Goal: Task Accomplishment & Management: Manage account settings

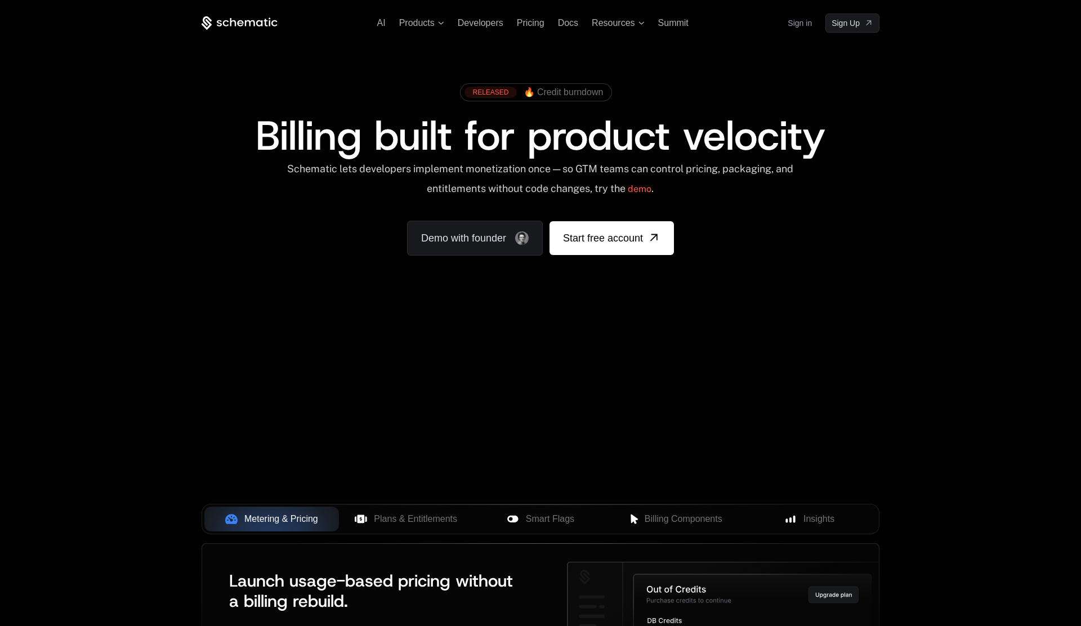
click at [801, 28] on link "Sign in" at bounding box center [800, 23] width 24 height 18
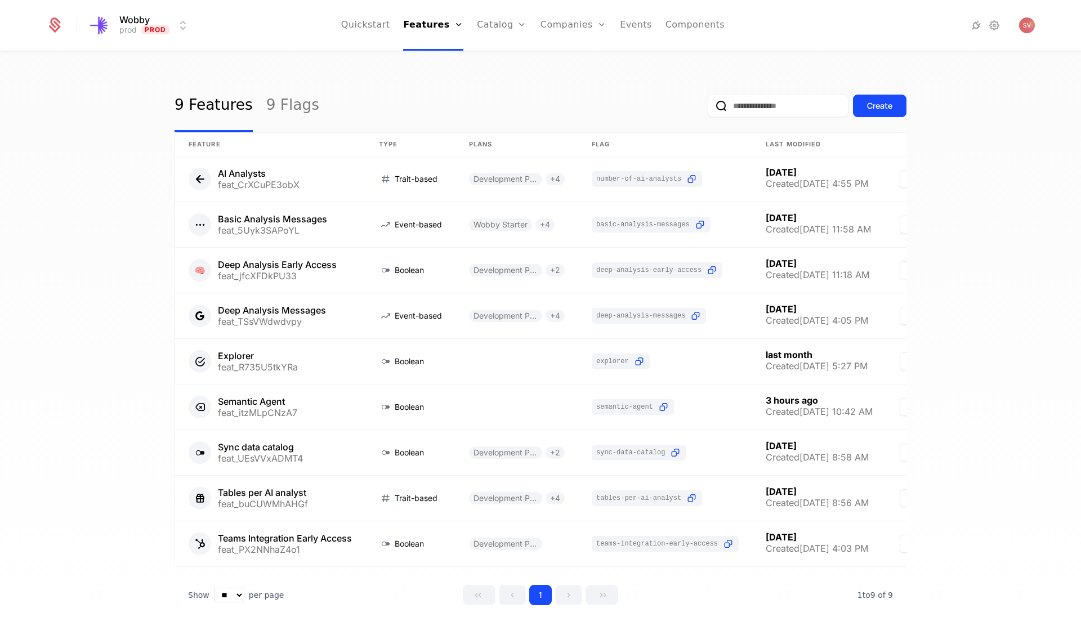
click at [559, 60] on link "Companies" at bounding box center [580, 55] width 52 height 9
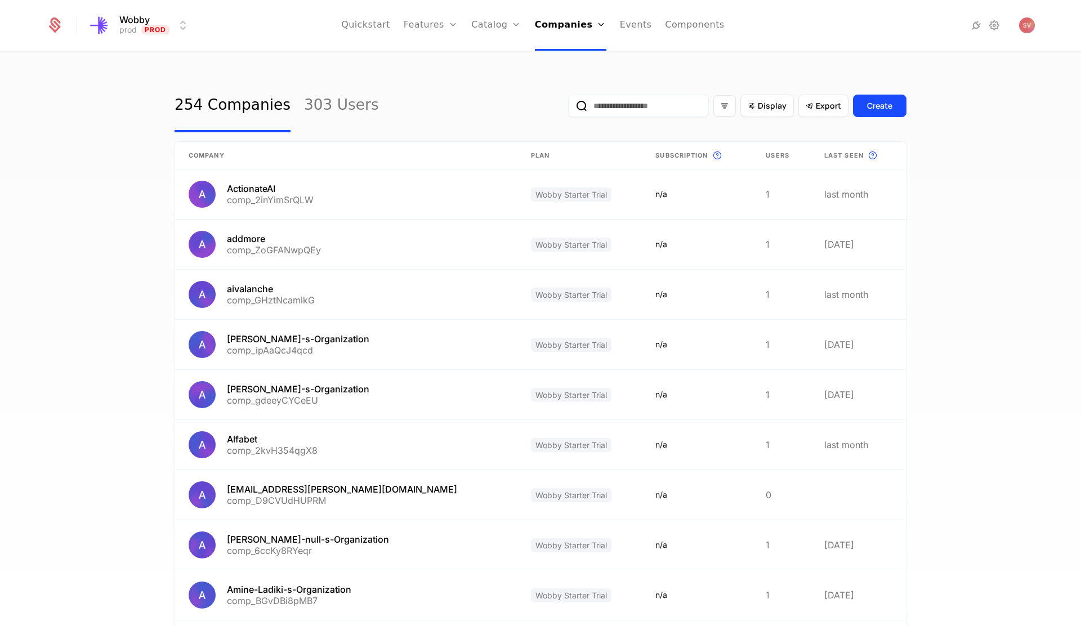
click at [637, 103] on input "email" at bounding box center [638, 106] width 141 height 23
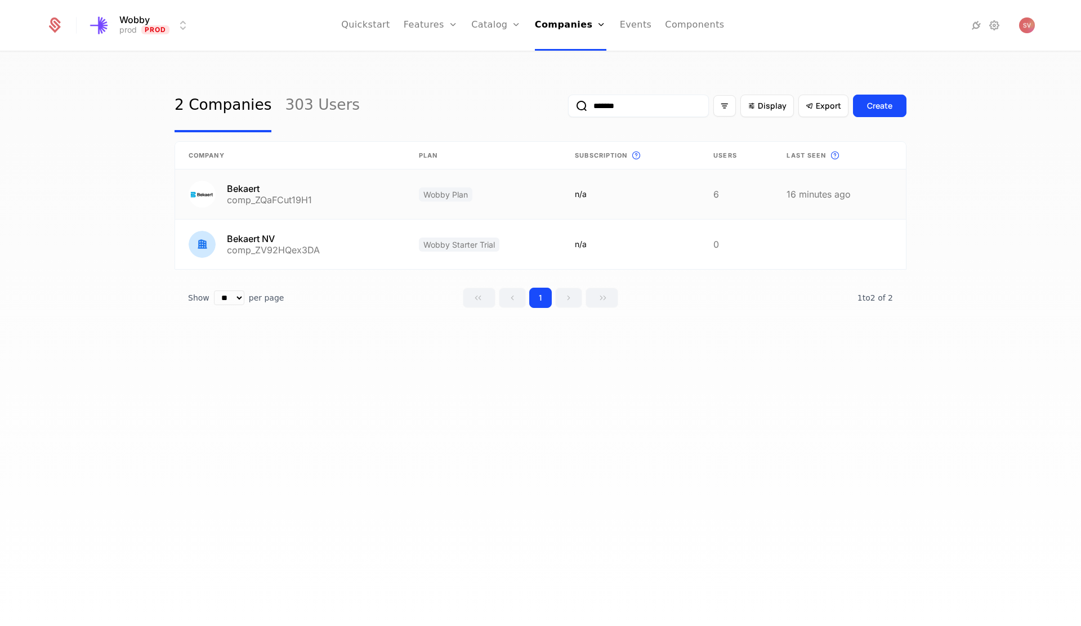
type input "*******"
click at [320, 195] on link at bounding box center [290, 195] width 230 height 50
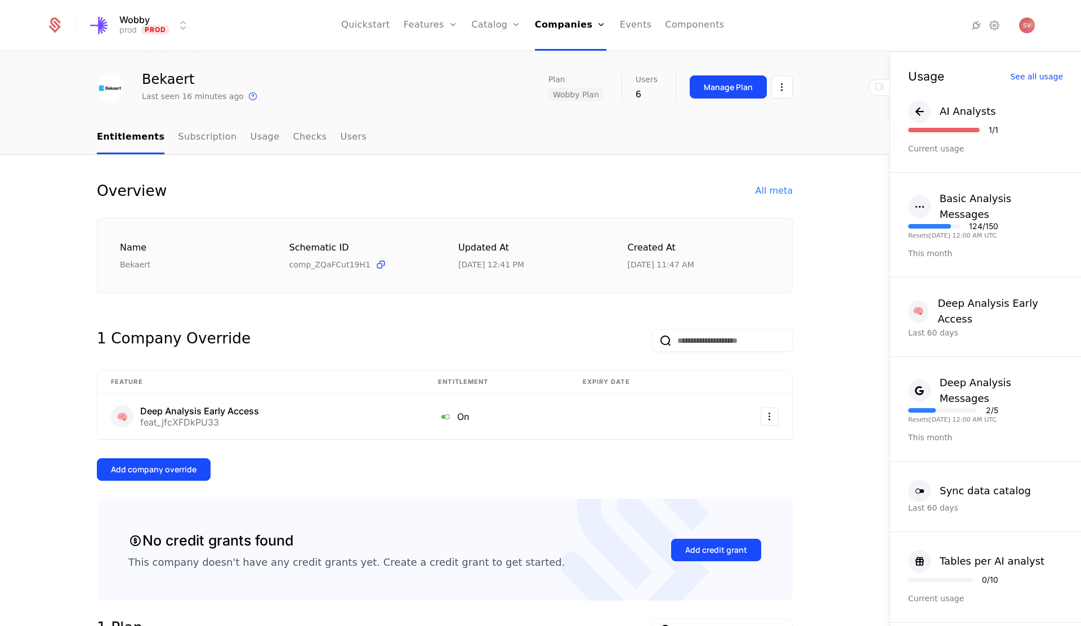
scroll to position [33, 0]
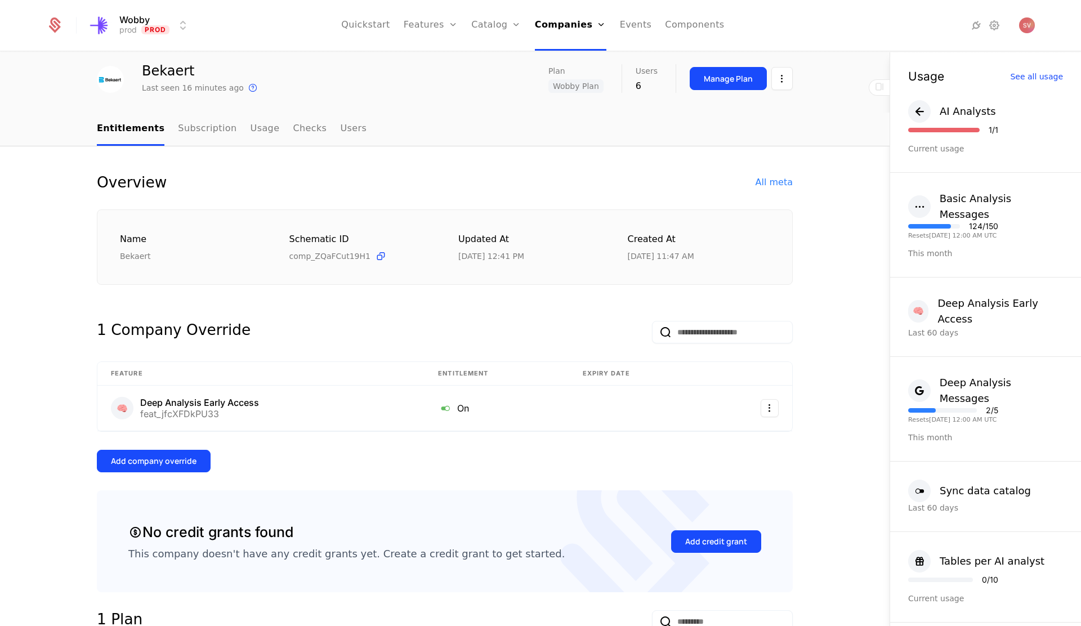
click at [203, 132] on link "Subscription" at bounding box center [207, 129] width 59 height 33
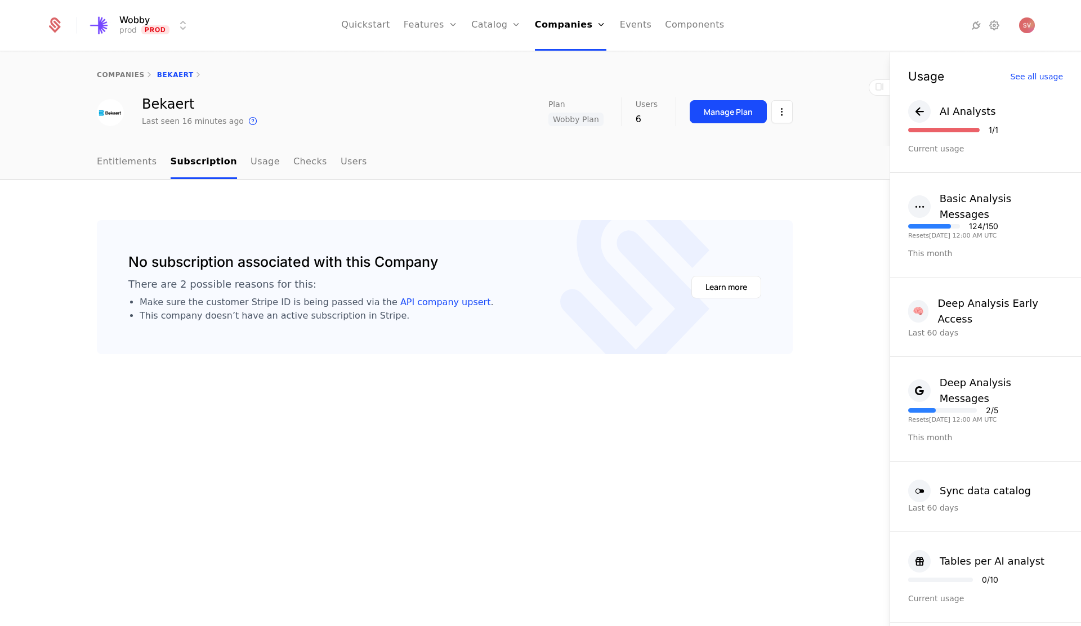
click at [128, 164] on link "Entitlements" at bounding box center [127, 162] width 60 height 33
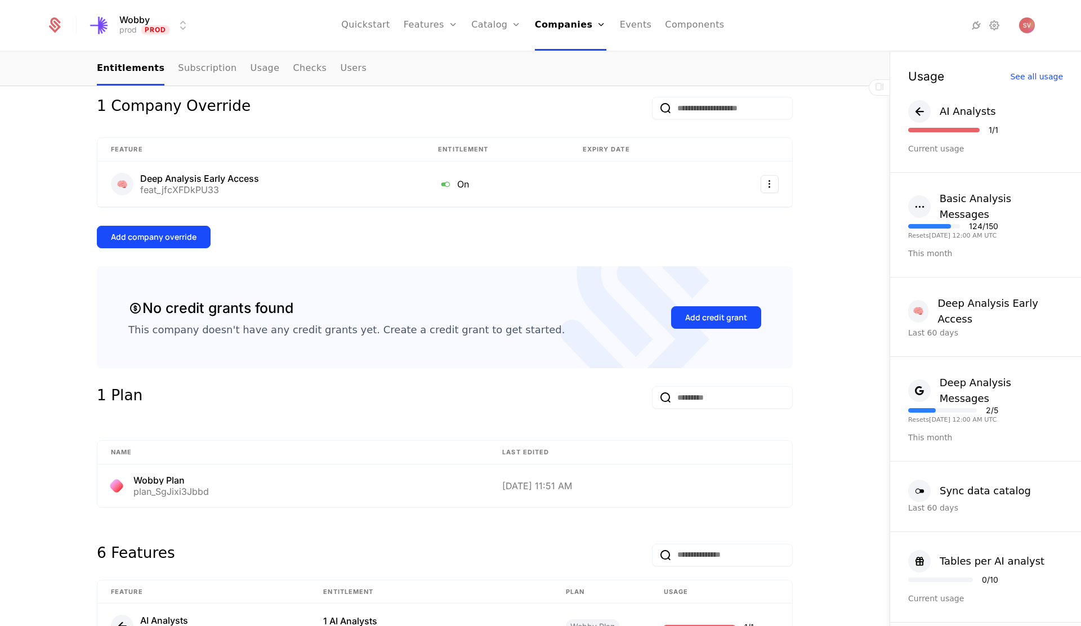
scroll to position [267, 0]
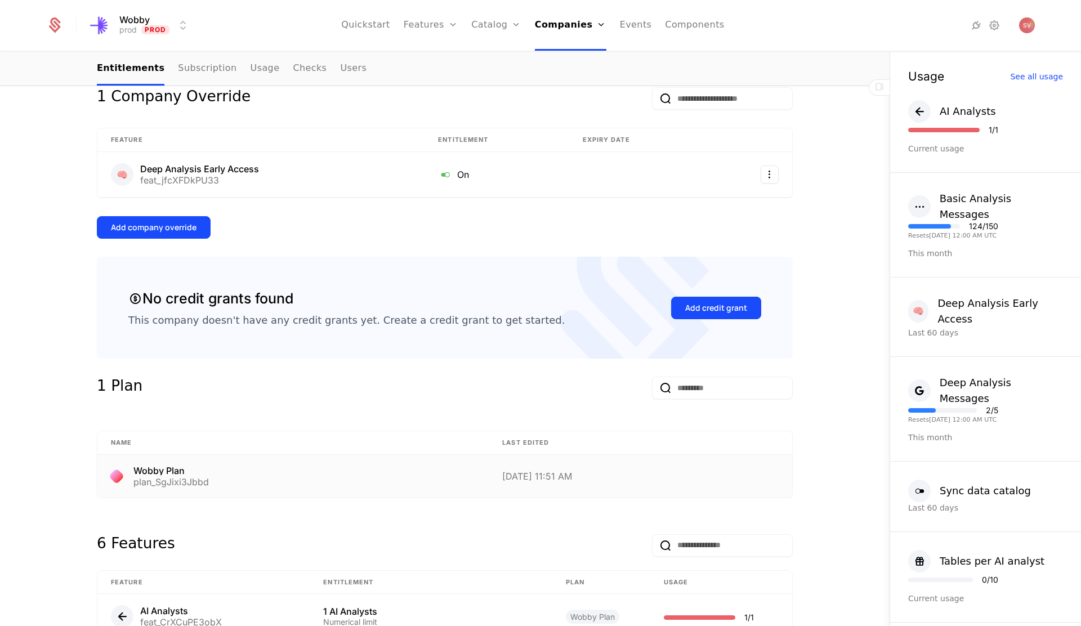
click at [278, 485] on div "Wobby Plan plan_SgJixi3Jbbd" at bounding box center [293, 476] width 364 height 20
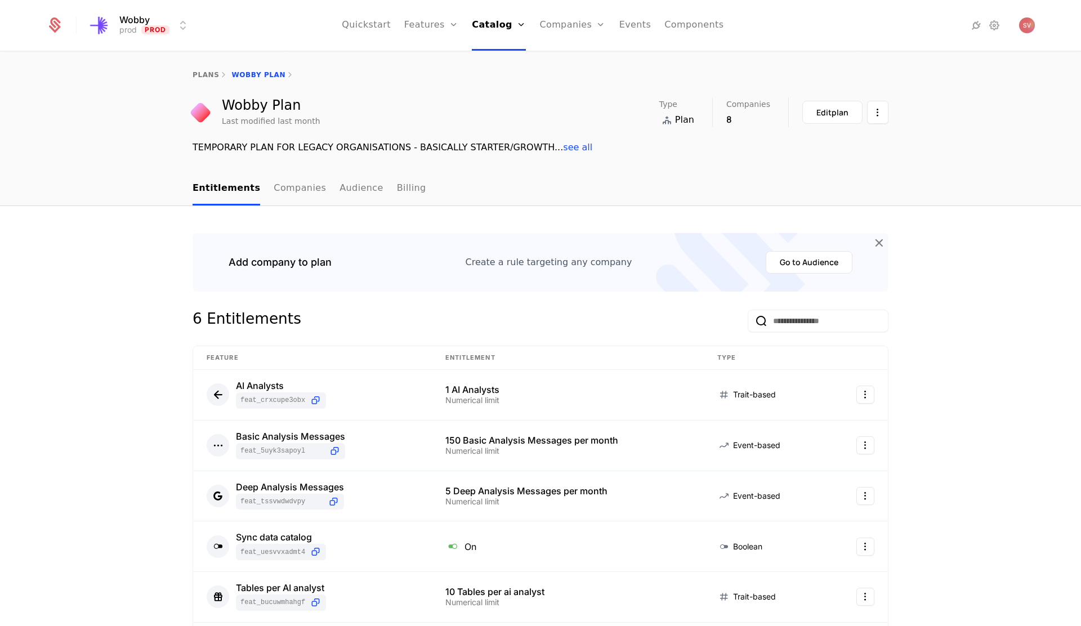
click at [827, 112] on div "Edit plan" at bounding box center [833, 112] width 32 height 11
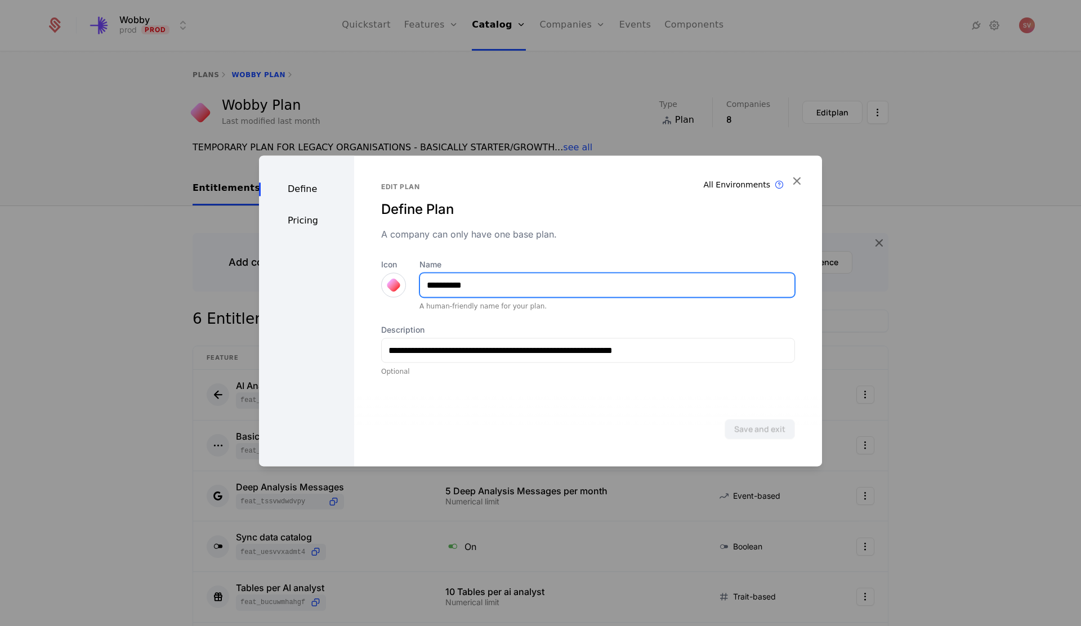
click at [531, 282] on input "**********" at bounding box center [607, 285] width 375 height 24
click at [302, 225] on div "Pricing" at bounding box center [306, 221] width 95 height 14
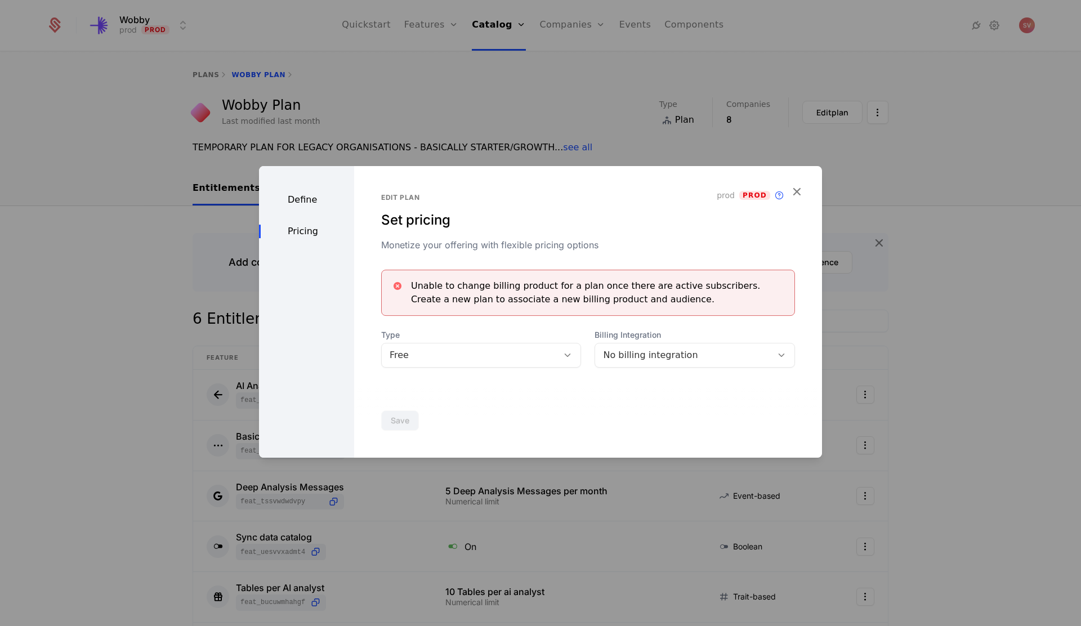
click at [301, 202] on div "Define" at bounding box center [306, 200] width 95 height 14
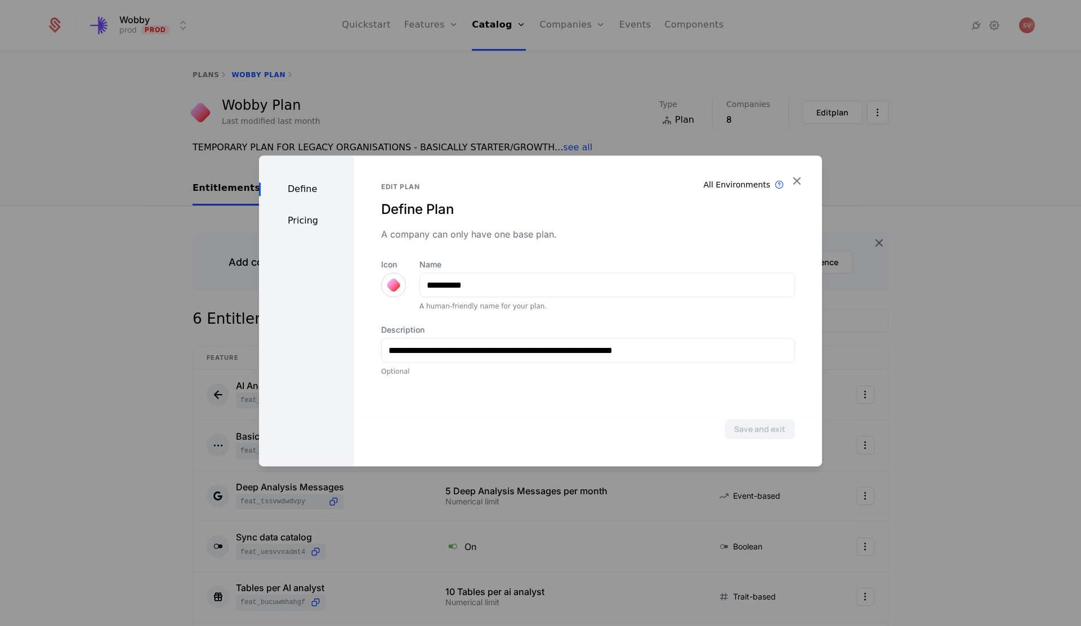
click at [800, 184] on icon "button" at bounding box center [797, 180] width 15 height 15
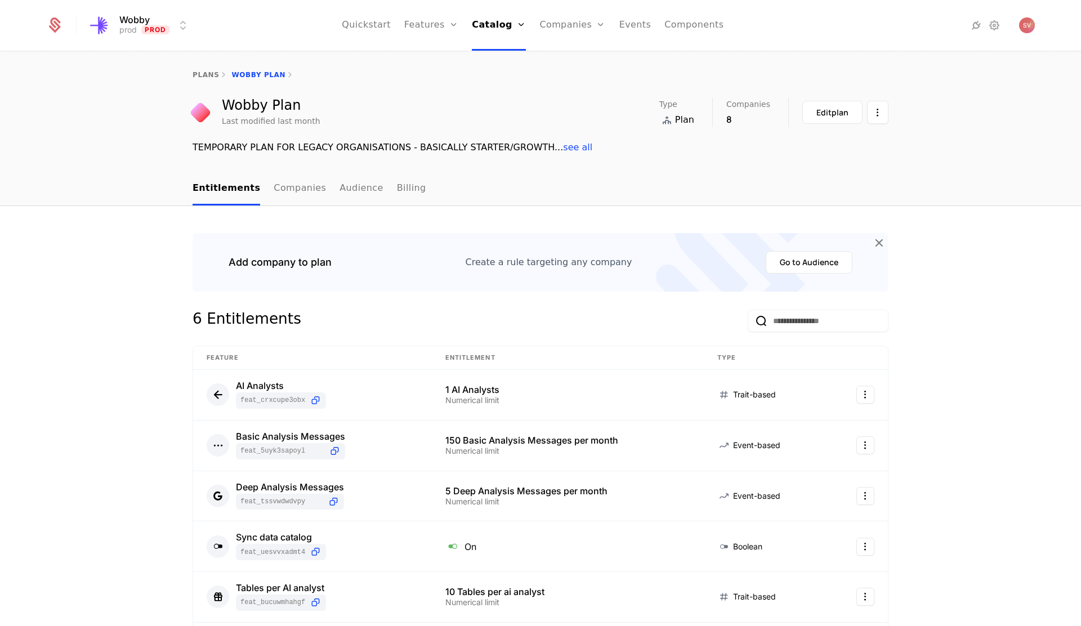
click at [874, 116] on html "Wobby prod Prod Quickstart Features Features Flags Catalog Plans Add Ons Credit…" at bounding box center [540, 313] width 1081 height 626
click at [210, 71] on link "plans" at bounding box center [206, 75] width 26 height 8
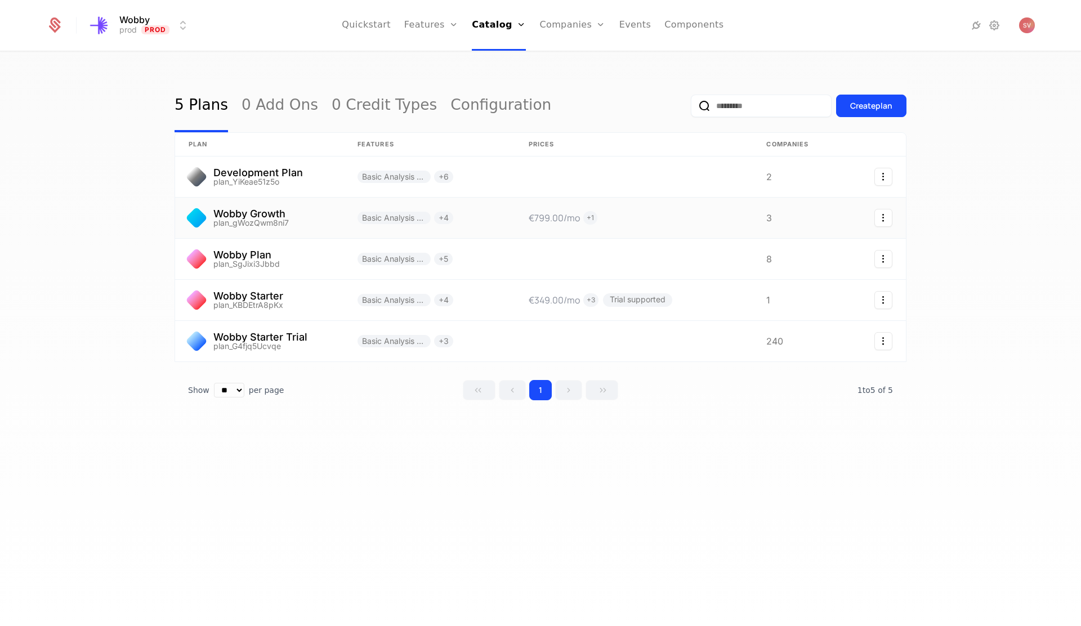
click at [248, 216] on link at bounding box center [259, 218] width 169 height 41
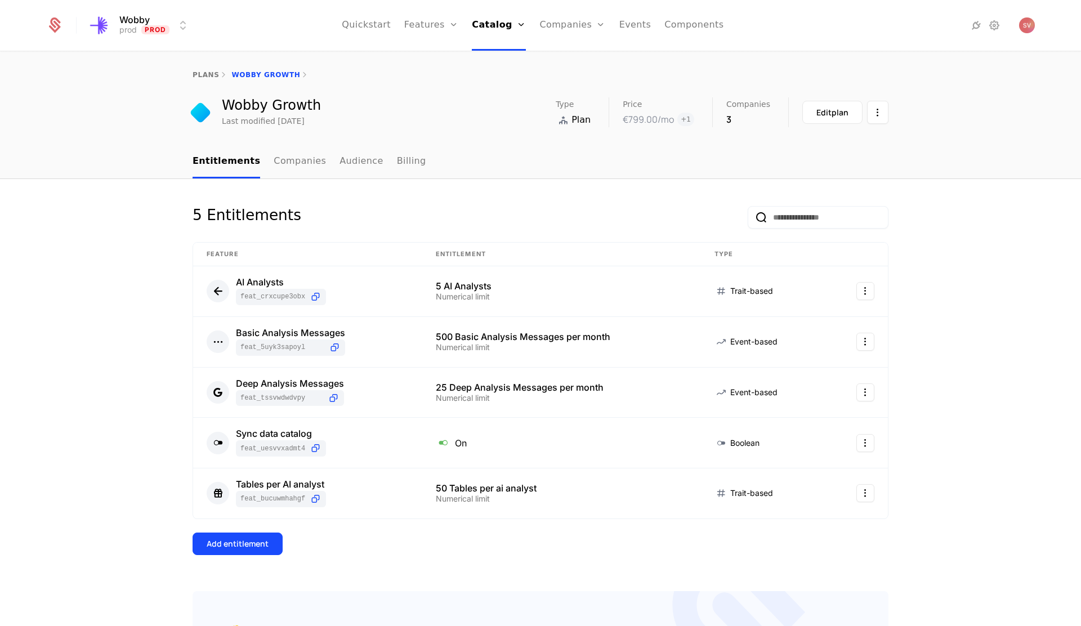
click at [876, 113] on html "Wobby prod Prod Quickstart Features Features Flags Catalog Plans Add Ons Credit…" at bounding box center [540, 313] width 1081 height 626
click at [286, 155] on link "Companies" at bounding box center [300, 161] width 52 height 33
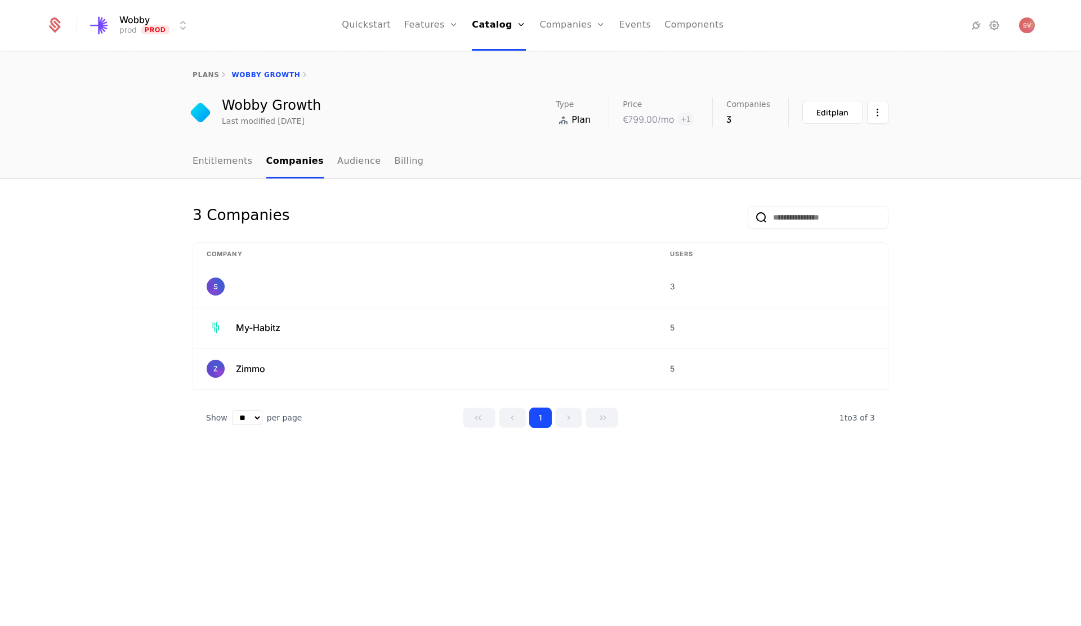
click at [567, 60] on link "Companies" at bounding box center [579, 55] width 52 height 9
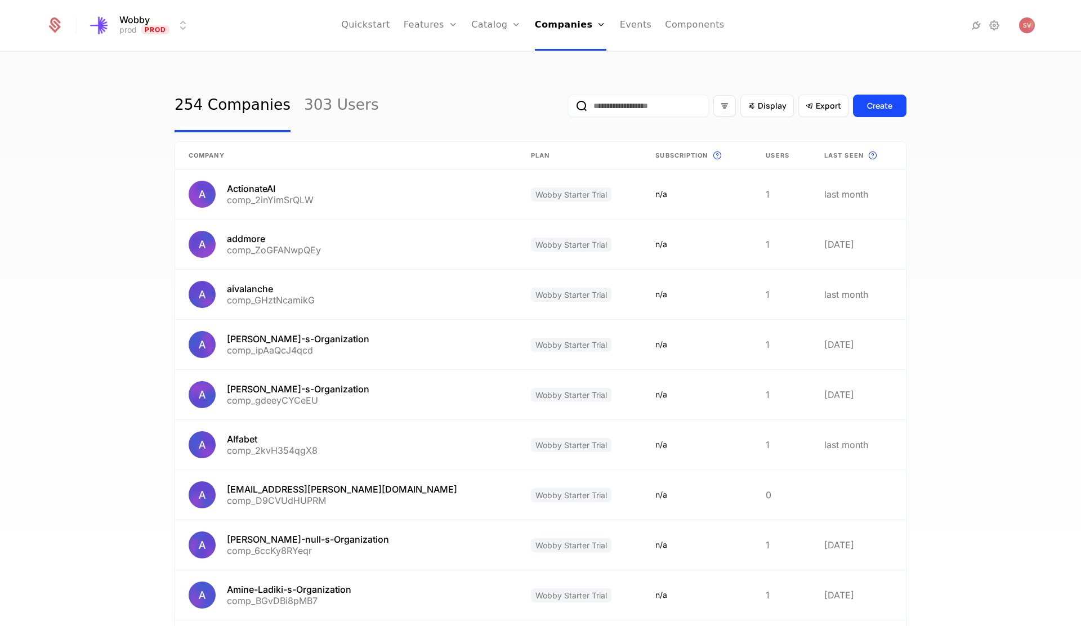
click at [645, 109] on input "email" at bounding box center [638, 106] width 141 height 23
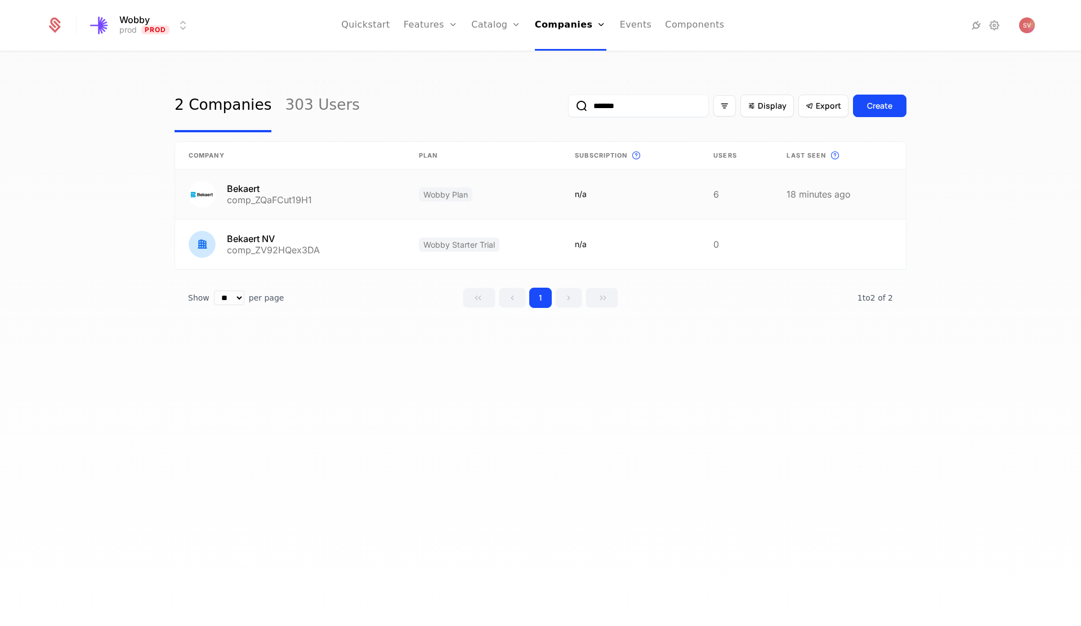
type input "*******"
click at [278, 202] on link at bounding box center [290, 195] width 230 height 50
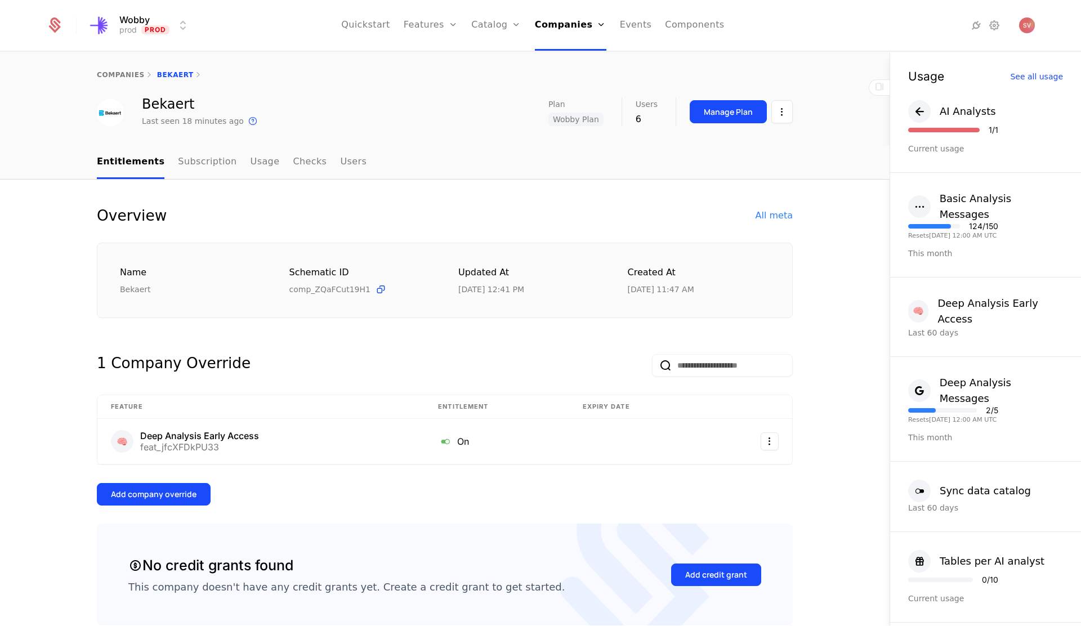
click at [727, 112] on div "Manage Plan" at bounding box center [728, 111] width 49 height 11
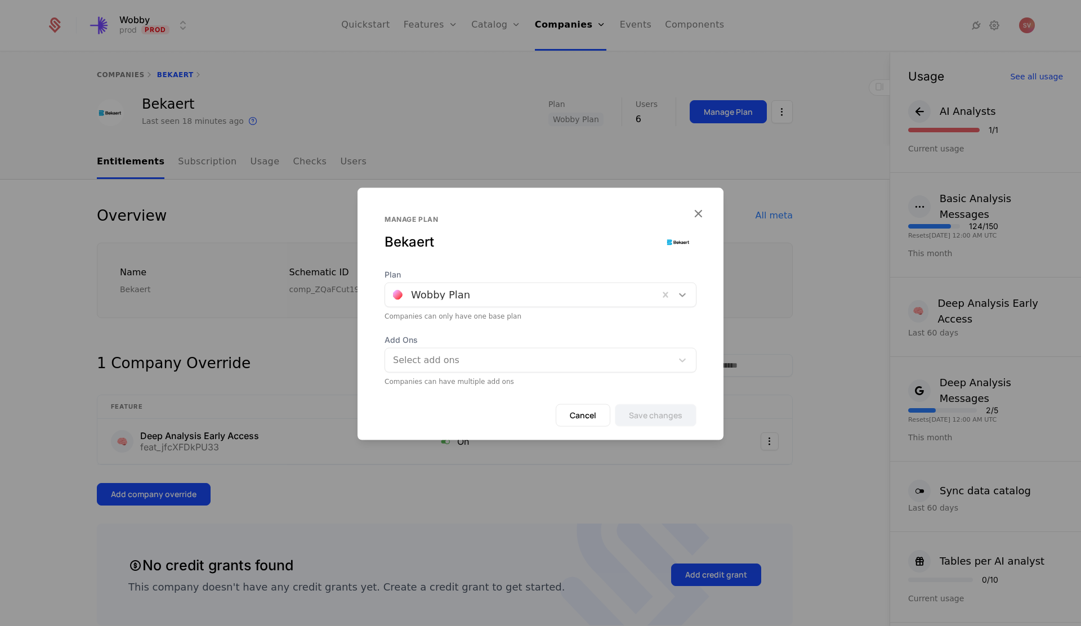
click at [684, 296] on icon at bounding box center [682, 294] width 11 height 11
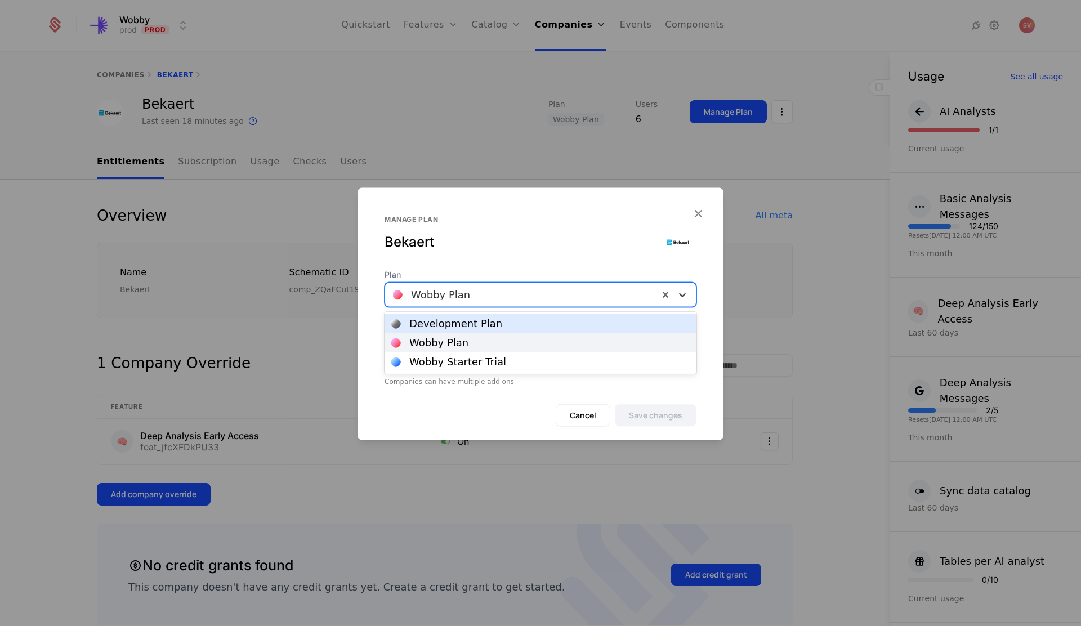
click at [686, 295] on icon at bounding box center [682, 294] width 11 height 11
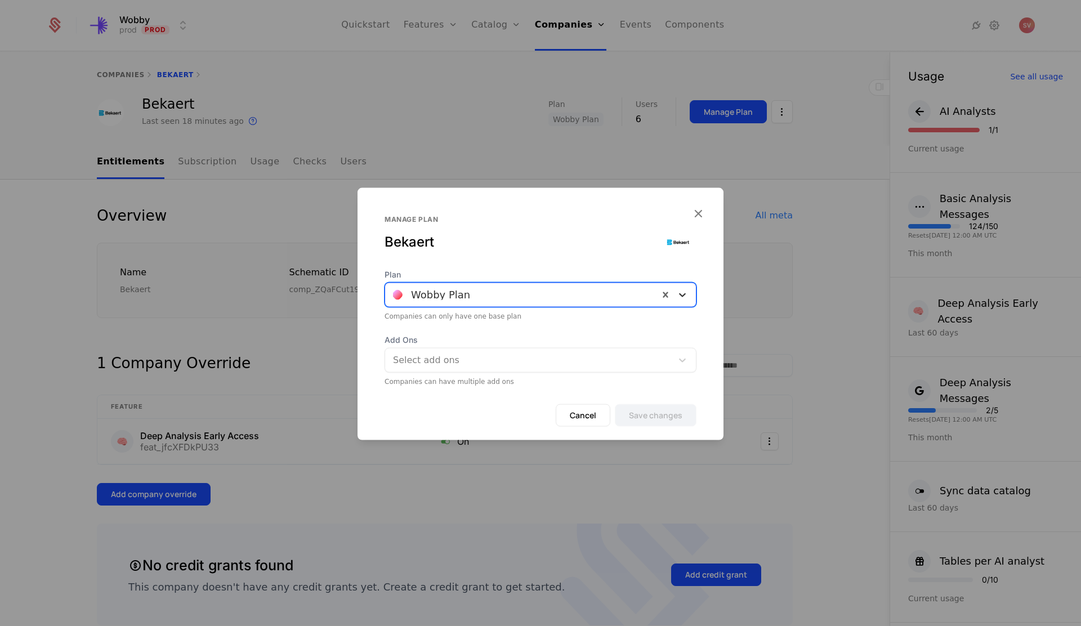
click at [686, 295] on icon at bounding box center [682, 294] width 11 height 11
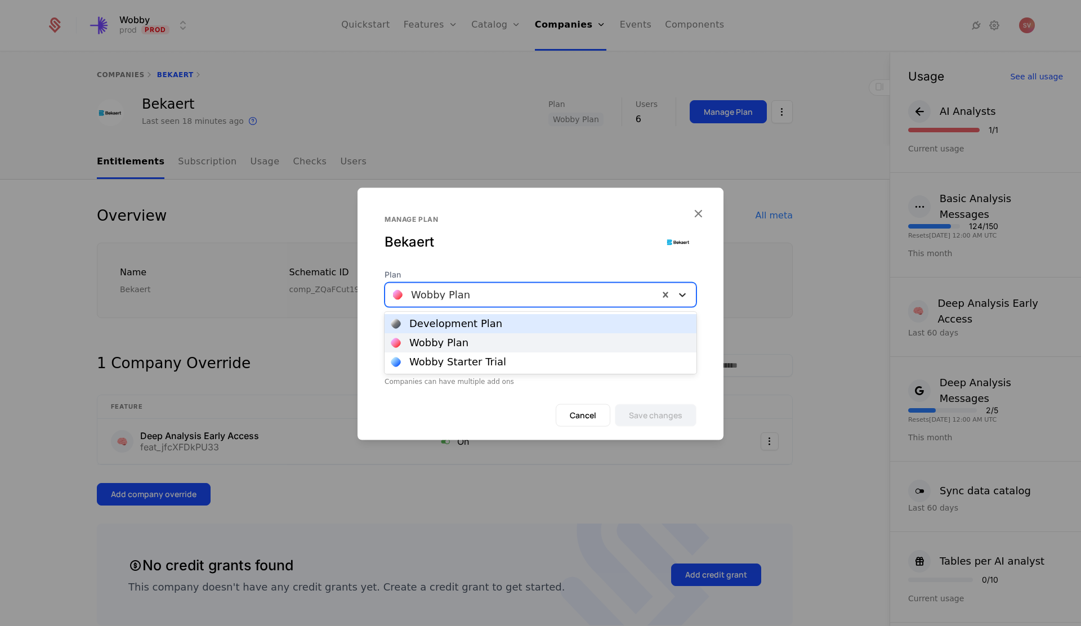
click at [684, 293] on icon at bounding box center [682, 294] width 11 height 11
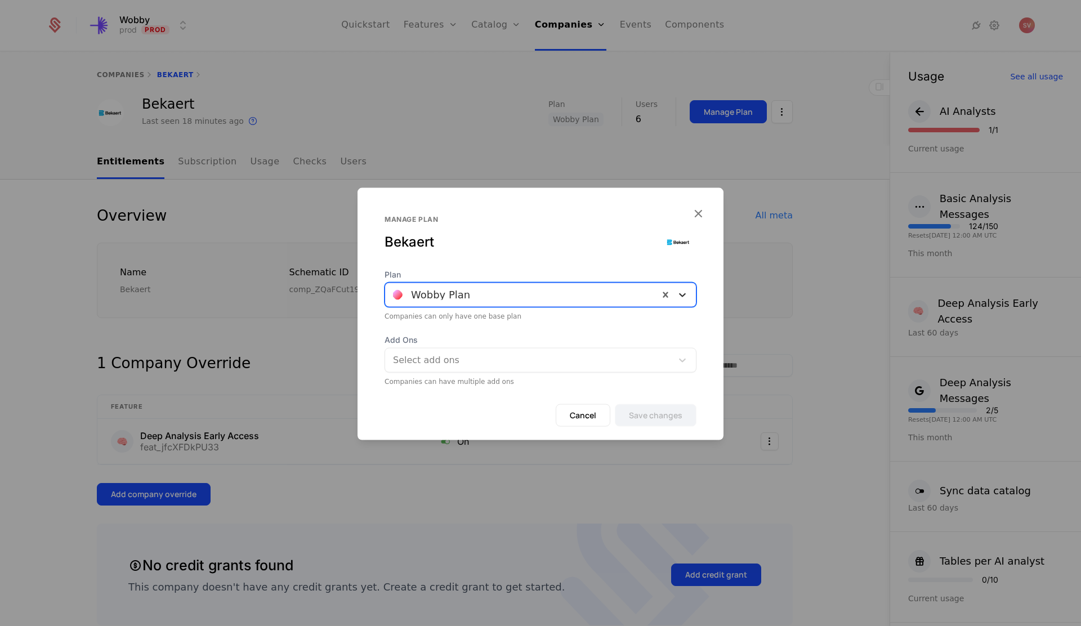
click at [684, 293] on icon at bounding box center [682, 294] width 11 height 11
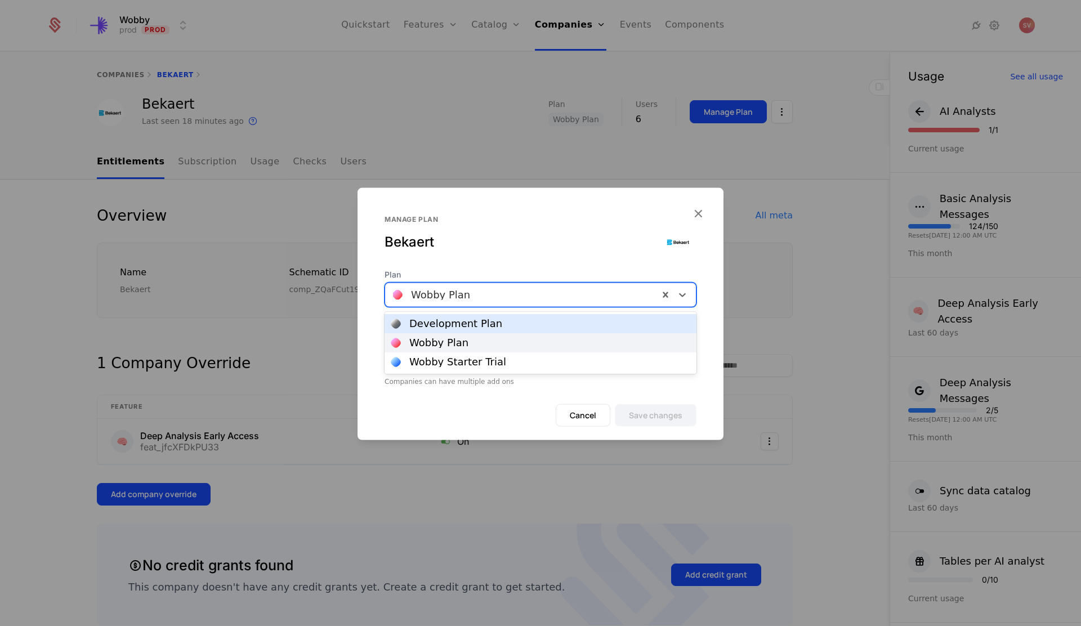
click at [701, 213] on icon "button" at bounding box center [698, 213] width 15 height 15
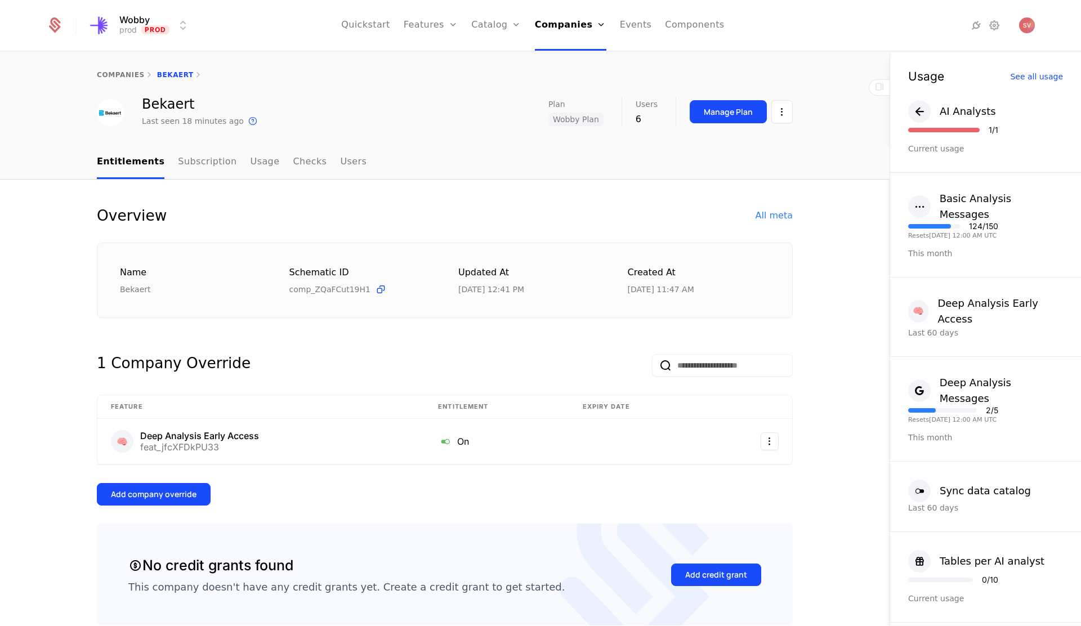
click at [564, 25] on link "Companies" at bounding box center [571, 25] width 72 height 51
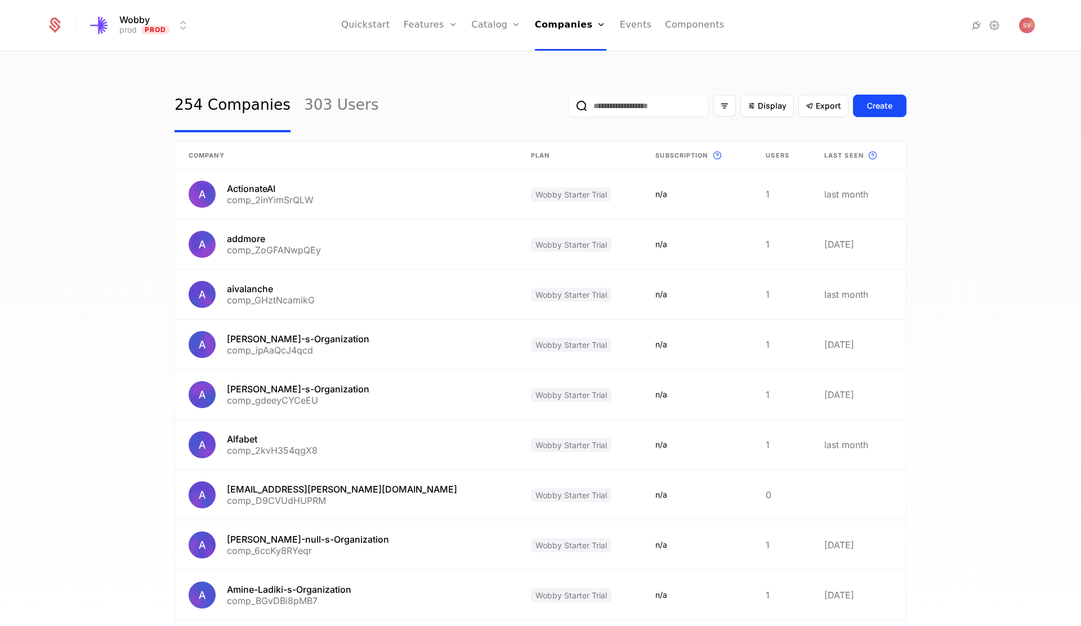
click at [659, 107] on input "email" at bounding box center [638, 106] width 141 height 23
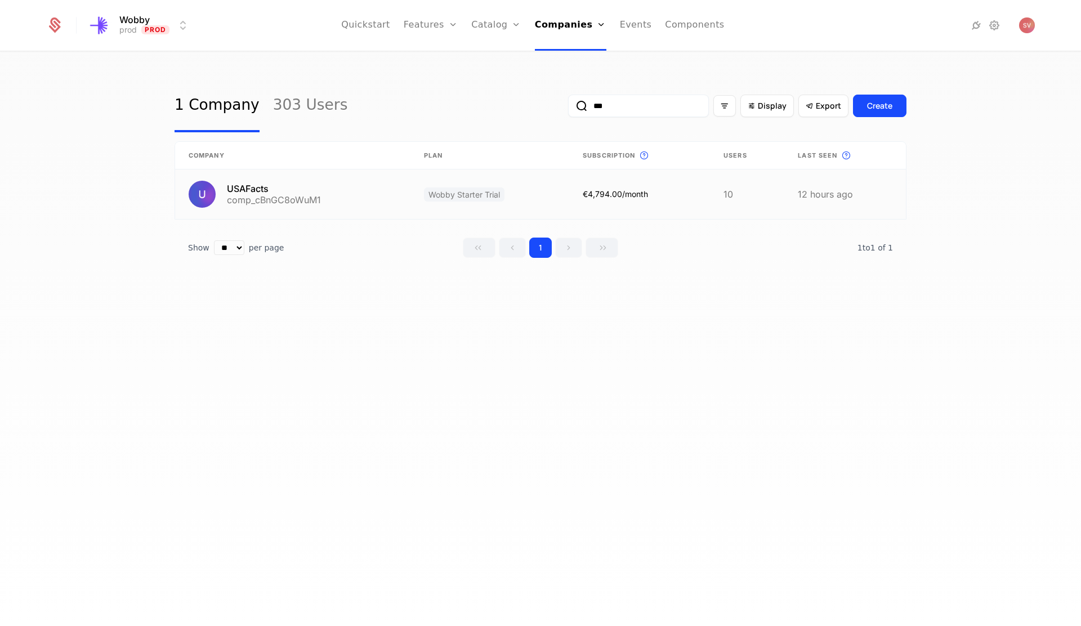
type input "***"
click at [284, 194] on link at bounding box center [292, 195] width 235 height 50
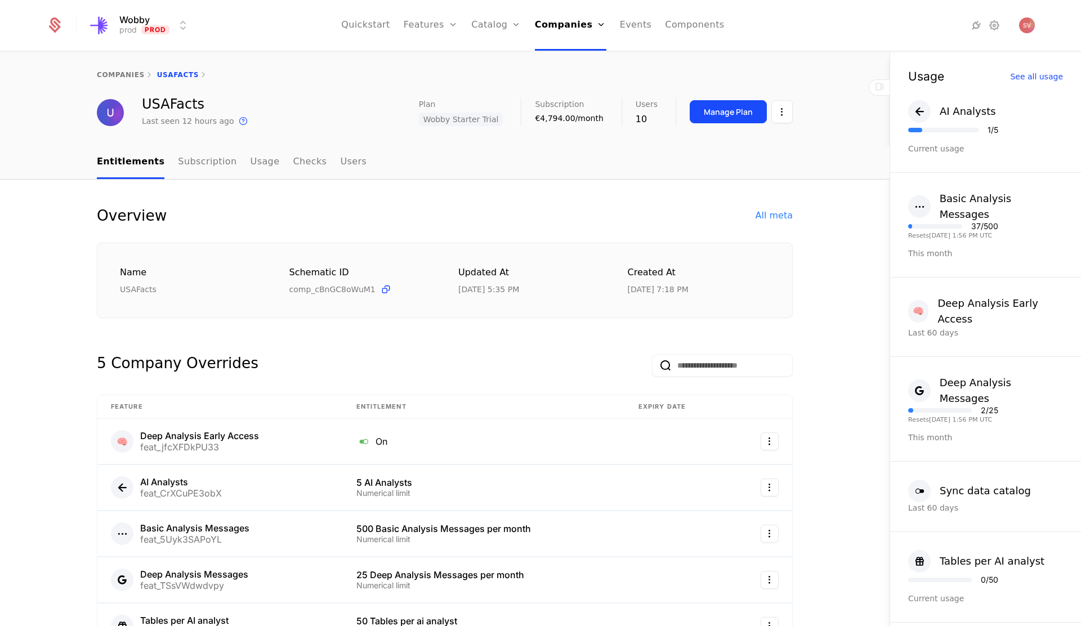
click at [556, 60] on link "Companies" at bounding box center [575, 55] width 52 height 9
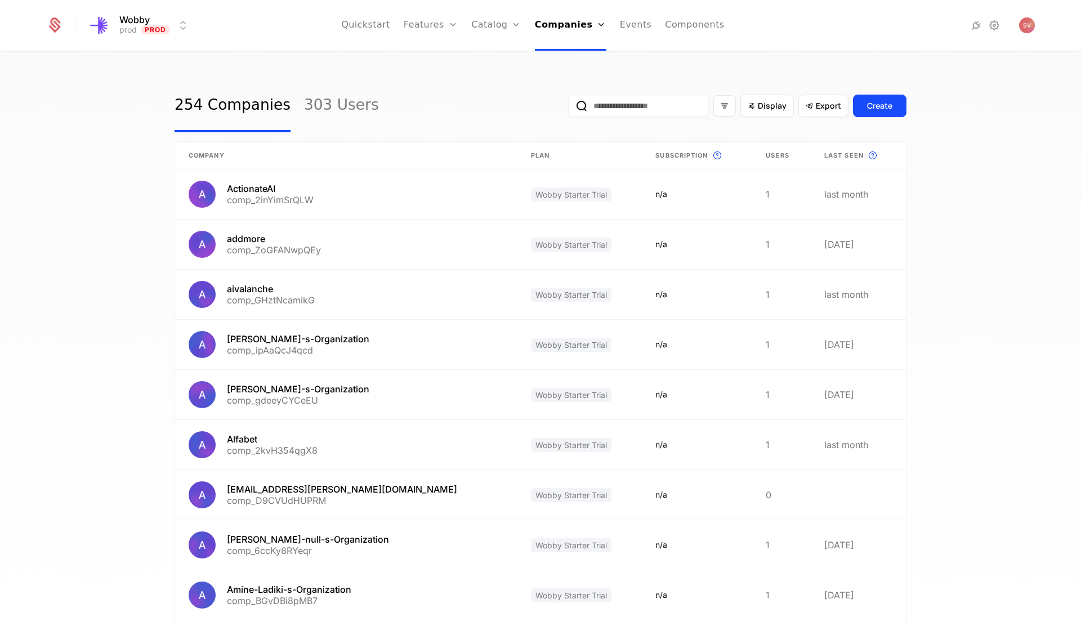
click at [644, 102] on input "email" at bounding box center [638, 106] width 141 height 23
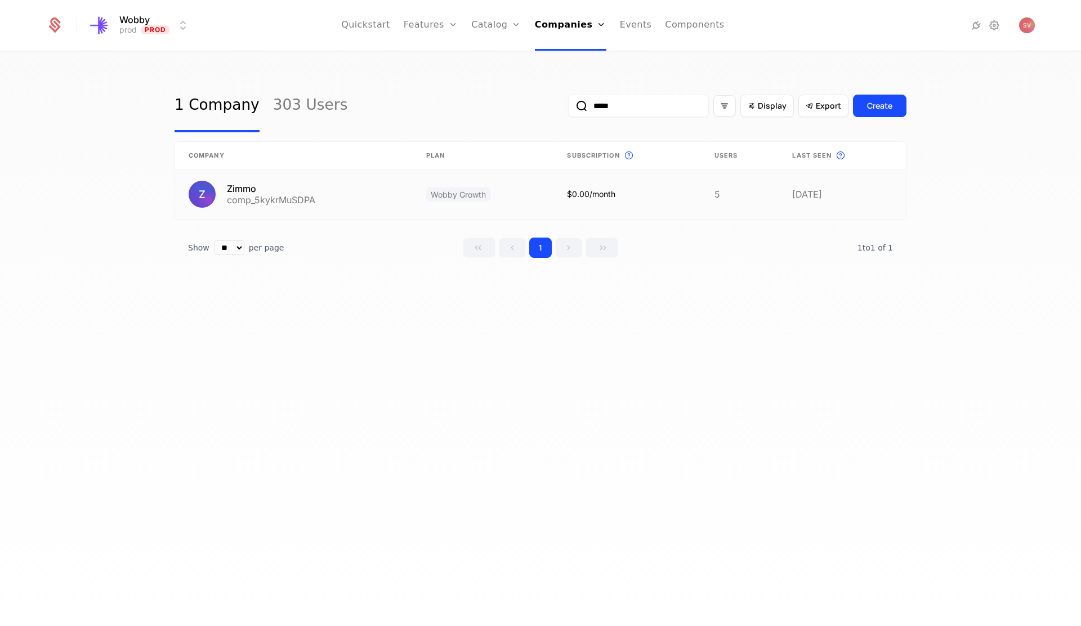
type input "*****"
click at [336, 189] on link at bounding box center [294, 195] width 238 height 50
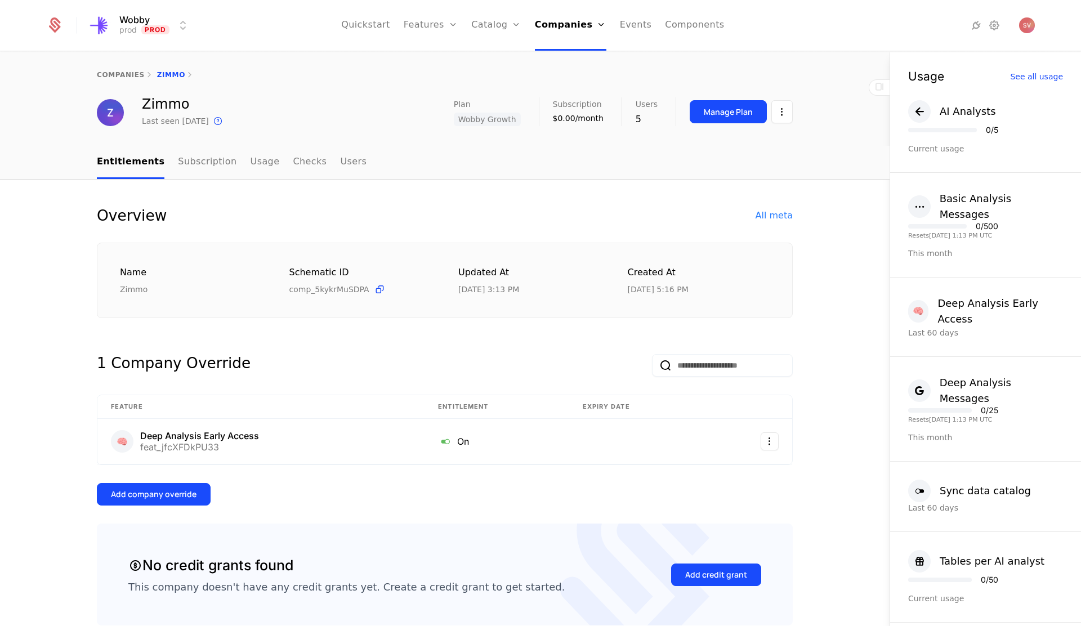
click at [737, 113] on div "Manage Plan" at bounding box center [728, 111] width 49 height 11
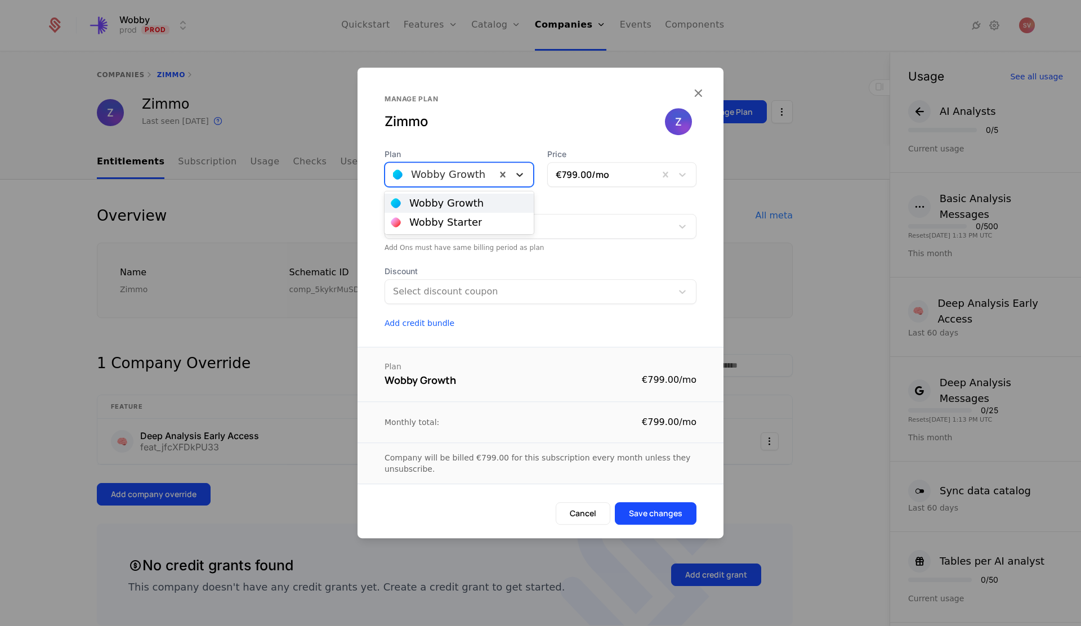
click at [521, 173] on icon at bounding box center [519, 174] width 11 height 11
click at [697, 94] on icon "button" at bounding box center [698, 93] width 15 height 15
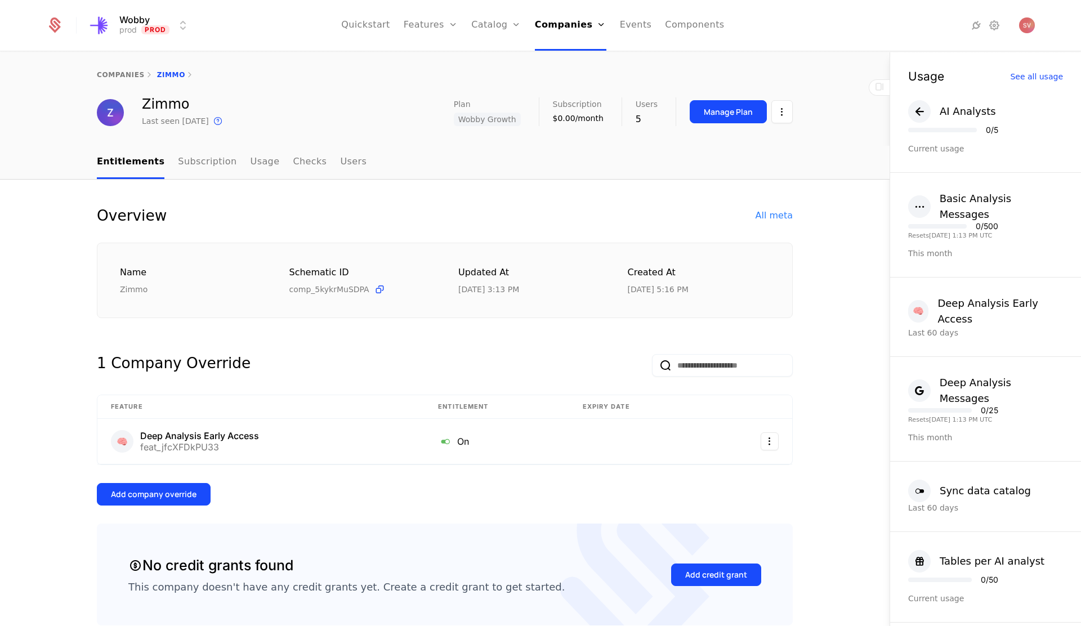
click at [560, 60] on link "Companies" at bounding box center [575, 55] width 52 height 9
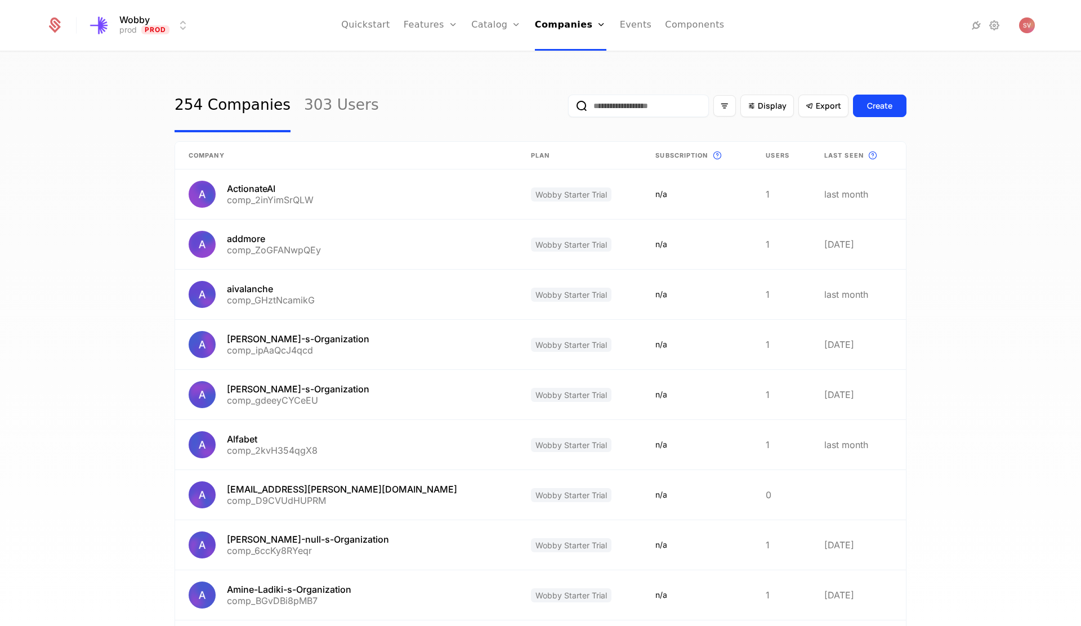
click at [620, 113] on input "email" at bounding box center [638, 106] width 141 height 23
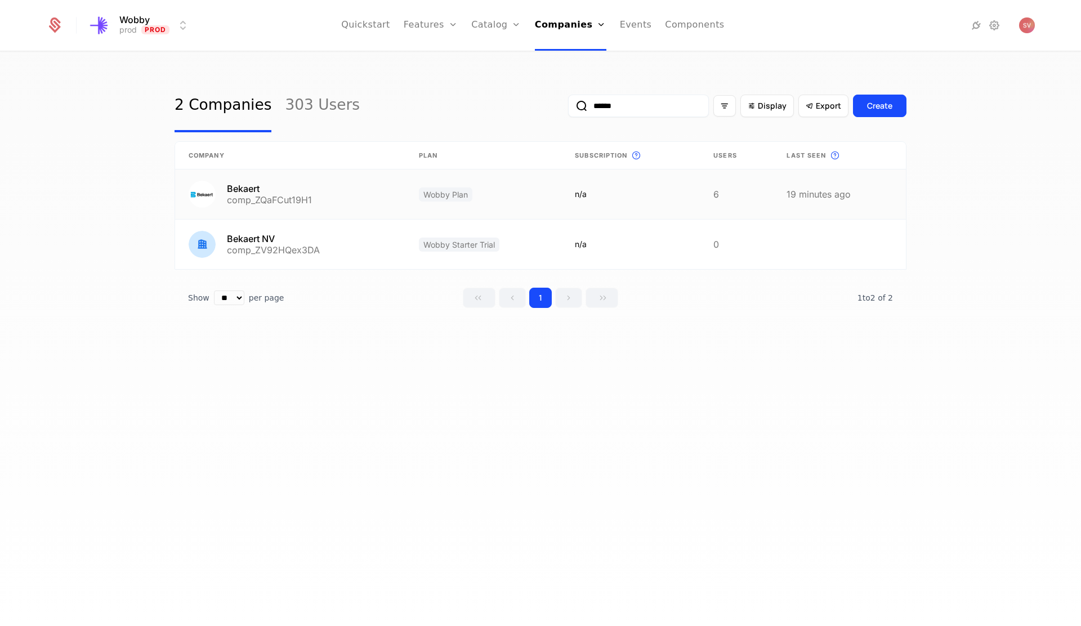
type input "******"
click at [379, 197] on link at bounding box center [290, 195] width 230 height 50
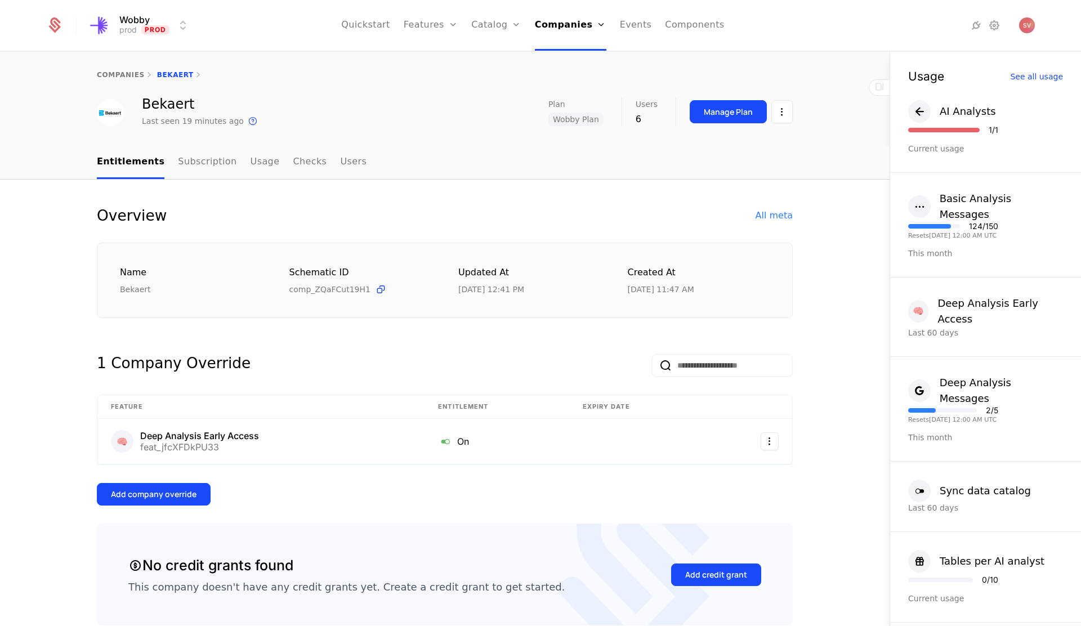
click at [712, 109] on div "Manage Plan" at bounding box center [728, 111] width 49 height 11
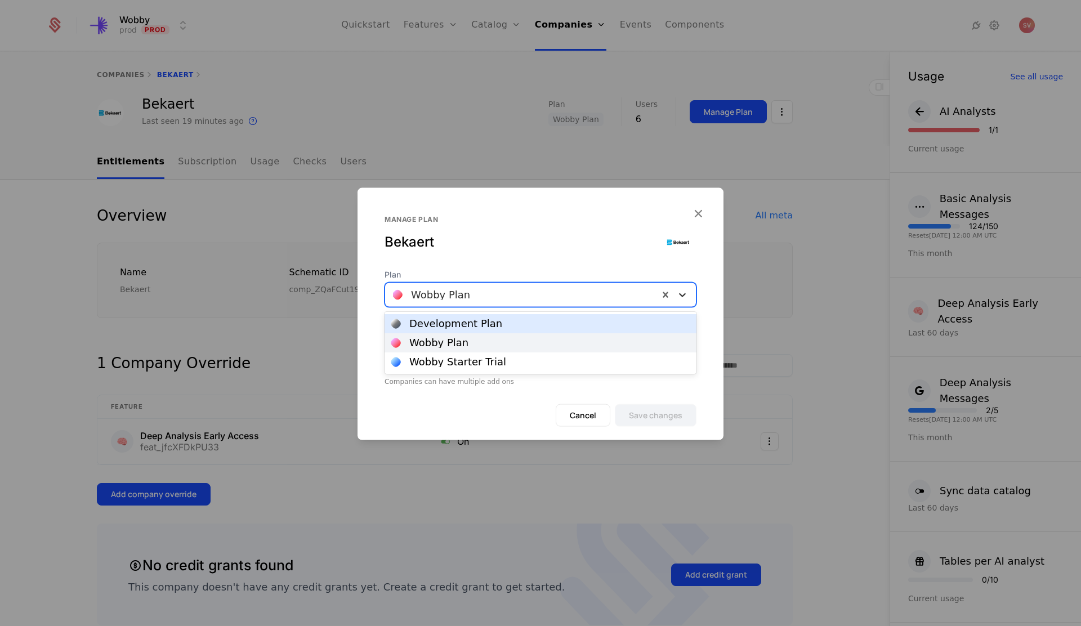
click at [683, 296] on icon at bounding box center [682, 295] width 7 height 4
click at [686, 293] on icon at bounding box center [682, 294] width 11 height 11
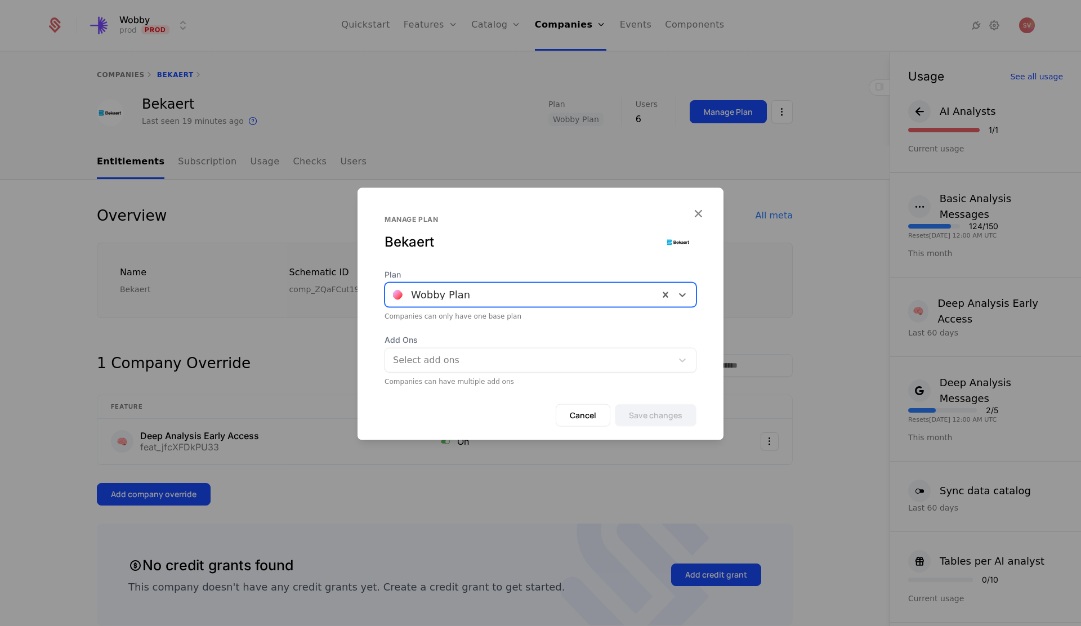
click at [702, 211] on icon "button" at bounding box center [698, 213] width 15 height 15
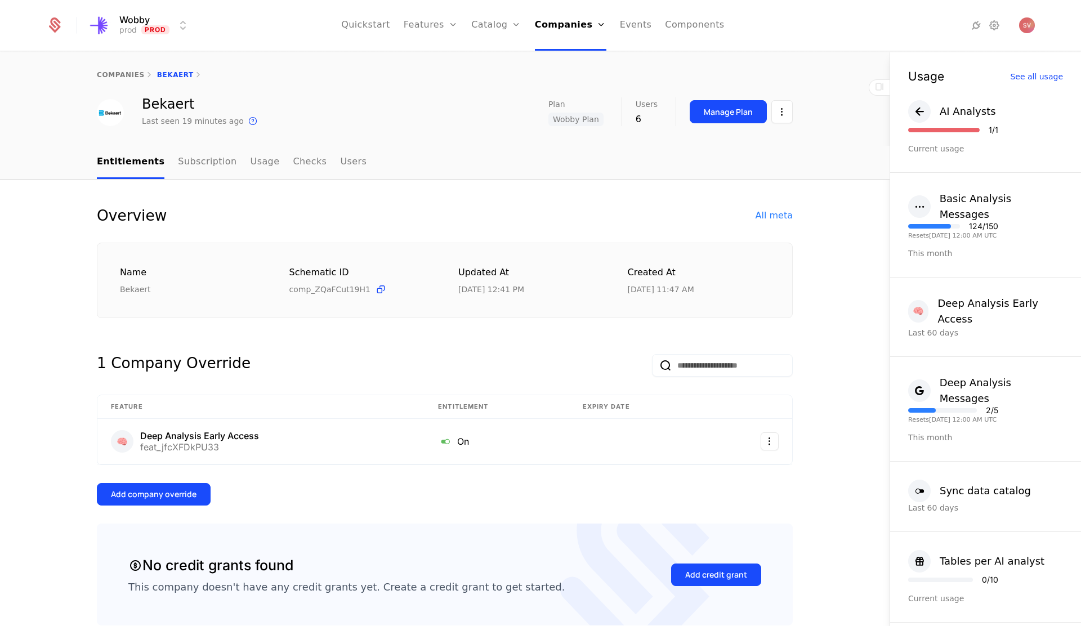
click at [782, 113] on html "Wobby prod Prod Quickstart Features Features Flags Catalog Plans Add Ons Credit…" at bounding box center [540, 313] width 1081 height 626
click at [785, 110] on html "Wobby prod Prod Quickstart Features Features Flags Catalog Plans Add Ons Credit…" at bounding box center [540, 313] width 1081 height 626
click at [734, 117] on div "Manage Plan" at bounding box center [728, 111] width 49 height 11
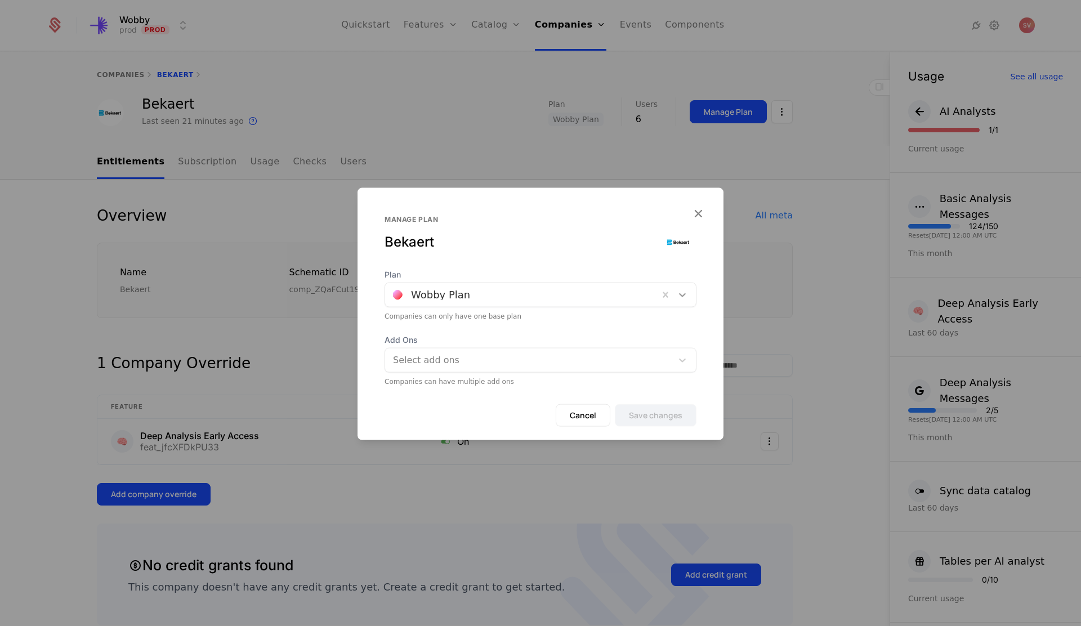
click at [683, 293] on icon at bounding box center [682, 294] width 11 height 11
click at [685, 295] on icon at bounding box center [682, 294] width 11 height 11
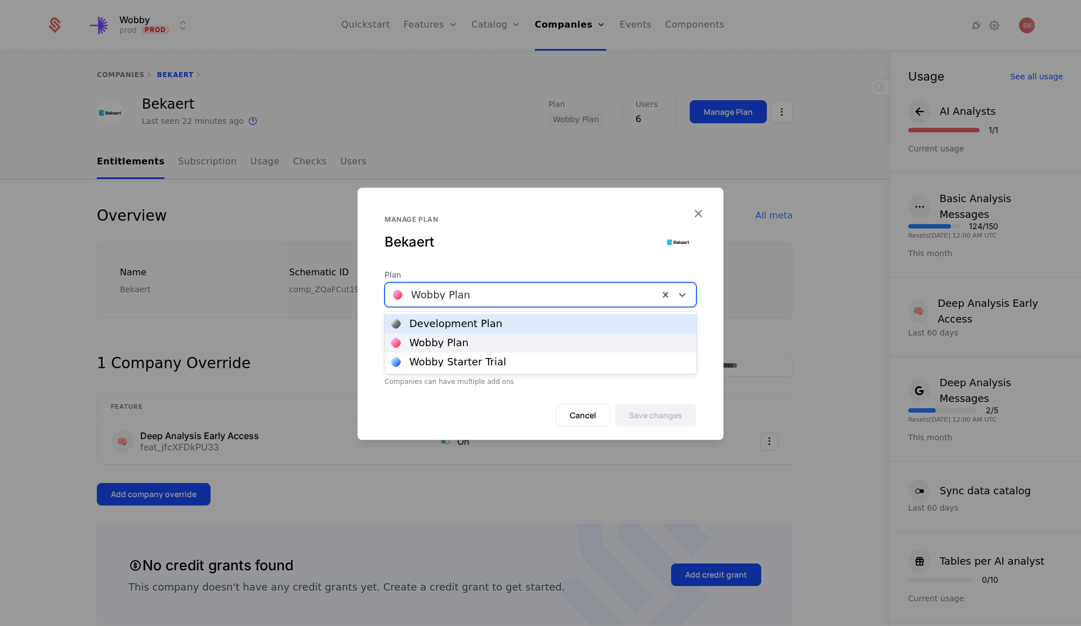
click at [703, 212] on icon "button" at bounding box center [698, 213] width 15 height 15
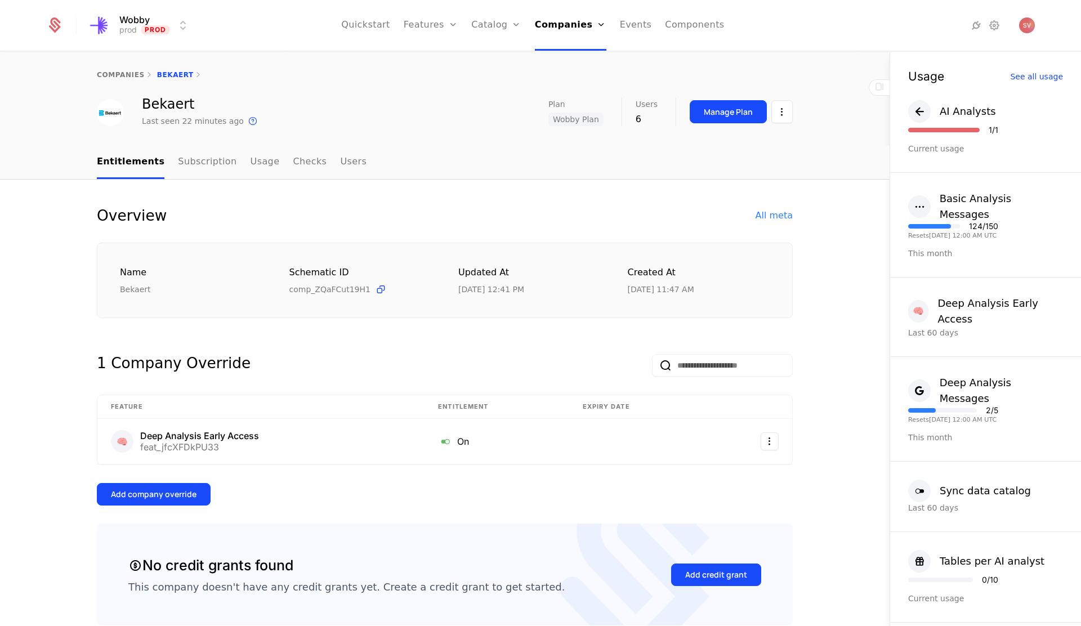
click at [564, 60] on link "Companies" at bounding box center [575, 55] width 52 height 9
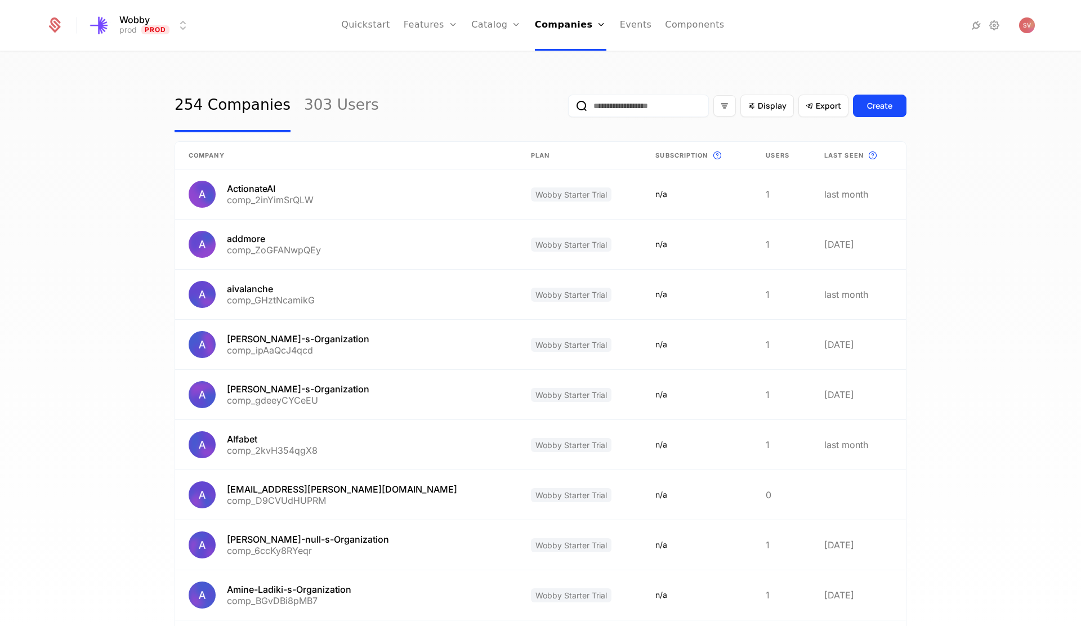
click at [610, 111] on input "email" at bounding box center [638, 106] width 141 height 23
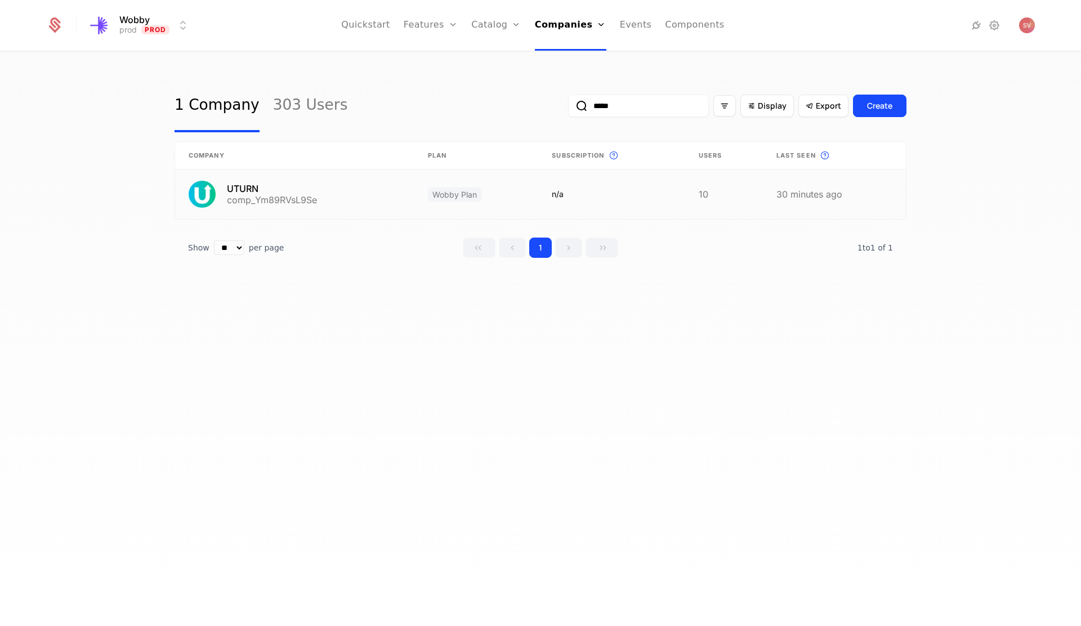
type input "*****"
click at [315, 198] on link at bounding box center [294, 195] width 239 height 50
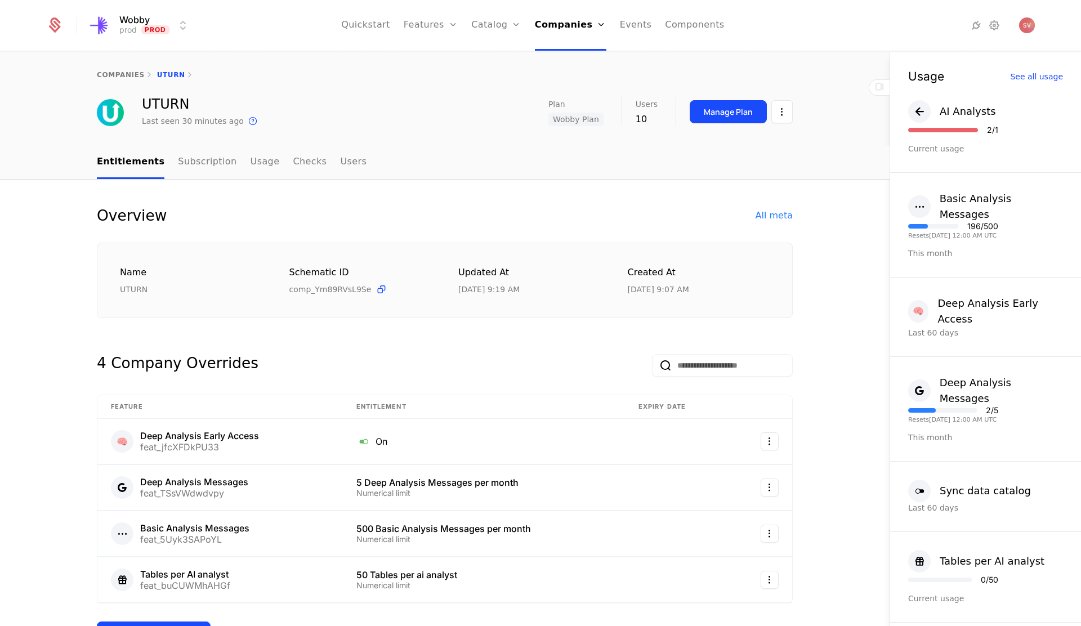
click at [715, 112] on div "Manage Plan" at bounding box center [728, 111] width 49 height 11
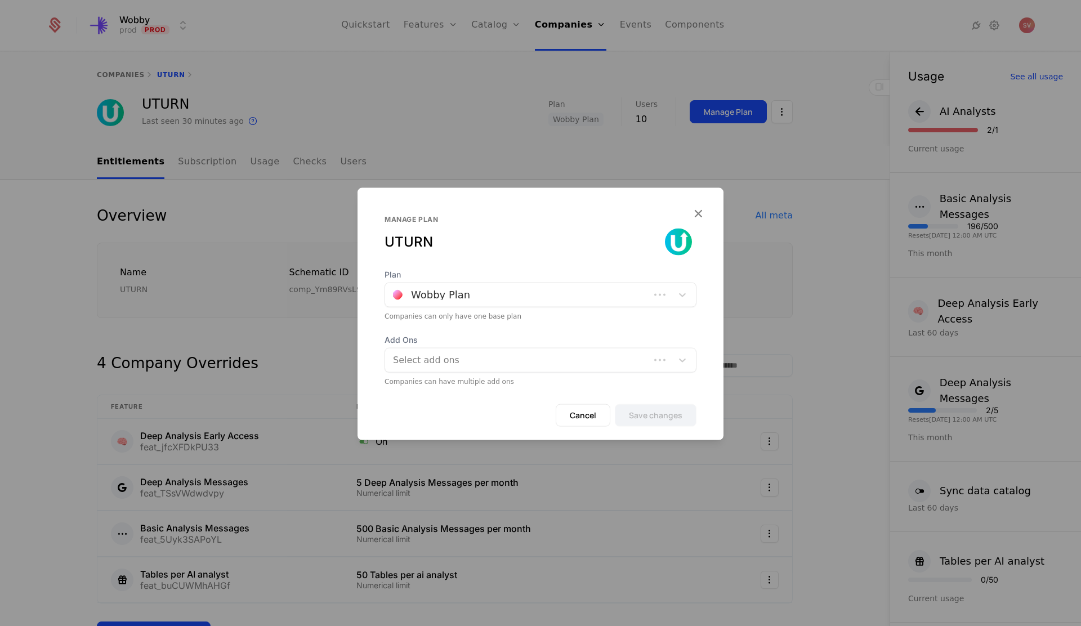
click at [560, 297] on div at bounding box center [517, 295] width 249 height 16
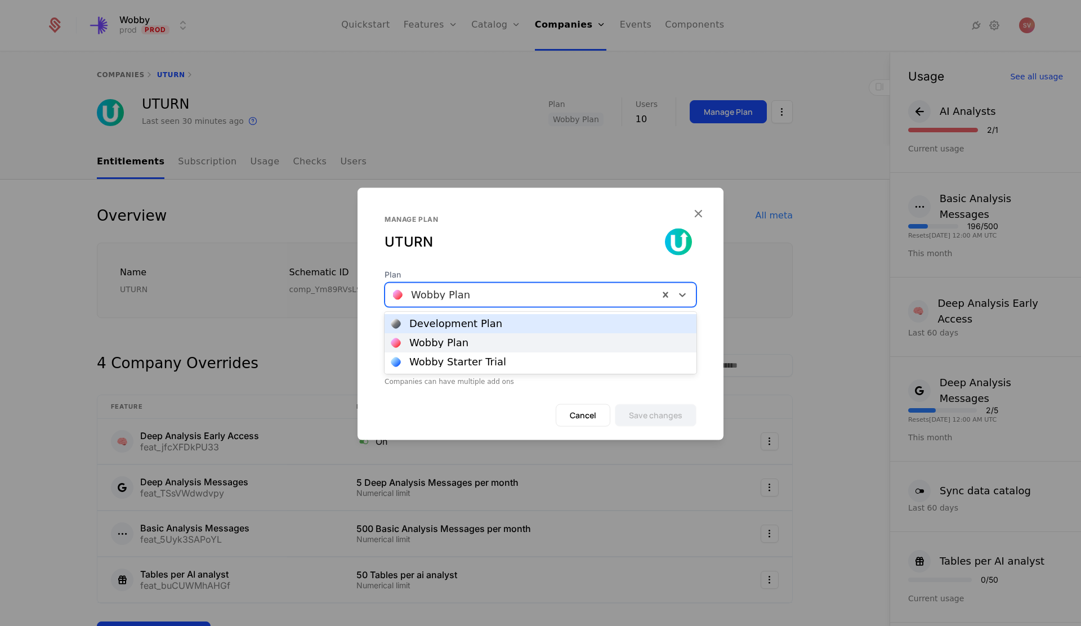
click at [698, 213] on icon "button" at bounding box center [698, 213] width 15 height 15
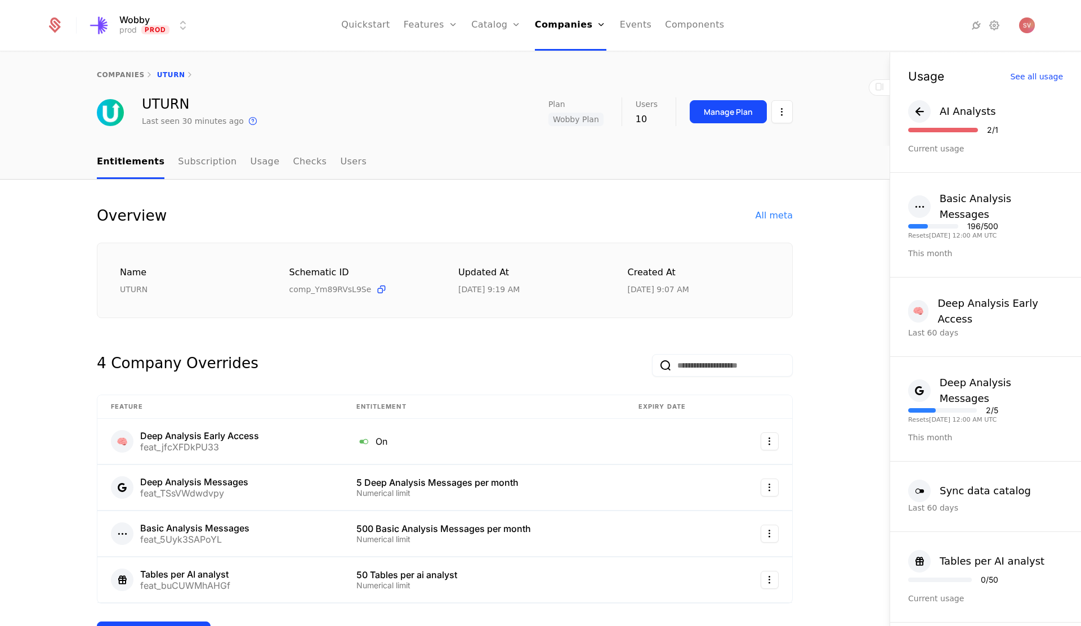
click at [588, 23] on link "Companies" at bounding box center [571, 25] width 72 height 51
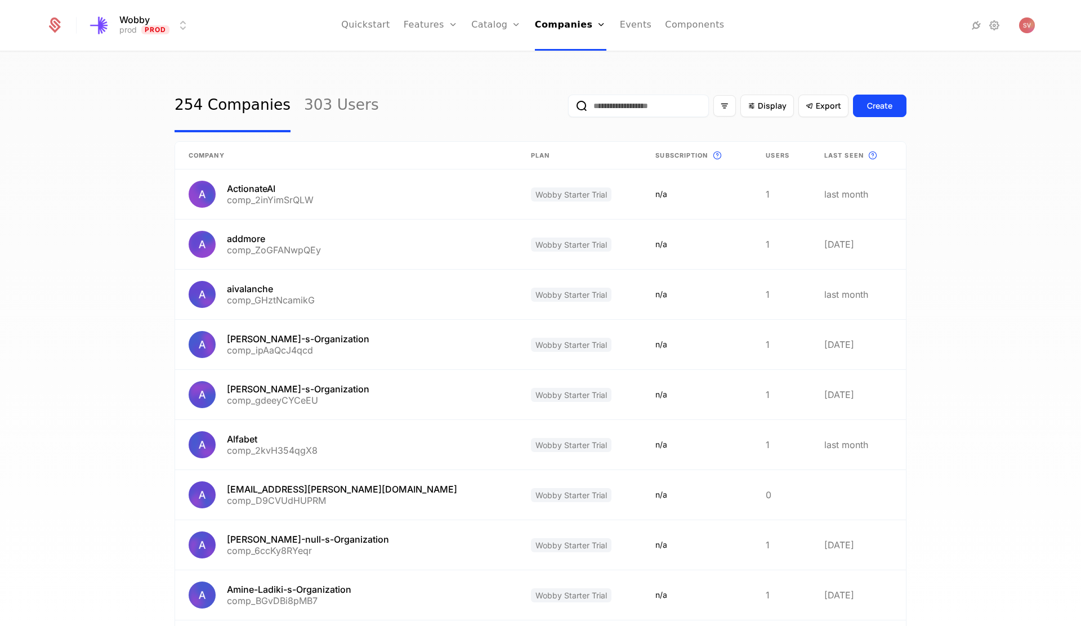
click at [588, 23] on link "Companies" at bounding box center [571, 25] width 72 height 51
click at [600, 24] on icon "Main" at bounding box center [601, 24] width 9 height 9
click at [597, 24] on icon "Main" at bounding box center [601, 24] width 9 height 9
click at [592, 6] on link "Companies" at bounding box center [571, 25] width 72 height 51
click at [576, 60] on link "Companies" at bounding box center [575, 55] width 52 height 9
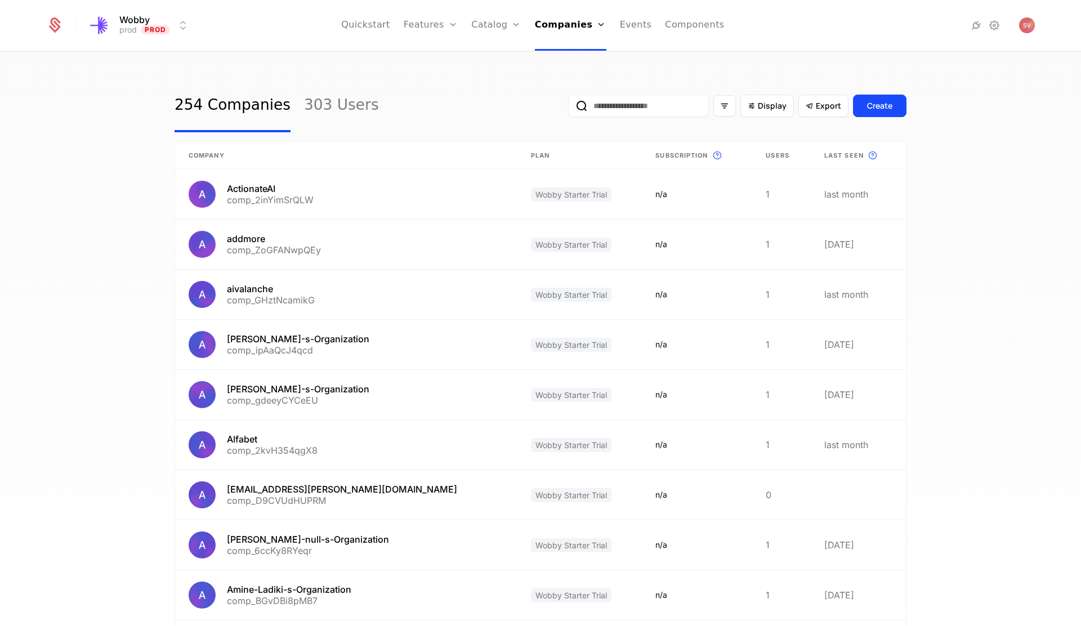
click at [560, 22] on link "Companies" at bounding box center [571, 25] width 72 height 51
click at [605, 106] on input "email" at bounding box center [638, 106] width 141 height 23
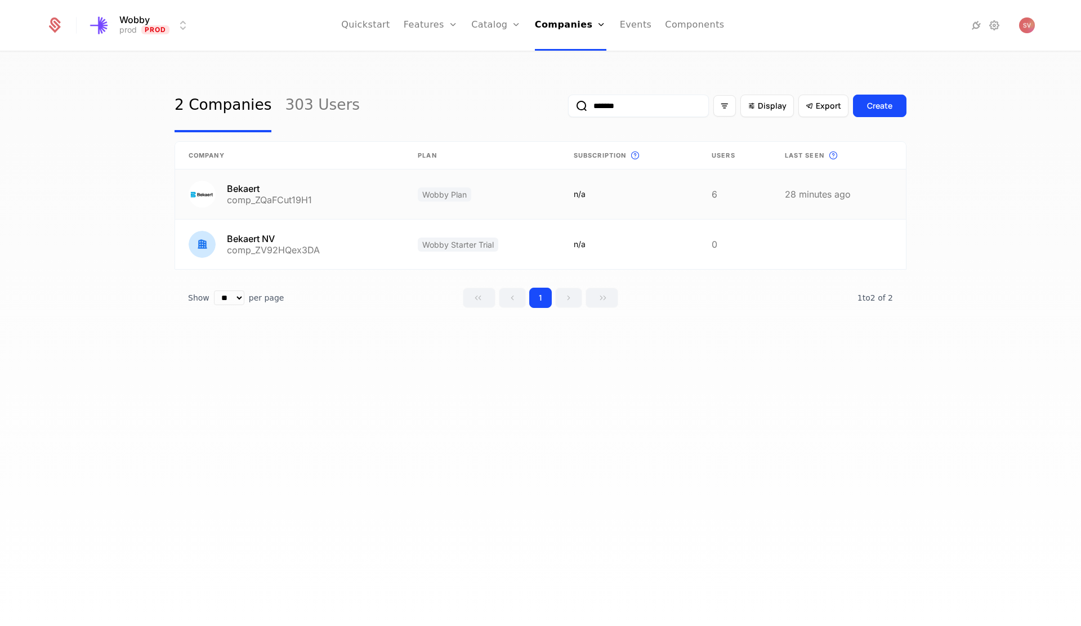
type input "*******"
click at [306, 197] on link at bounding box center [289, 195] width 229 height 50
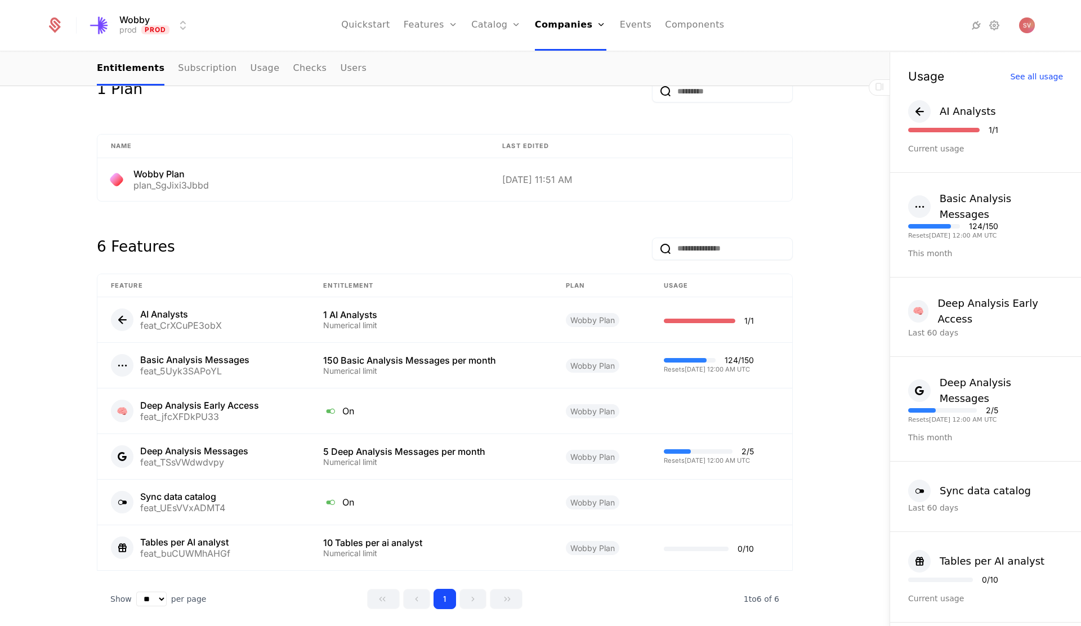
scroll to position [566, 0]
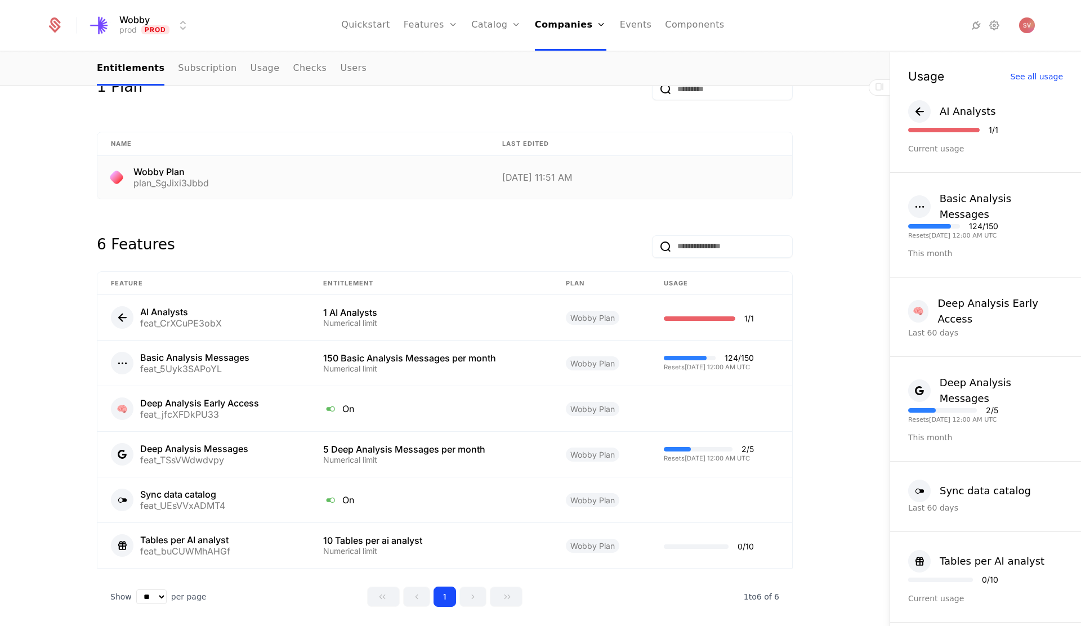
click at [474, 181] on td "Wobby Plan plan_SgJixi3Jbbd" at bounding box center [292, 177] width 391 height 43
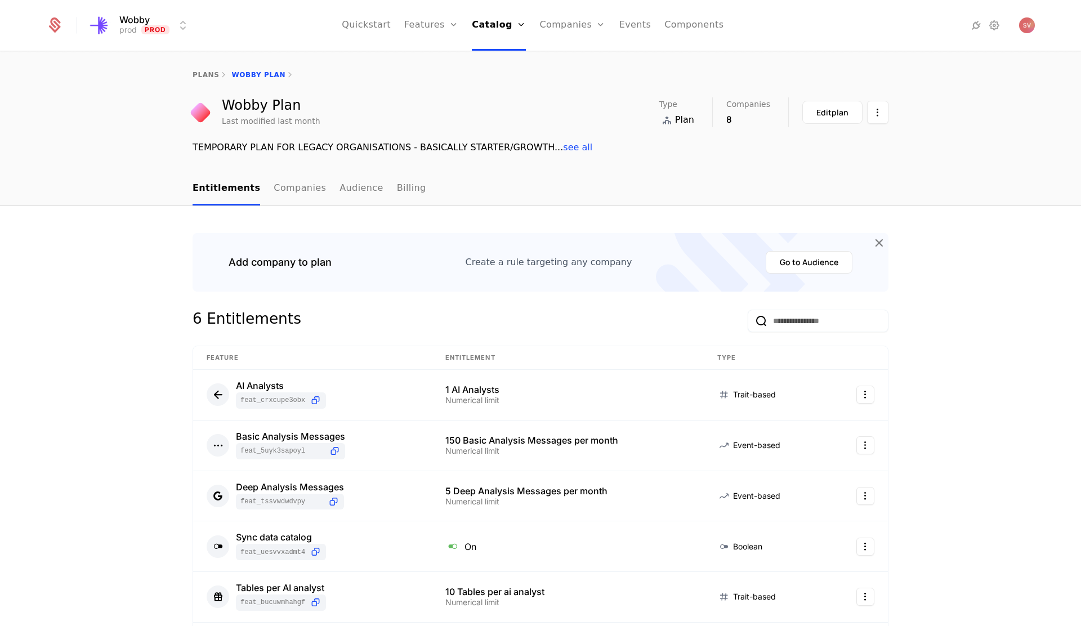
click at [849, 112] on button "Edit plan" at bounding box center [833, 112] width 60 height 23
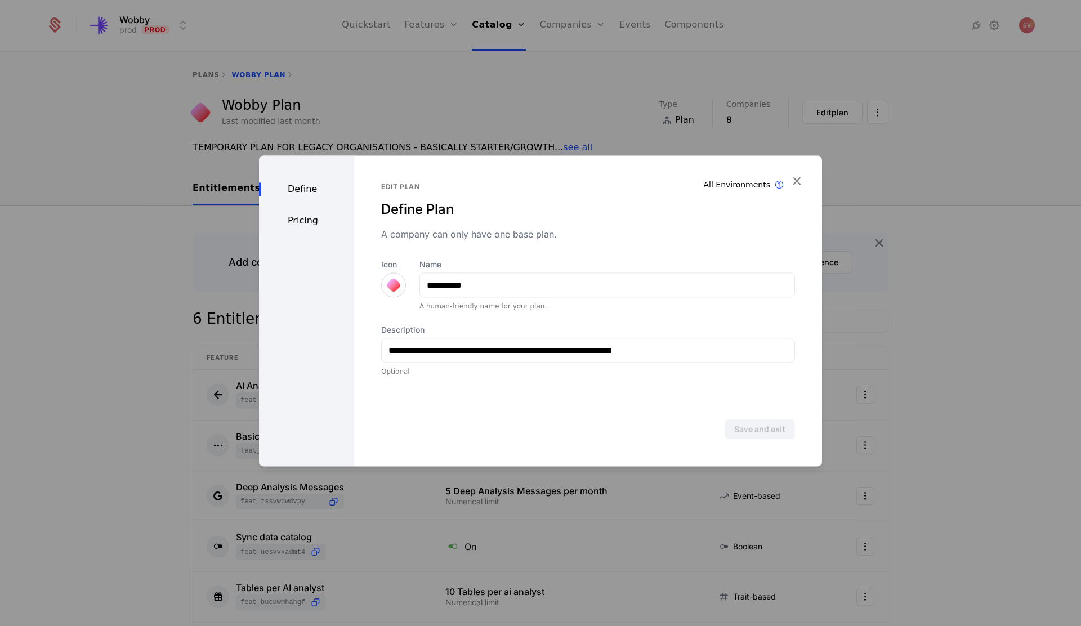
click at [800, 183] on icon "button" at bounding box center [797, 180] width 15 height 15
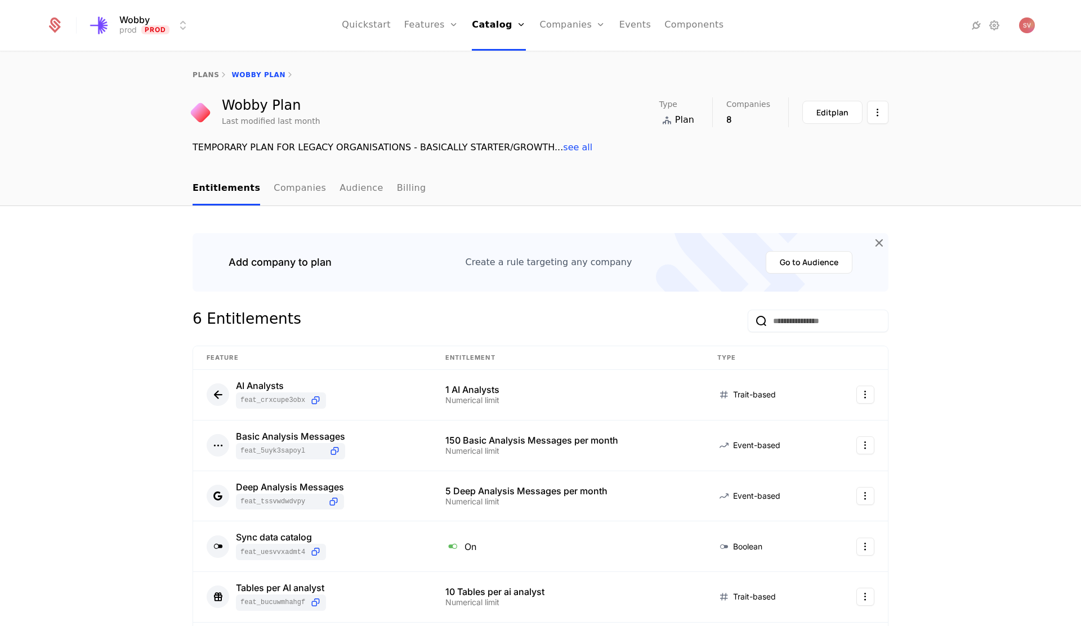
click at [555, 57] on link "Companies" at bounding box center [579, 55] width 52 height 9
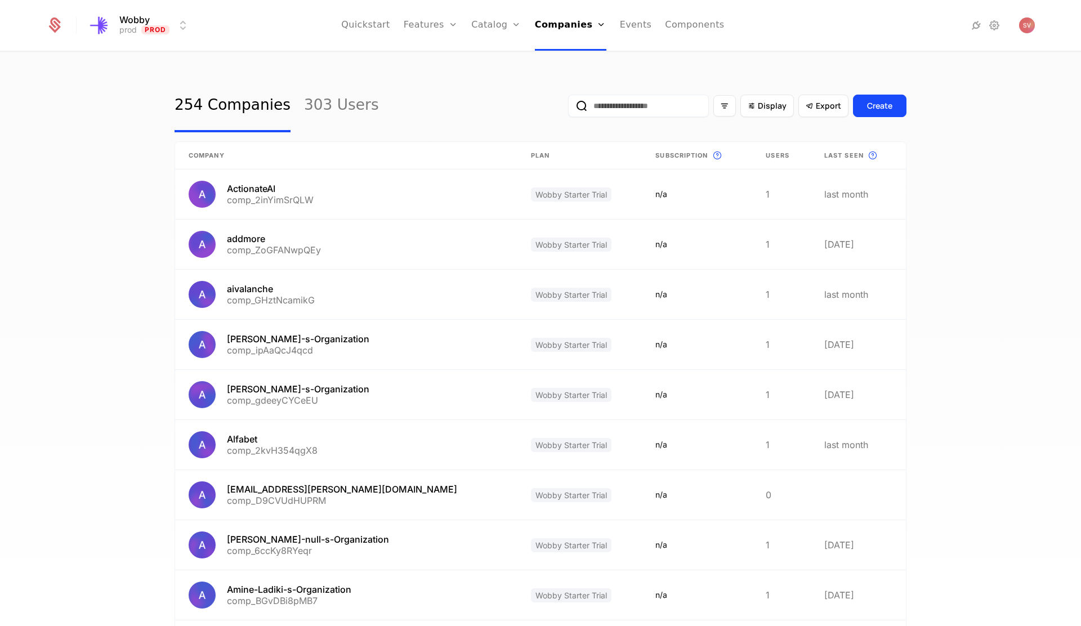
click at [642, 109] on input "email" at bounding box center [638, 106] width 141 height 23
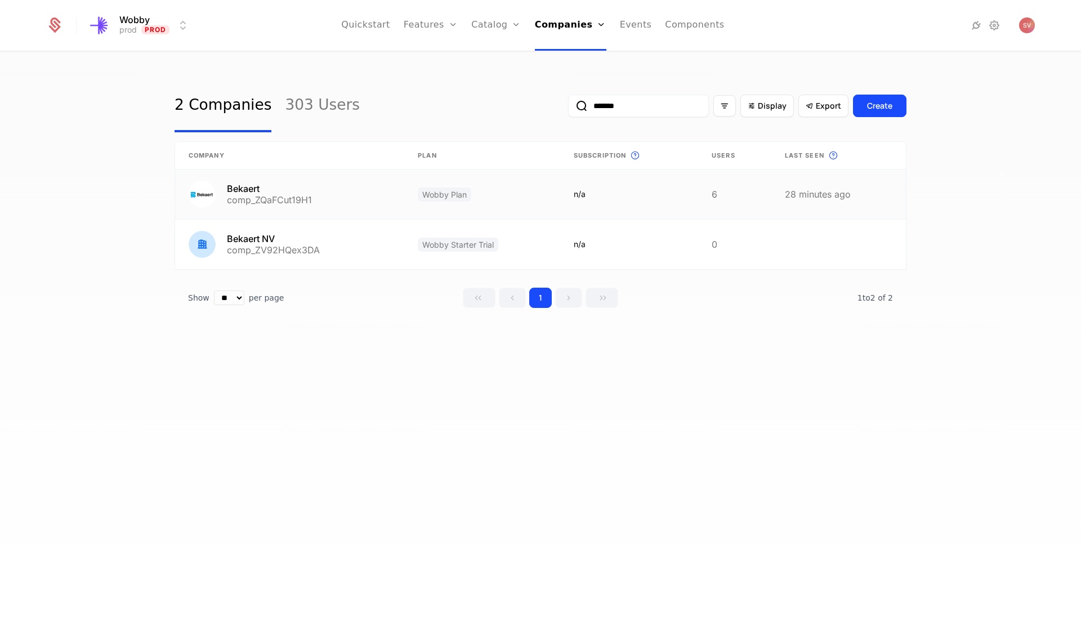
type input "*******"
click at [318, 193] on link at bounding box center [289, 195] width 229 height 50
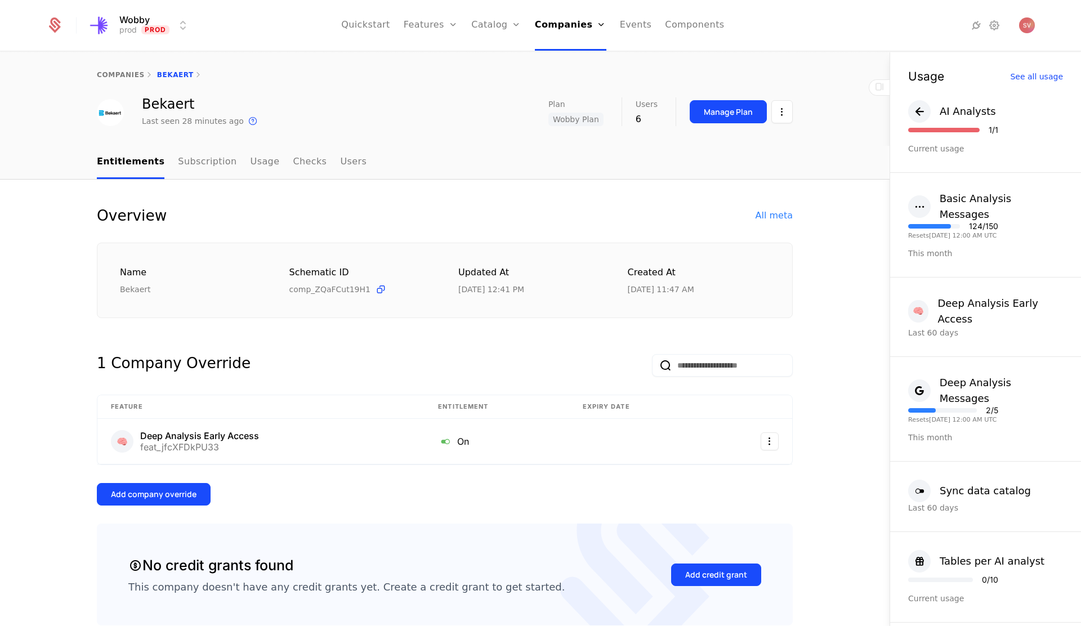
click at [177, 493] on div "Add company override" at bounding box center [154, 494] width 86 height 11
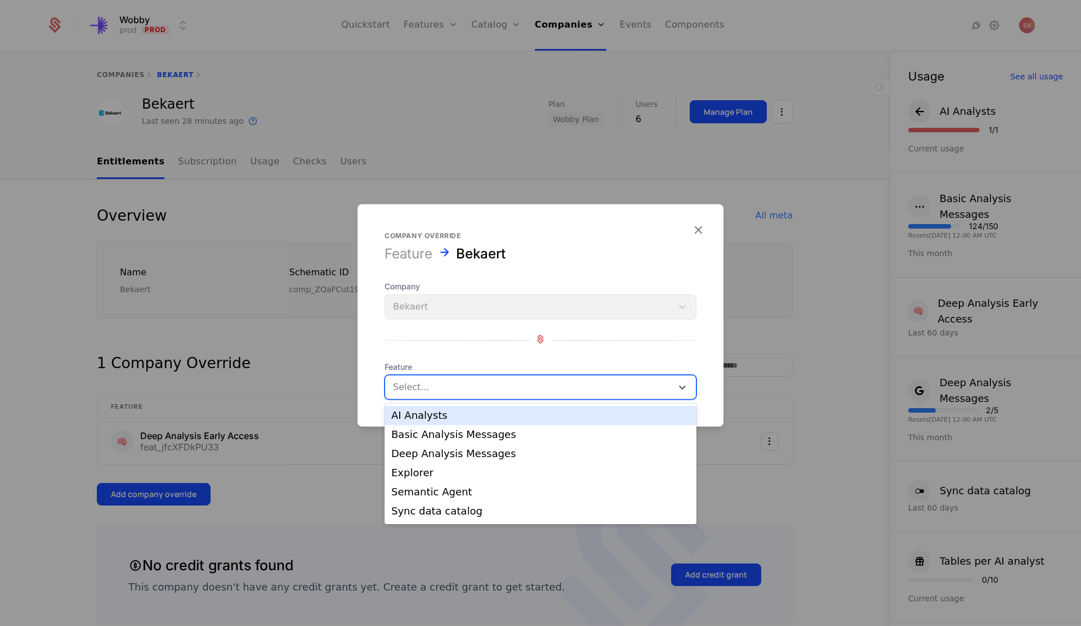
click at [498, 386] on div at bounding box center [528, 388] width 271 height 16
click at [491, 419] on div "AI Analysts" at bounding box center [540, 416] width 298 height 10
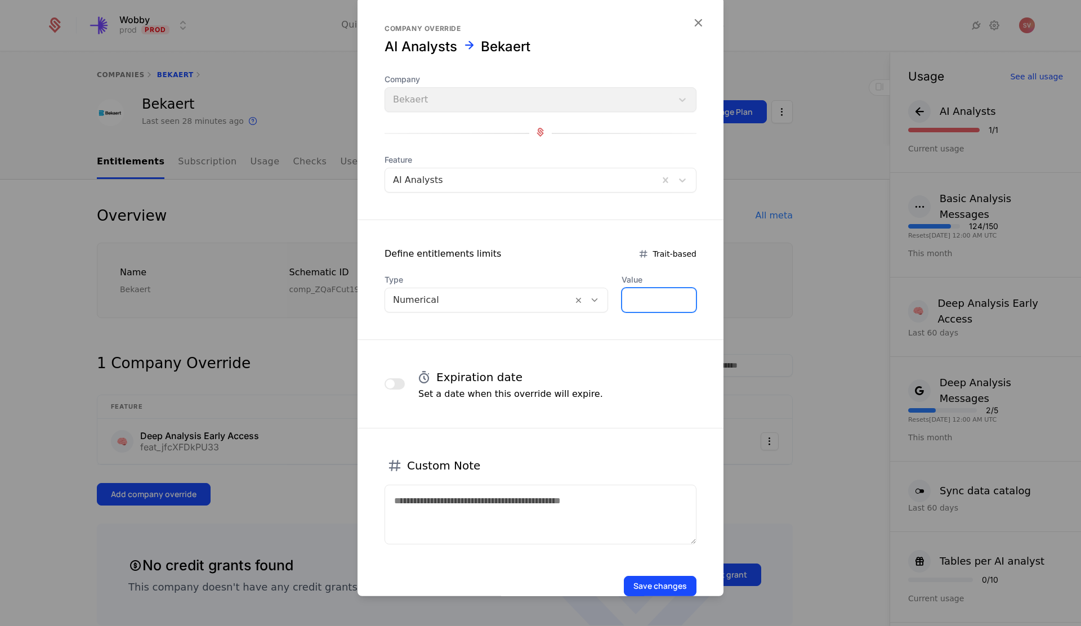
drag, startPoint x: 645, startPoint y: 302, endPoint x: 611, endPoint y: 302, distance: 34.4
click at [611, 302] on div "Type Numerical Value *" at bounding box center [541, 293] width 312 height 38
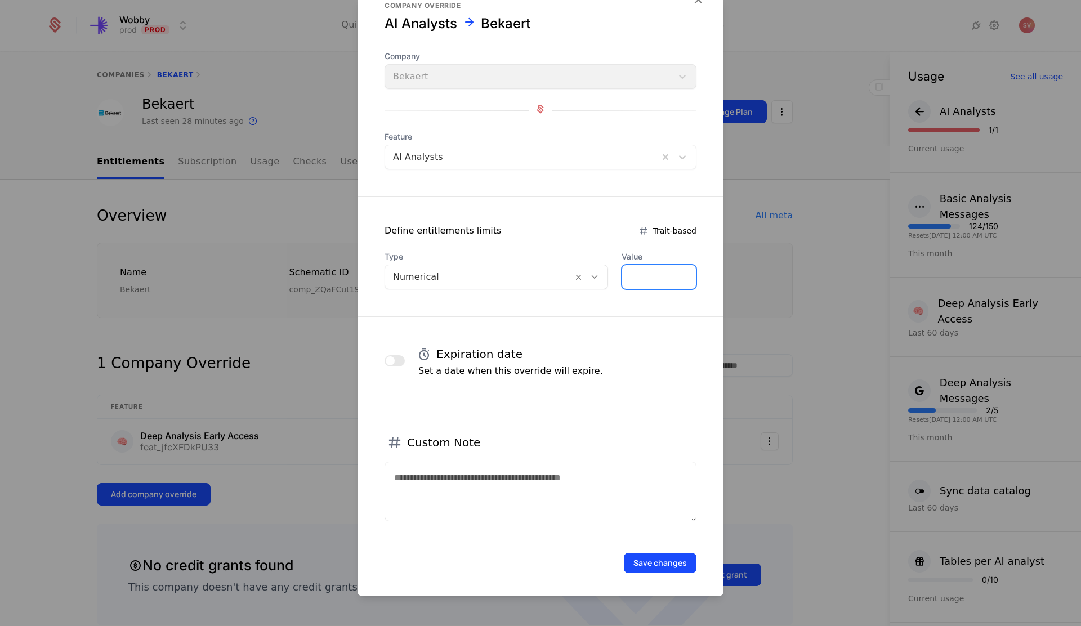
scroll to position [26, 0]
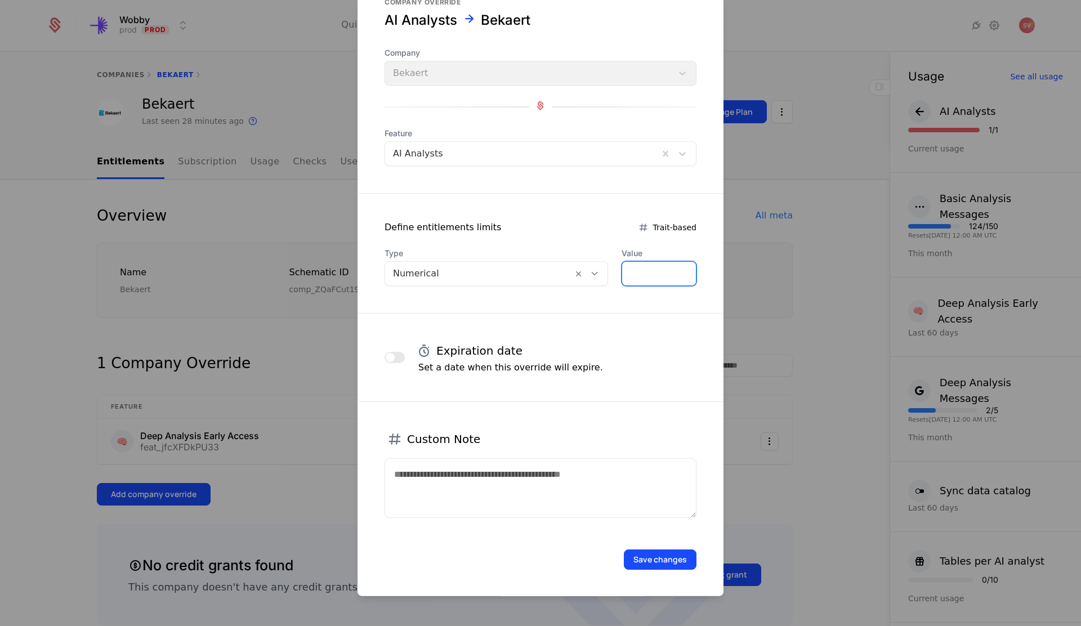
type input "*"
click at [662, 562] on button "Save changes" at bounding box center [660, 560] width 73 height 20
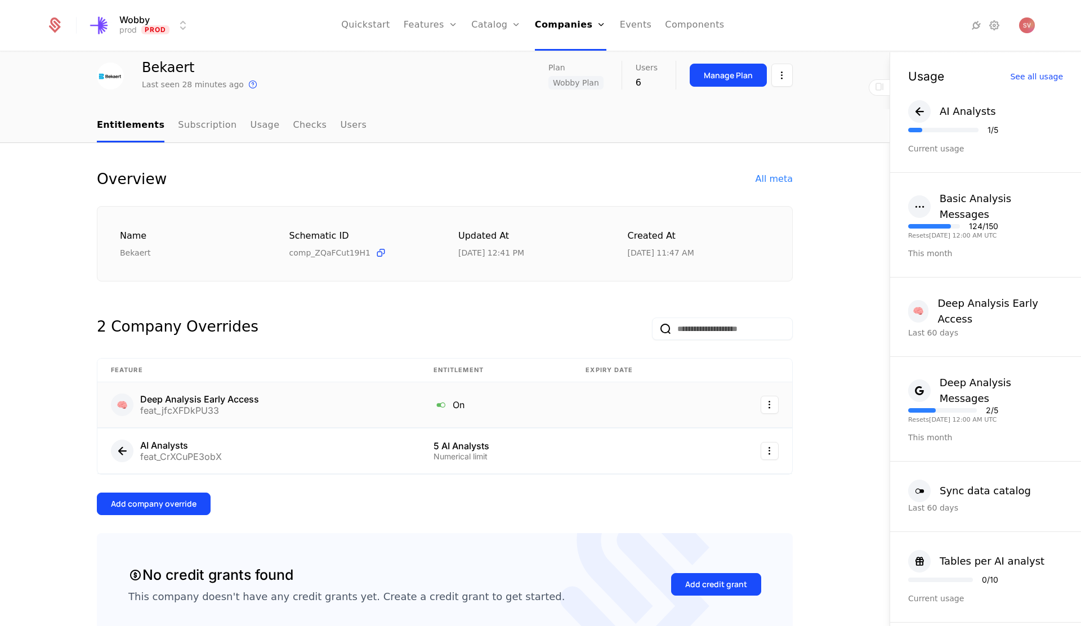
scroll to position [38, 0]
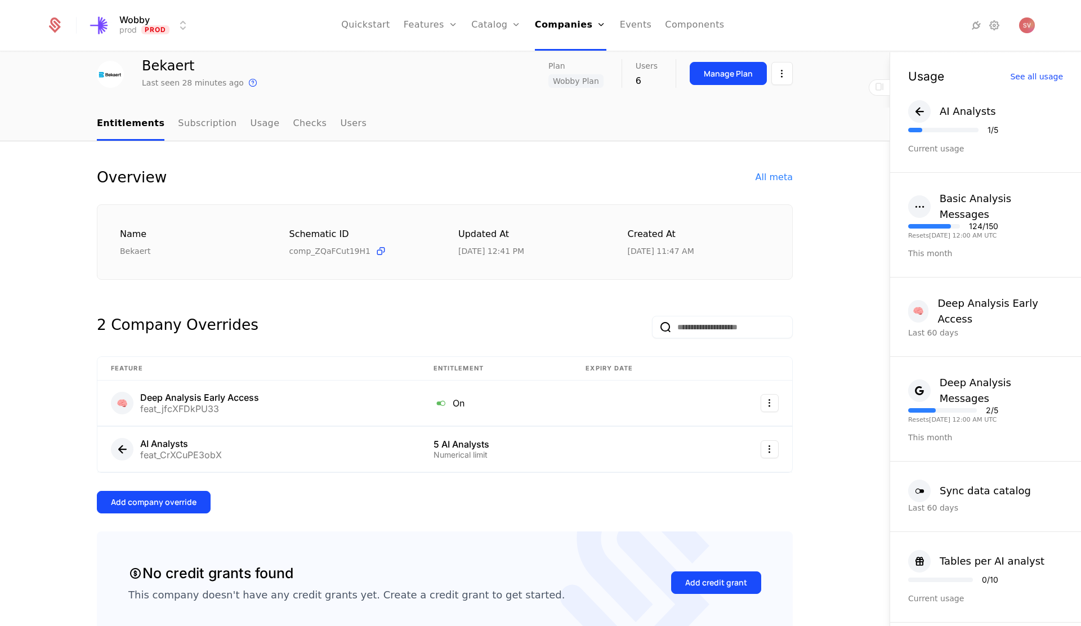
click at [160, 505] on div "Add company override" at bounding box center [154, 502] width 86 height 11
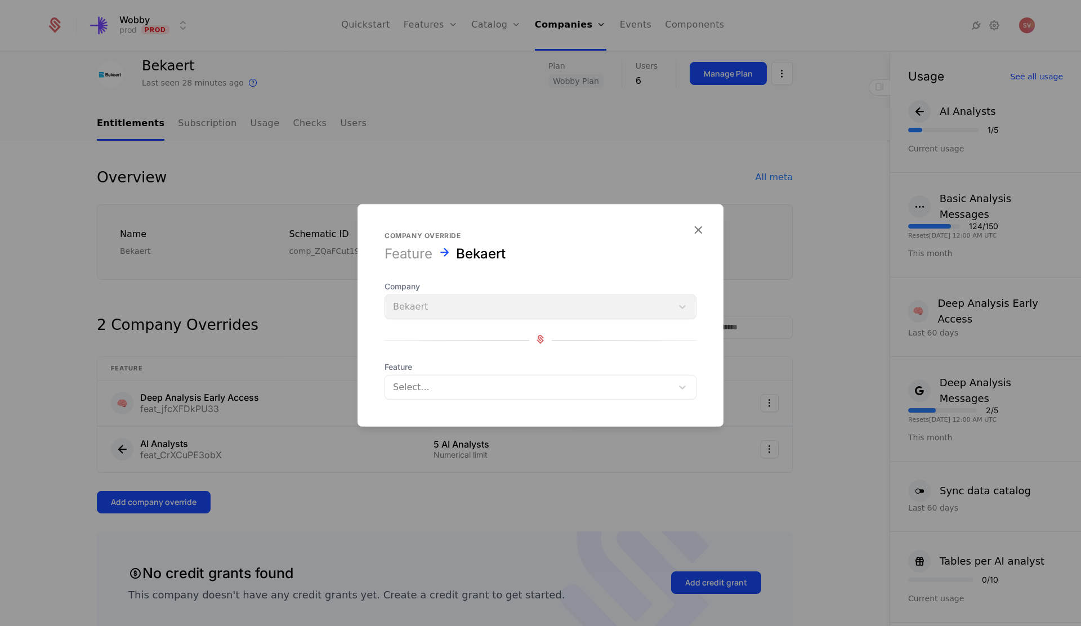
click at [531, 386] on div at bounding box center [528, 388] width 271 height 16
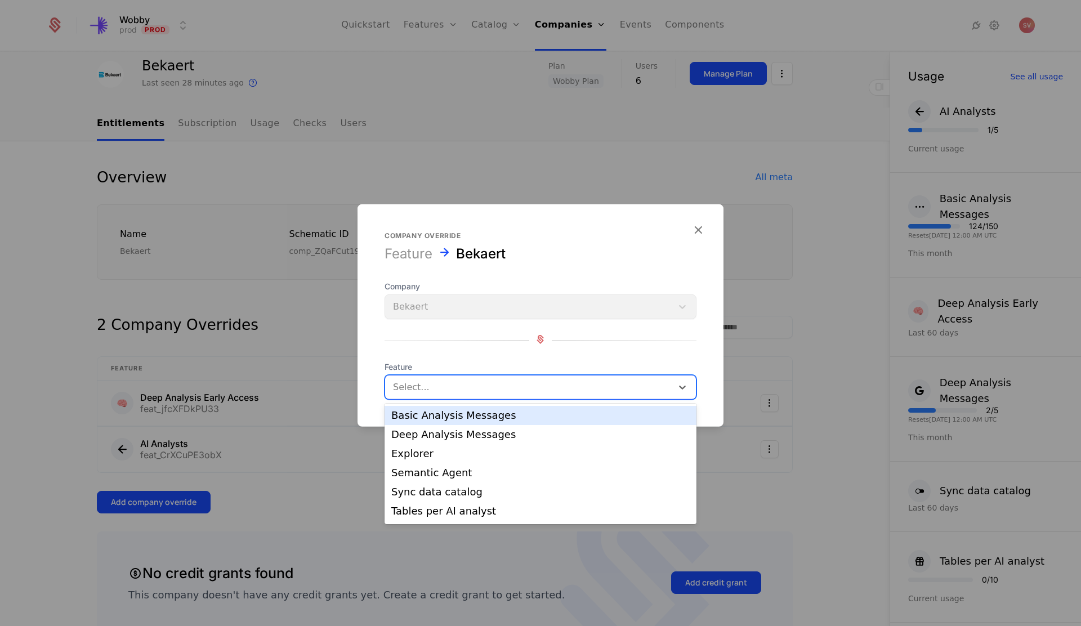
click at [519, 417] on div "Basic Analysis Messages" at bounding box center [540, 416] width 298 height 10
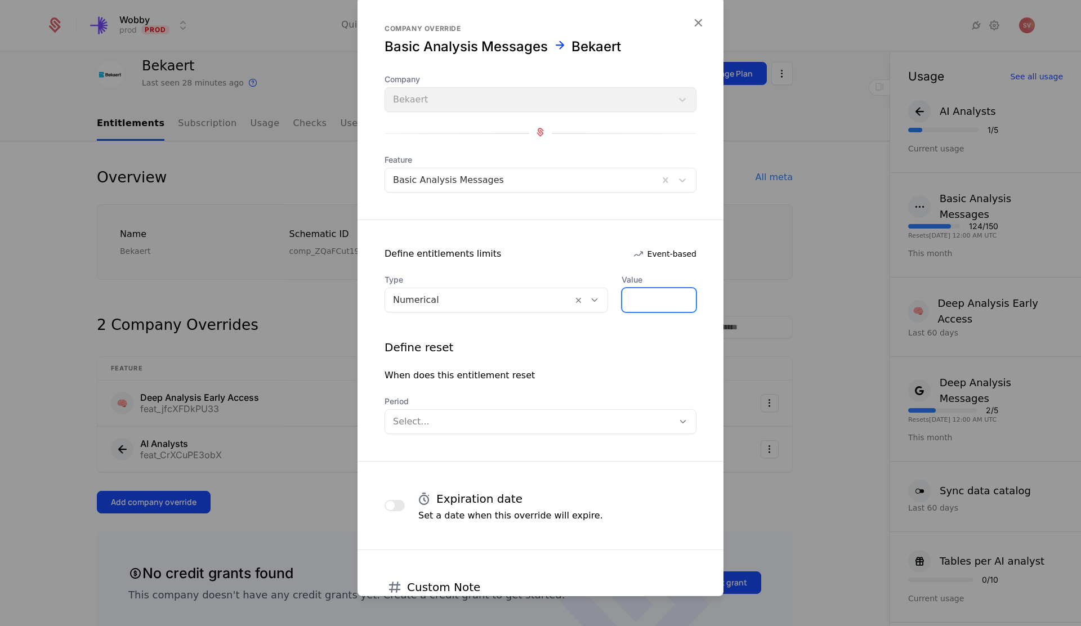
click at [638, 304] on input "*" at bounding box center [659, 300] width 74 height 24
type input "***"
click at [565, 357] on div "Define reset When does this entitlement reset Period Select..." at bounding box center [541, 387] width 312 height 95
click at [493, 420] on div at bounding box center [529, 422] width 273 height 16
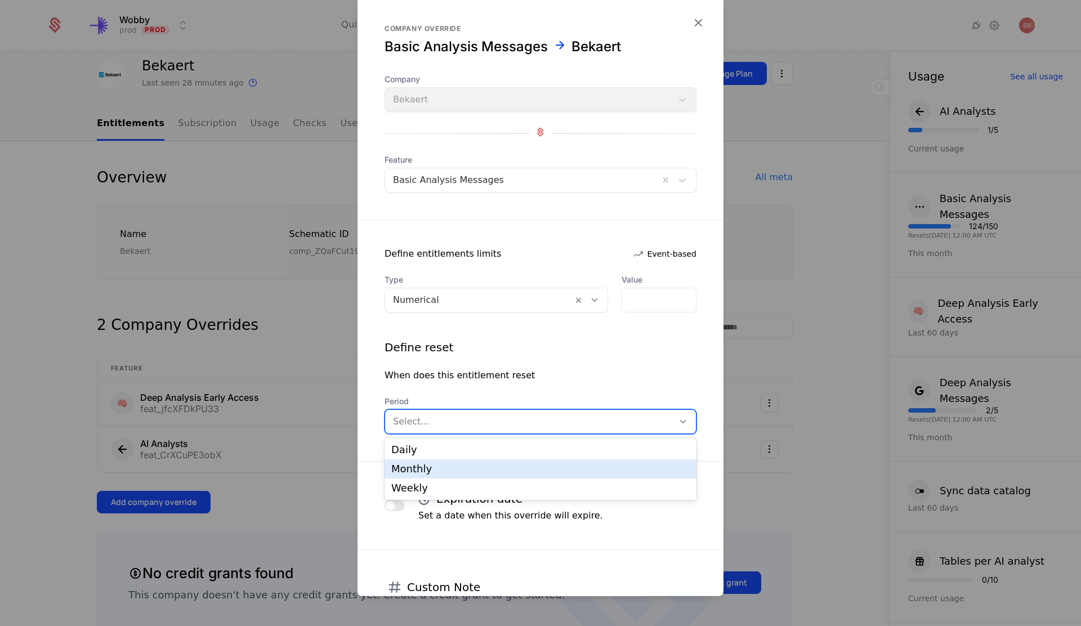
click at [473, 467] on div "Monthly" at bounding box center [540, 469] width 298 height 10
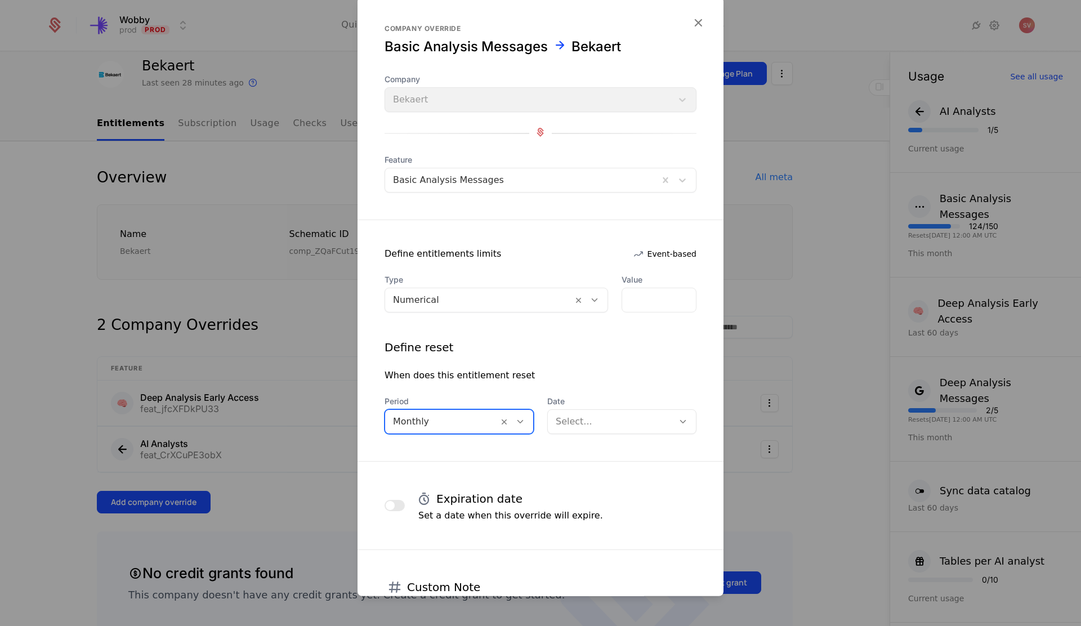
click at [594, 430] on div "Select..." at bounding box center [611, 422] width 126 height 20
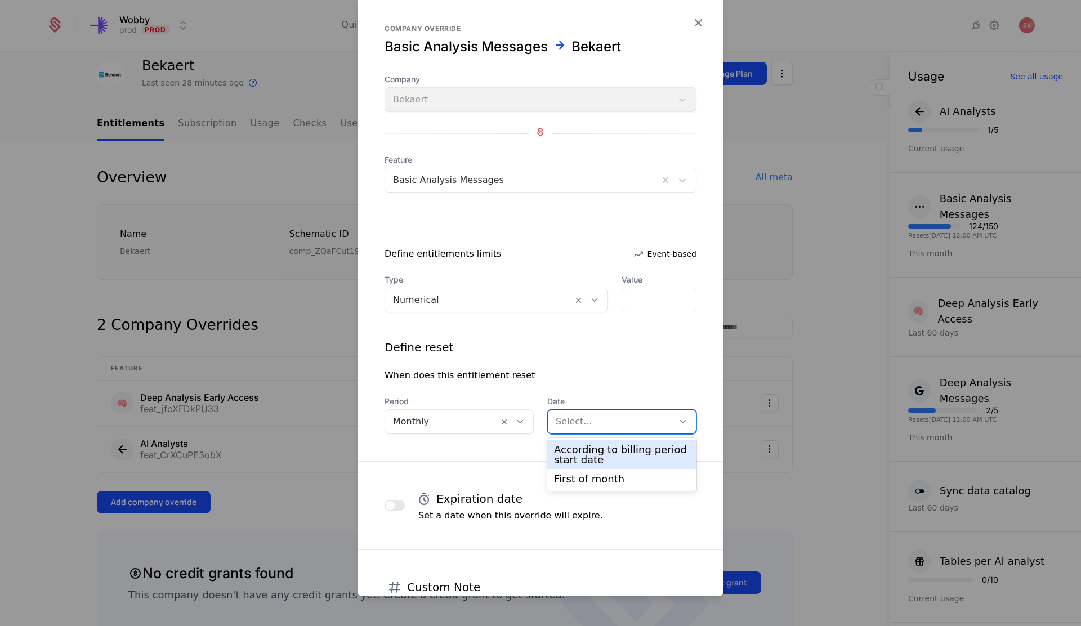
click at [589, 460] on div "According to billing period start date" at bounding box center [622, 455] width 136 height 20
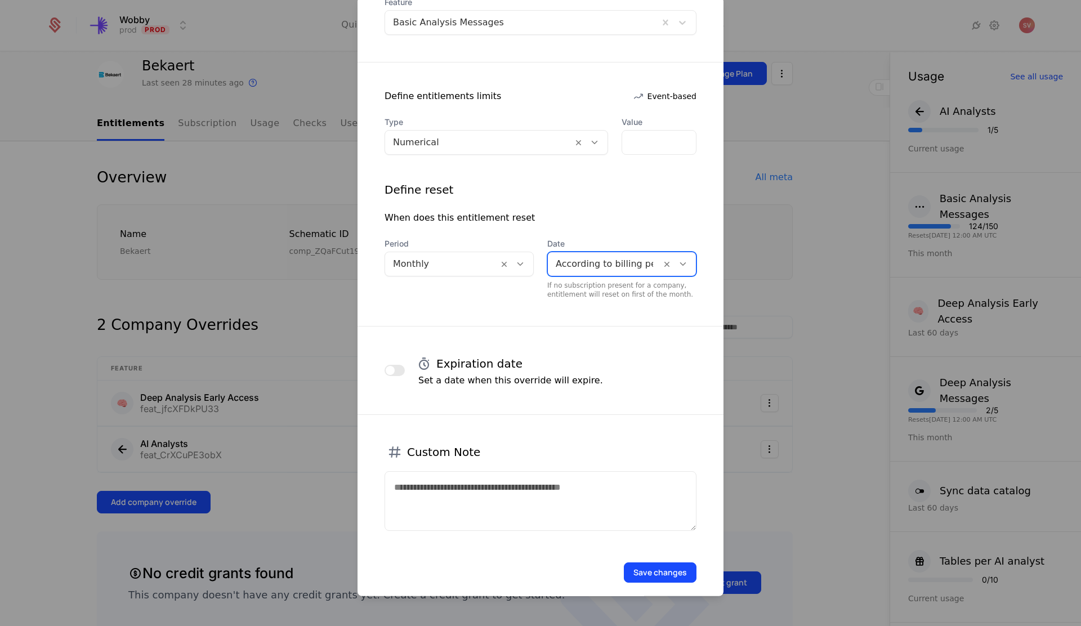
scroll to position [158, 0]
click at [645, 568] on button "Save changes" at bounding box center [660, 572] width 73 height 20
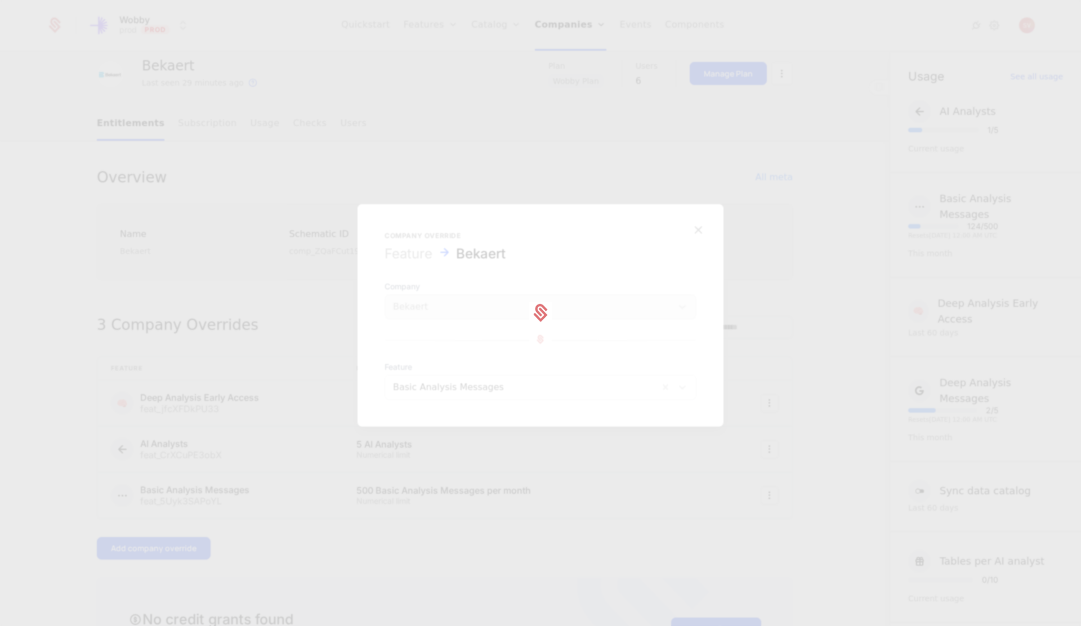
scroll to position [0, 0]
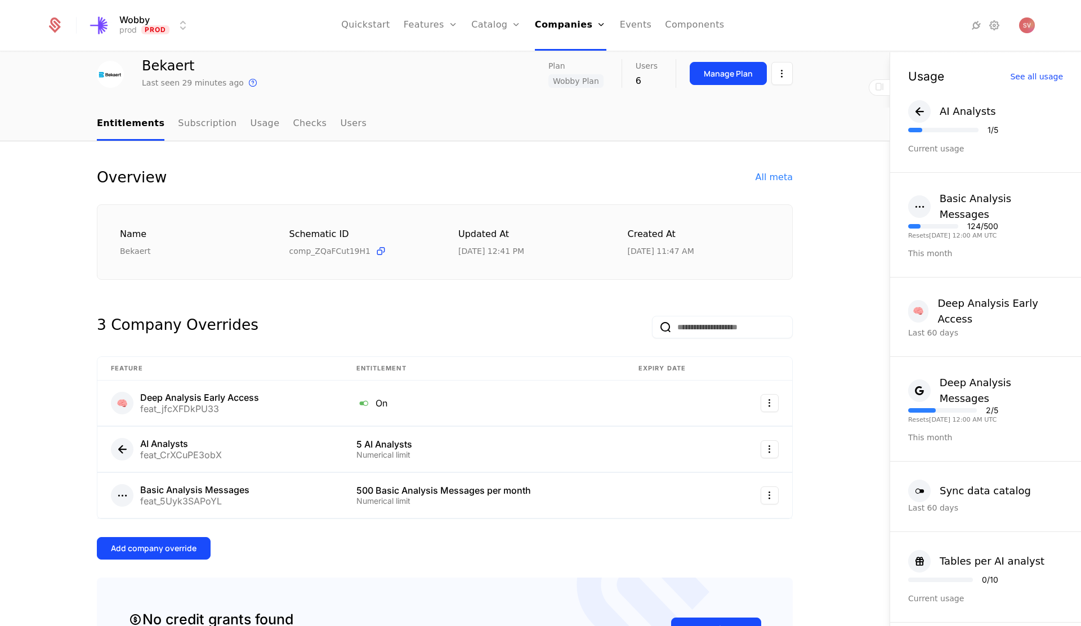
click at [162, 550] on div "Add company override" at bounding box center [154, 548] width 86 height 11
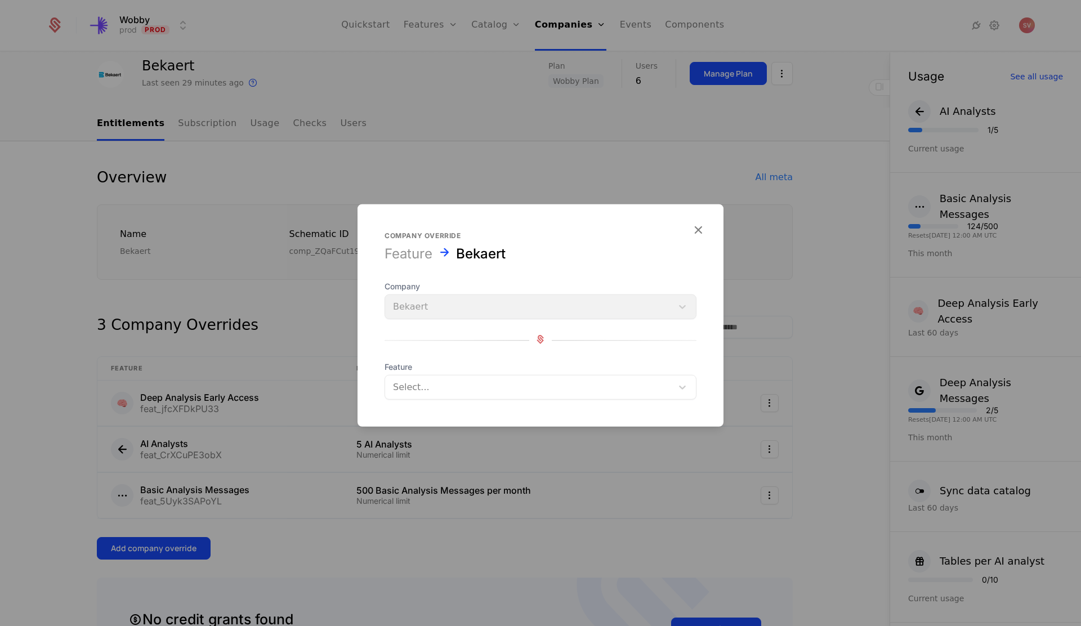
click at [479, 388] on div at bounding box center [528, 388] width 271 height 16
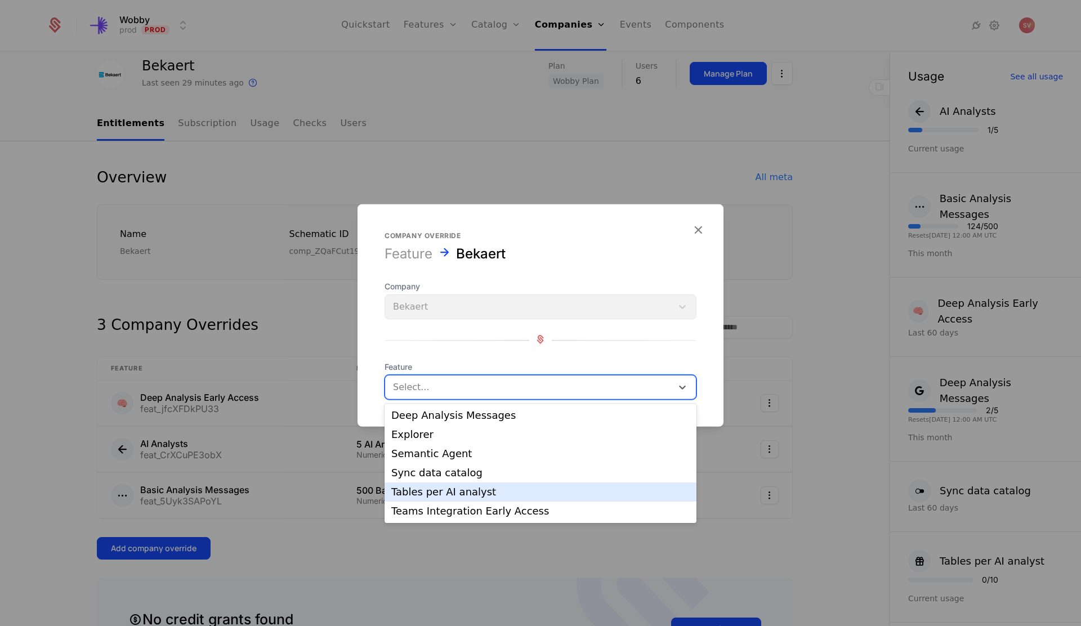
click at [470, 494] on div "Tables per AI analyst" at bounding box center [540, 492] width 298 height 10
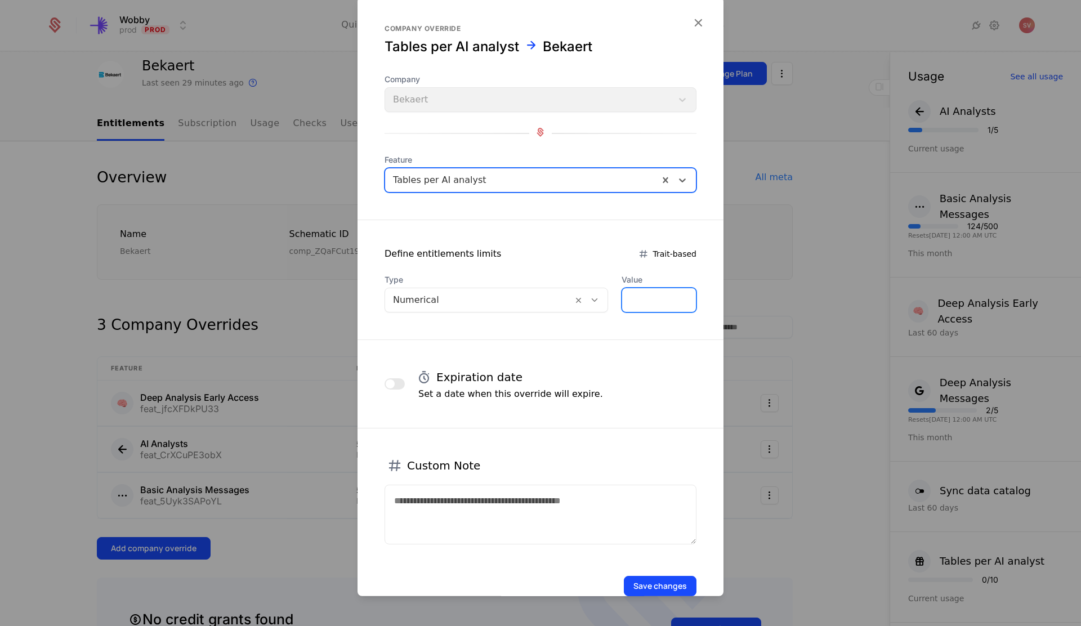
click at [636, 297] on input "*" at bounding box center [659, 300] width 74 height 24
type input "**"
click at [627, 348] on form "Company override Tables per AI analyst Bekaert Company Bekaert Feature Tables p…" at bounding box center [541, 310] width 366 height 626
click at [644, 588] on button "Save changes" at bounding box center [660, 586] width 73 height 20
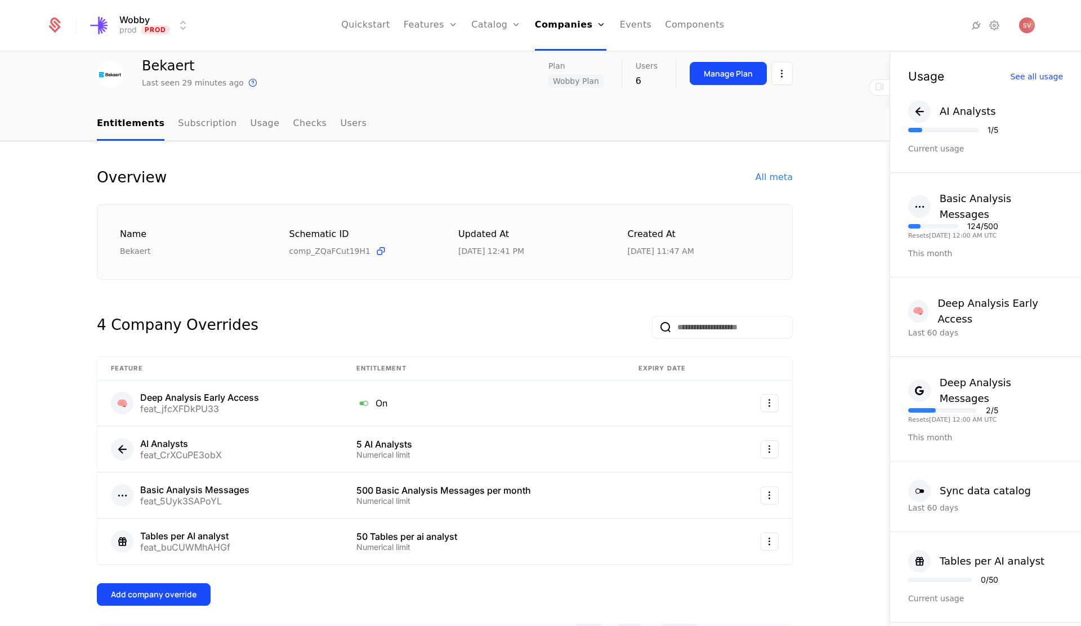
click at [176, 590] on div "Add company override" at bounding box center [154, 594] width 86 height 11
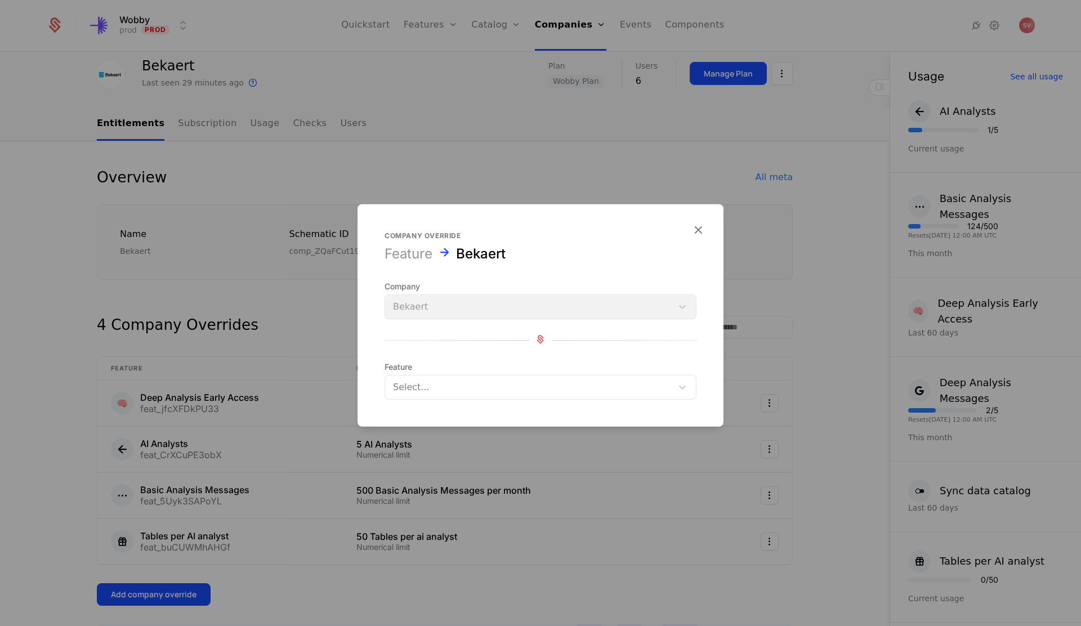
click at [499, 384] on div at bounding box center [528, 388] width 271 height 16
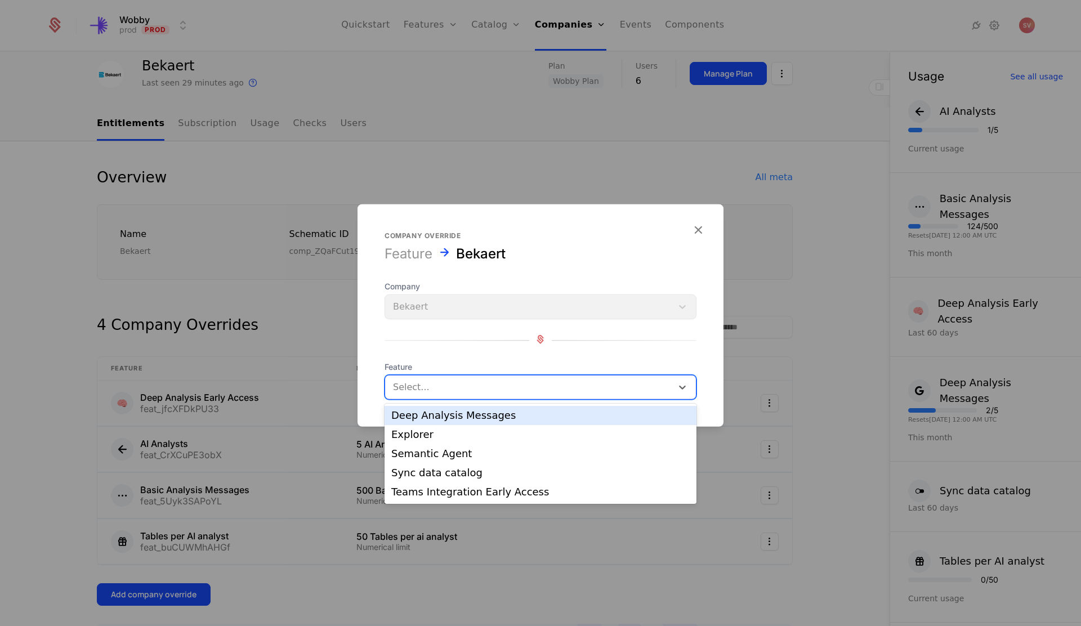
click at [485, 417] on div "Deep Analysis Messages" at bounding box center [540, 416] width 298 height 10
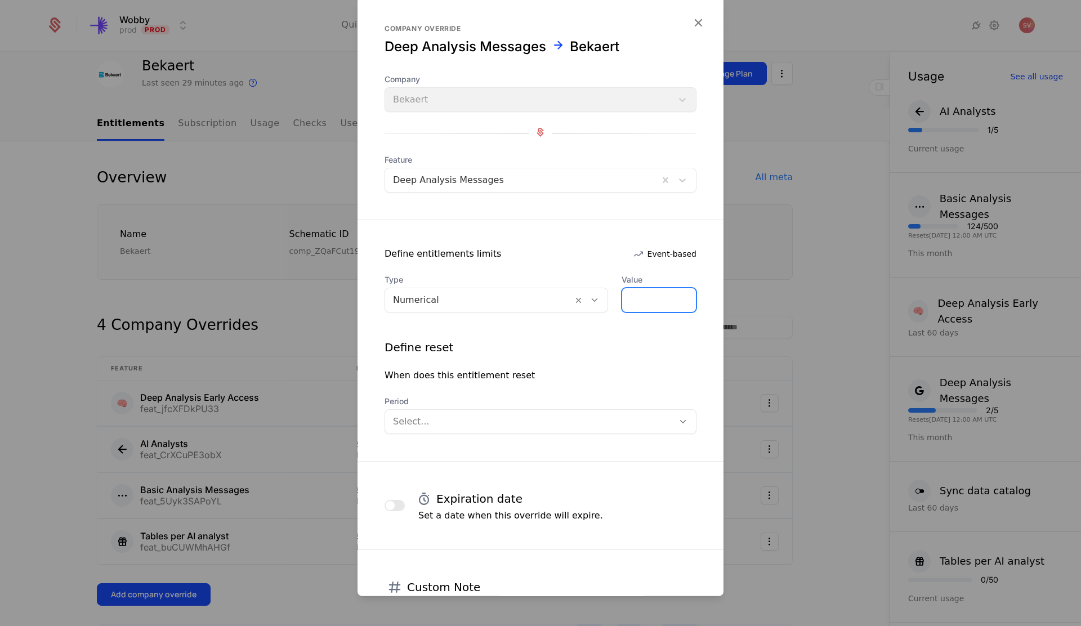
drag, startPoint x: 643, startPoint y: 301, endPoint x: 627, endPoint y: 301, distance: 15.2
click at [627, 301] on input "*" at bounding box center [659, 300] width 74 height 24
type input "**"
click at [610, 427] on div at bounding box center [529, 422] width 273 height 16
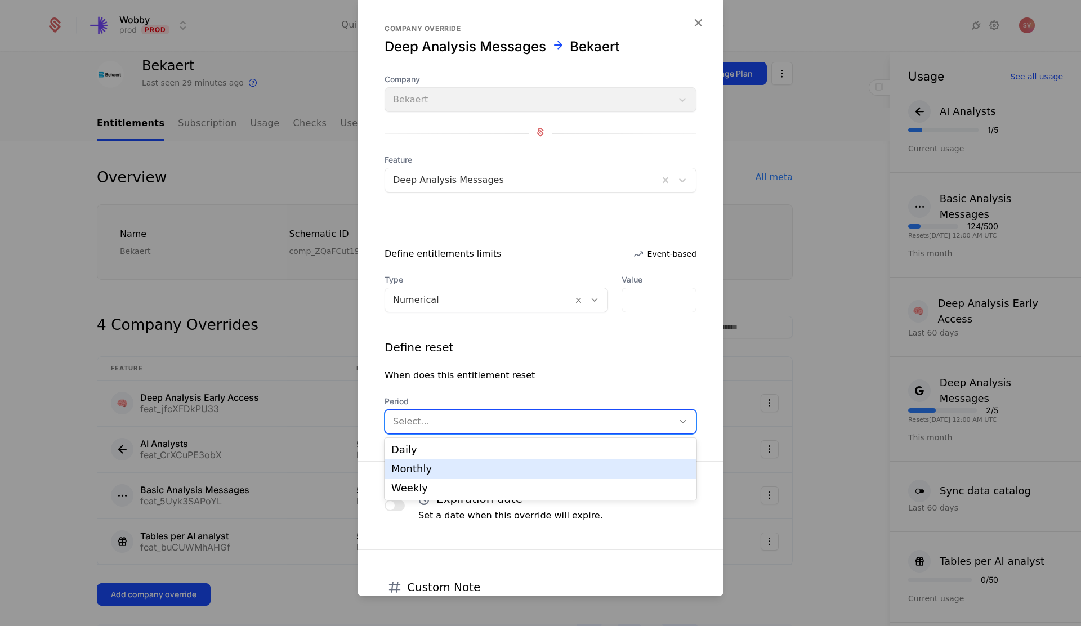
click at [587, 464] on div "Monthly" at bounding box center [540, 469] width 298 height 10
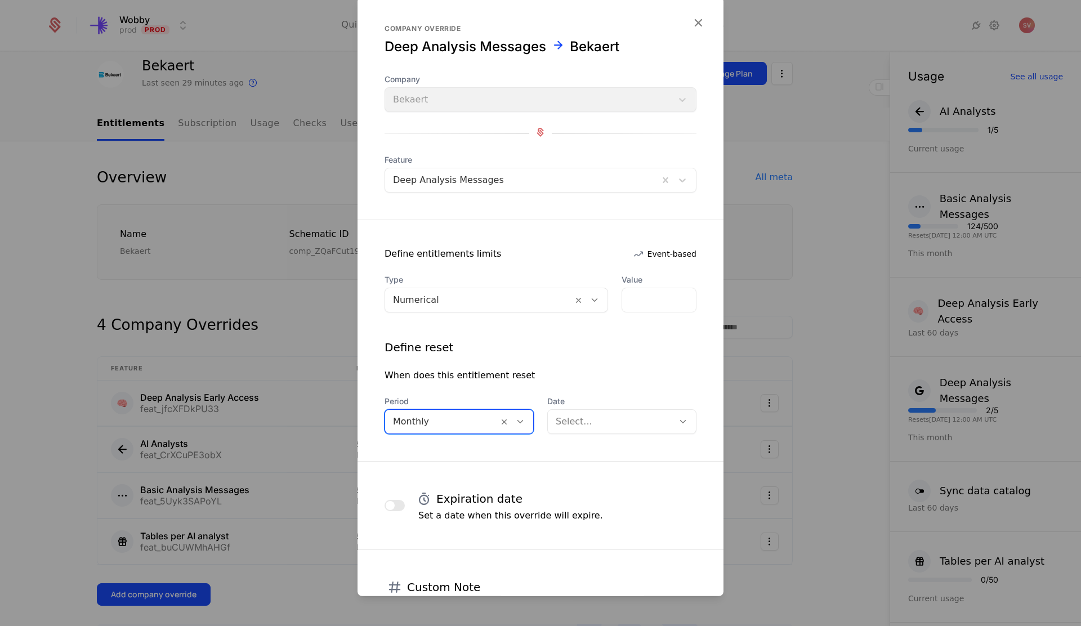
click at [636, 420] on div at bounding box center [611, 422] width 110 height 16
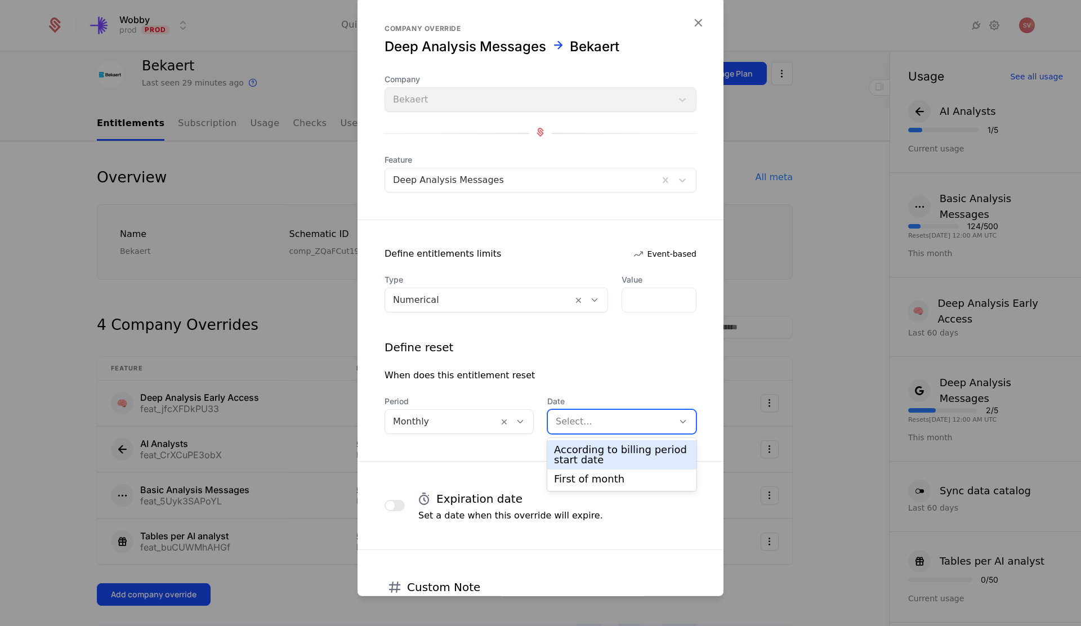
click at [618, 455] on div "According to billing period start date" at bounding box center [622, 455] width 136 height 20
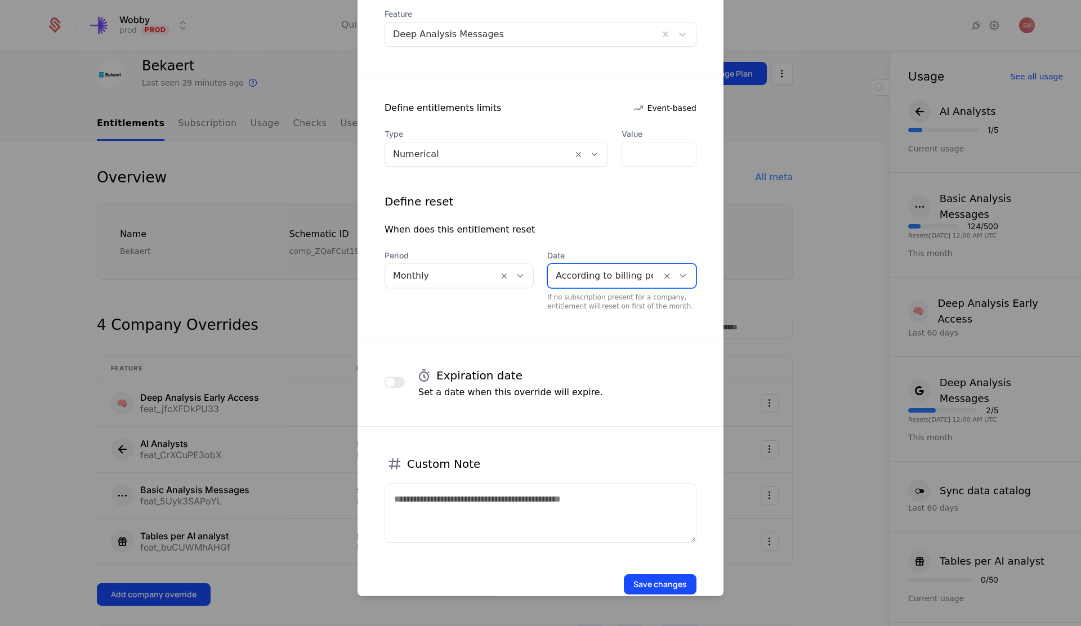
scroll to position [171, 0]
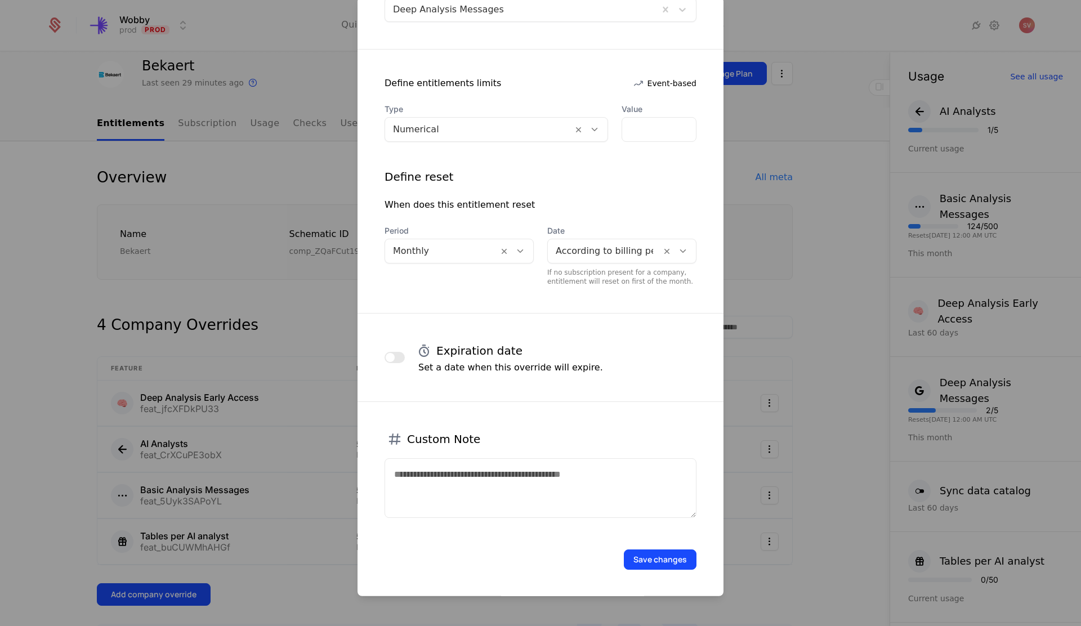
click at [645, 562] on button "Save changes" at bounding box center [660, 560] width 73 height 20
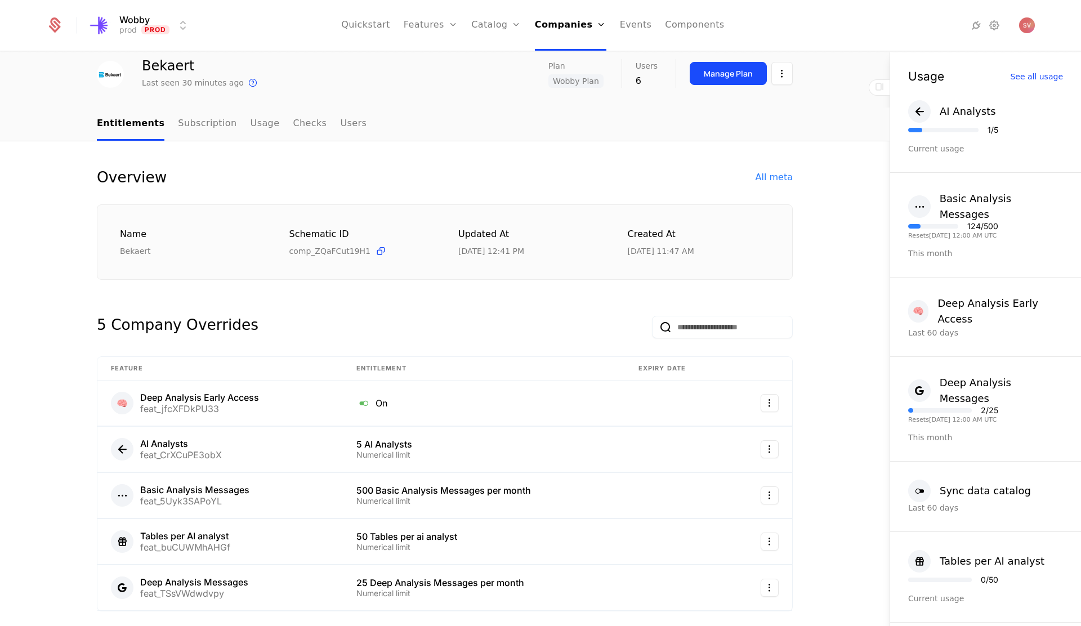
click at [499, 59] on link "Plans" at bounding box center [514, 55] width 58 height 9
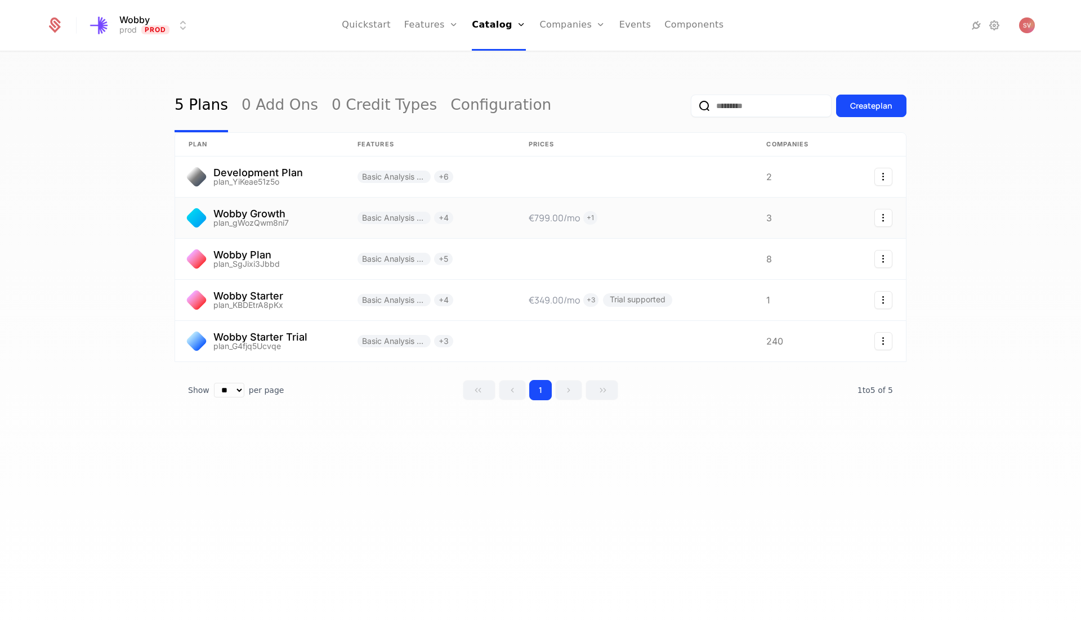
click at [469, 213] on link at bounding box center [429, 218] width 171 height 41
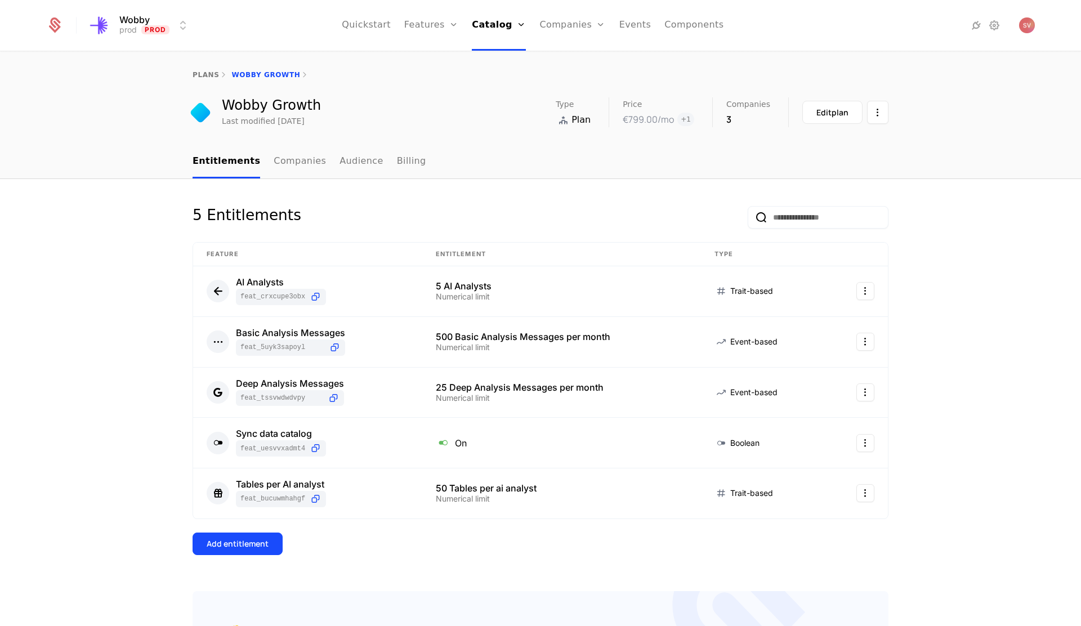
click at [284, 164] on link "Companies" at bounding box center [300, 161] width 52 height 33
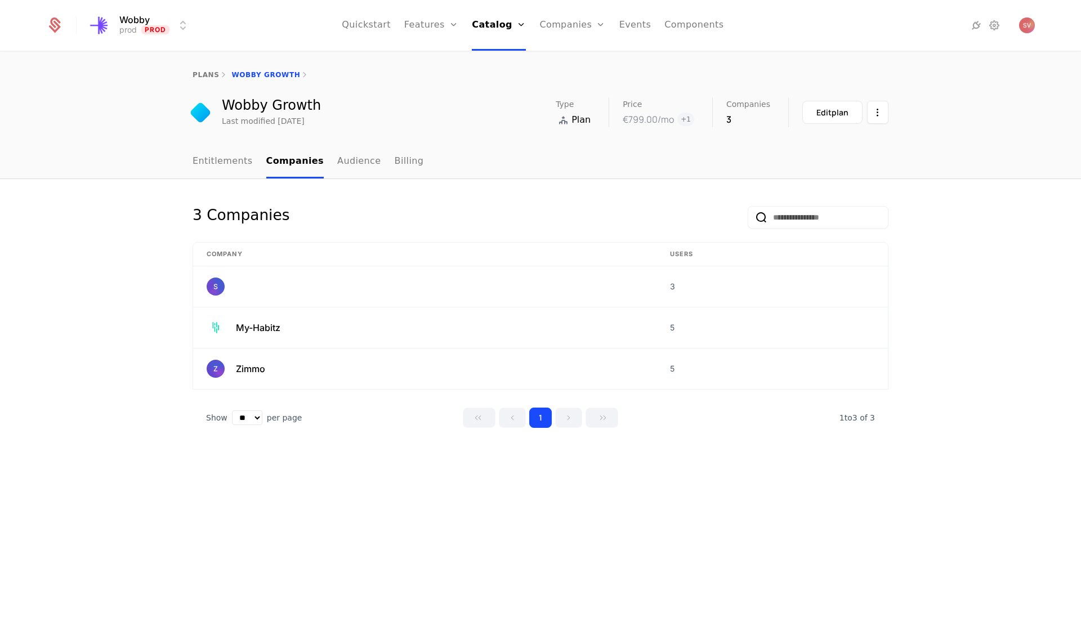
click at [348, 164] on link "Audience" at bounding box center [359, 161] width 44 height 33
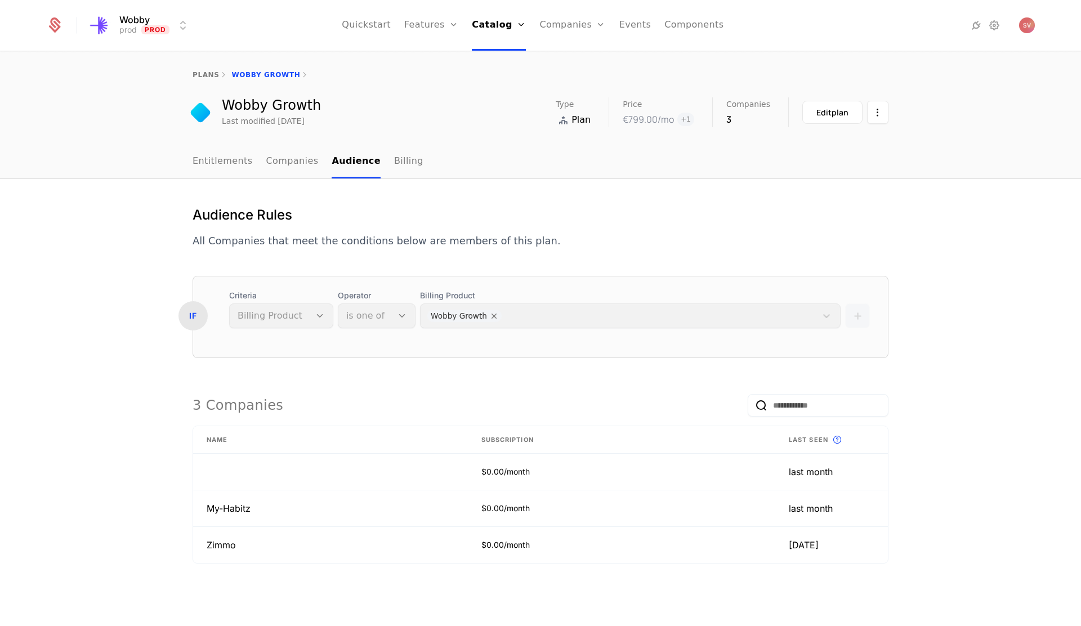
click at [394, 163] on link "Billing" at bounding box center [408, 161] width 29 height 33
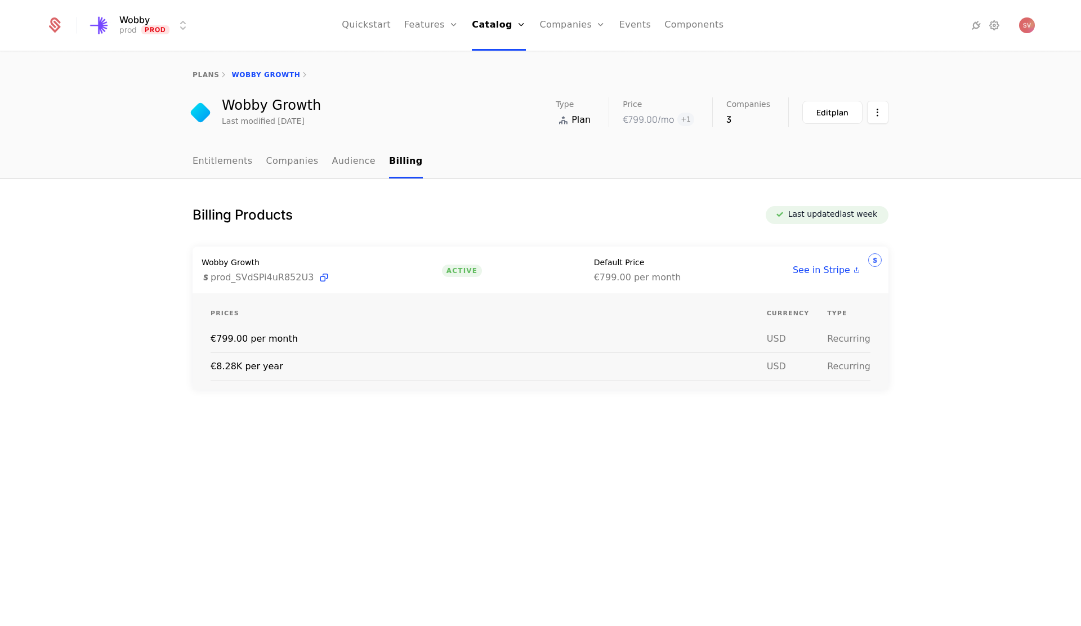
click at [881, 117] on html "Wobby prod Prod Quickstart Features Features Flags Catalog Plans Add Ons Credit…" at bounding box center [540, 313] width 1081 height 626
click at [841, 113] on div "Edit plan" at bounding box center [833, 112] width 32 height 11
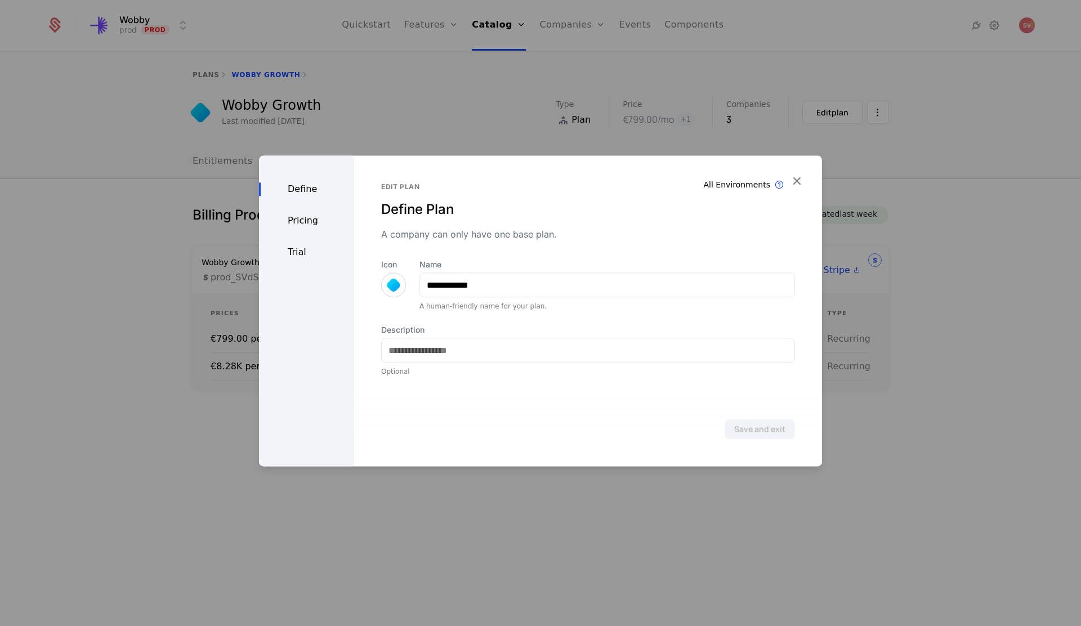
click at [302, 191] on div "Define" at bounding box center [306, 189] width 95 height 14
click at [302, 216] on div "Pricing" at bounding box center [306, 221] width 95 height 14
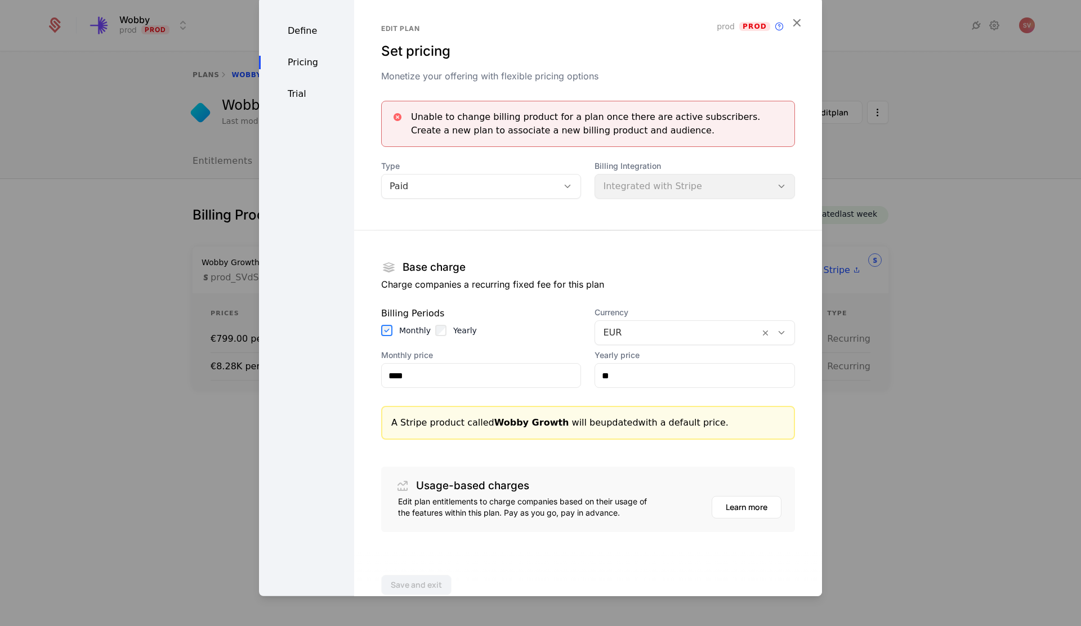
click at [796, 23] on icon "button" at bounding box center [797, 22] width 15 height 15
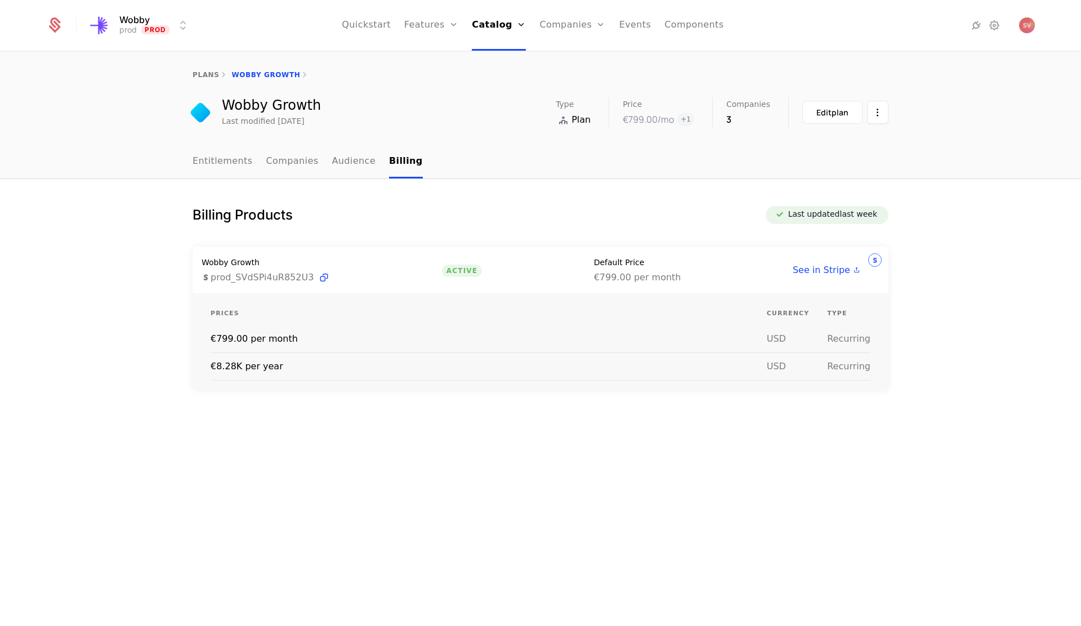
click at [580, 60] on link "Companies" at bounding box center [579, 55] width 52 height 9
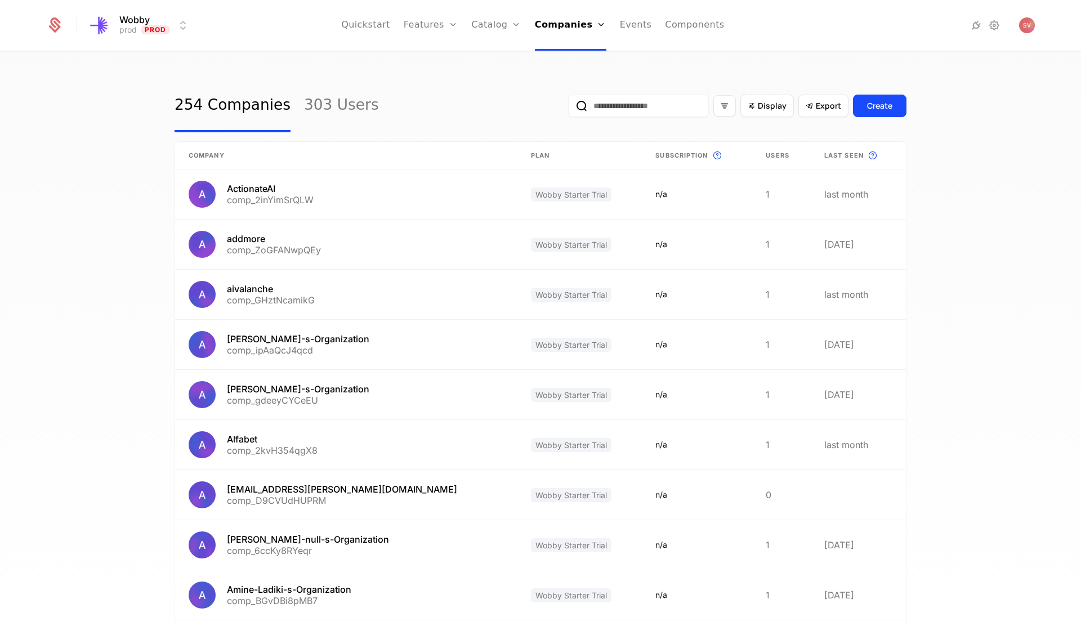
click at [636, 106] on input "email" at bounding box center [638, 106] width 141 height 23
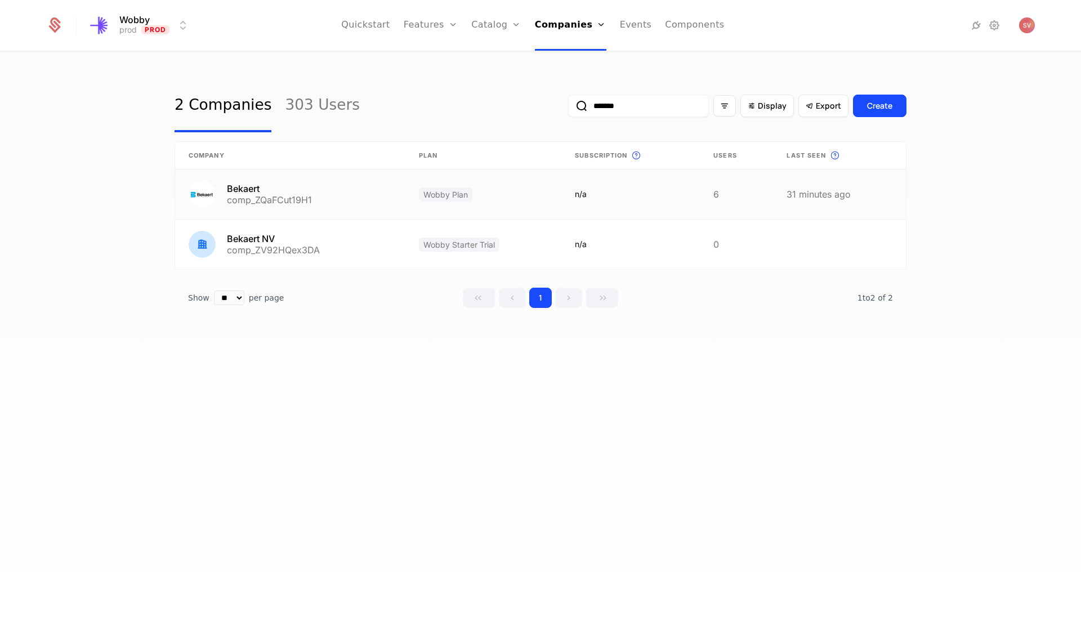
type input "*******"
click at [625, 201] on link at bounding box center [631, 195] width 139 height 50
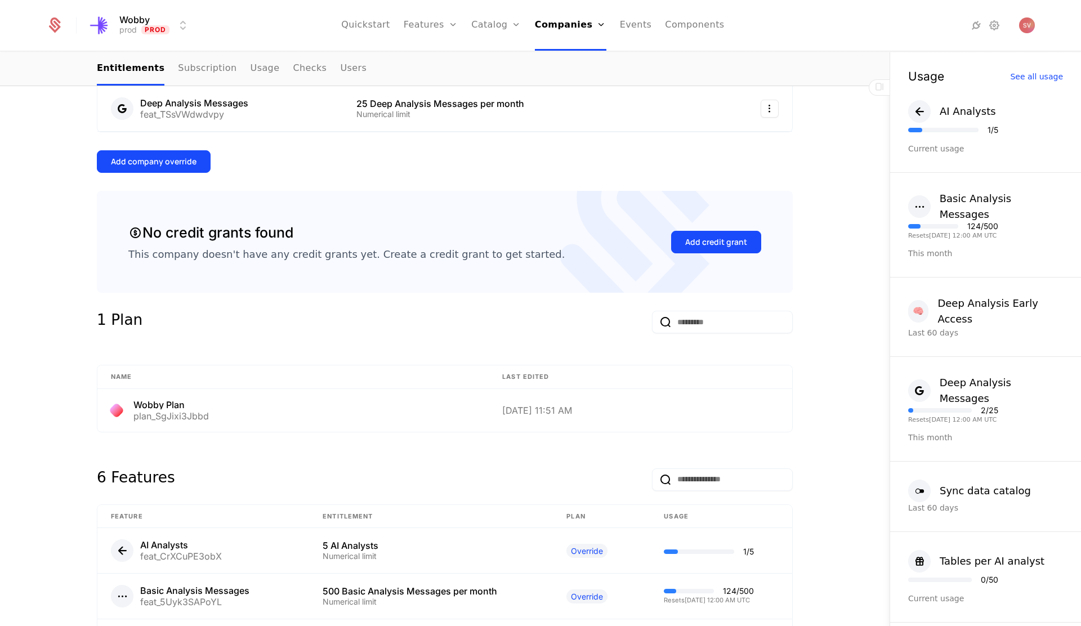
scroll to position [520, 0]
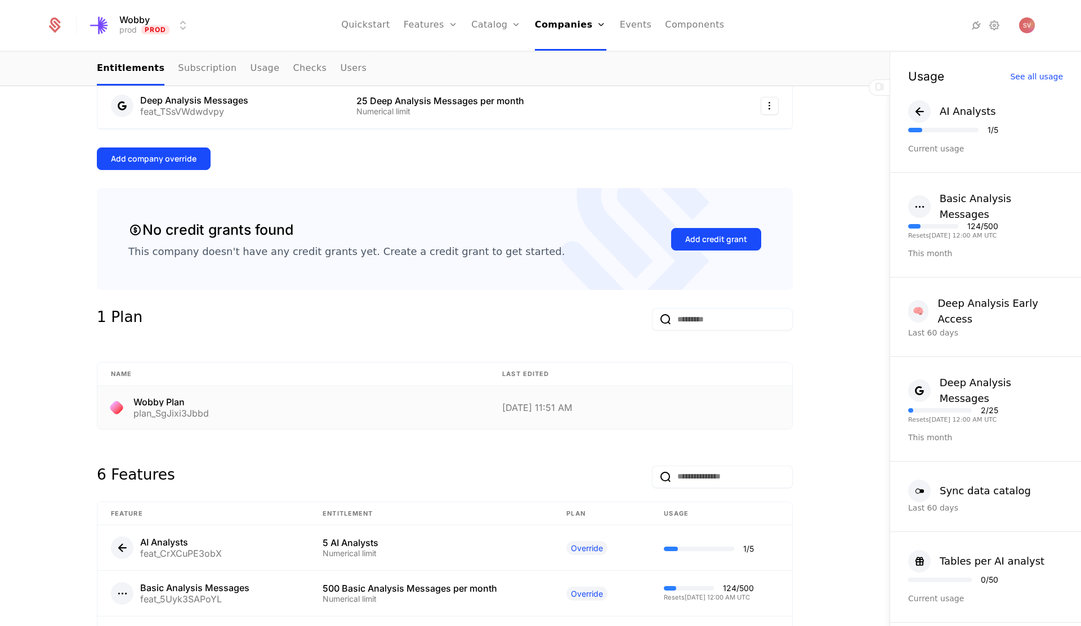
click at [195, 414] on div "plan_SgJixi3Jbbd" at bounding box center [170, 413] width 75 height 9
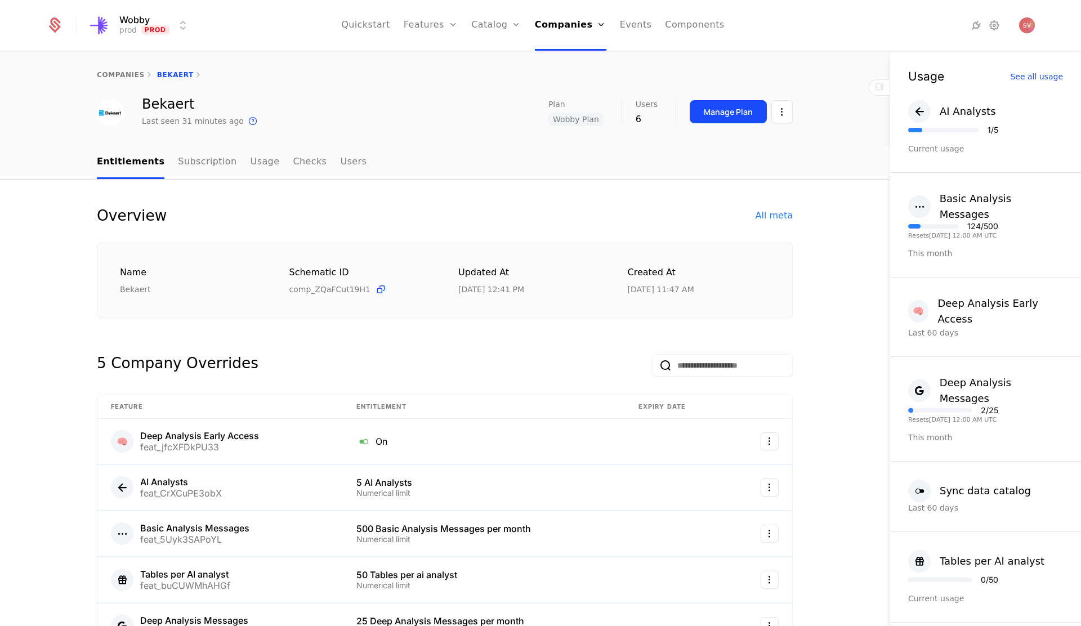
click at [727, 115] on div "Manage Plan" at bounding box center [728, 111] width 49 height 11
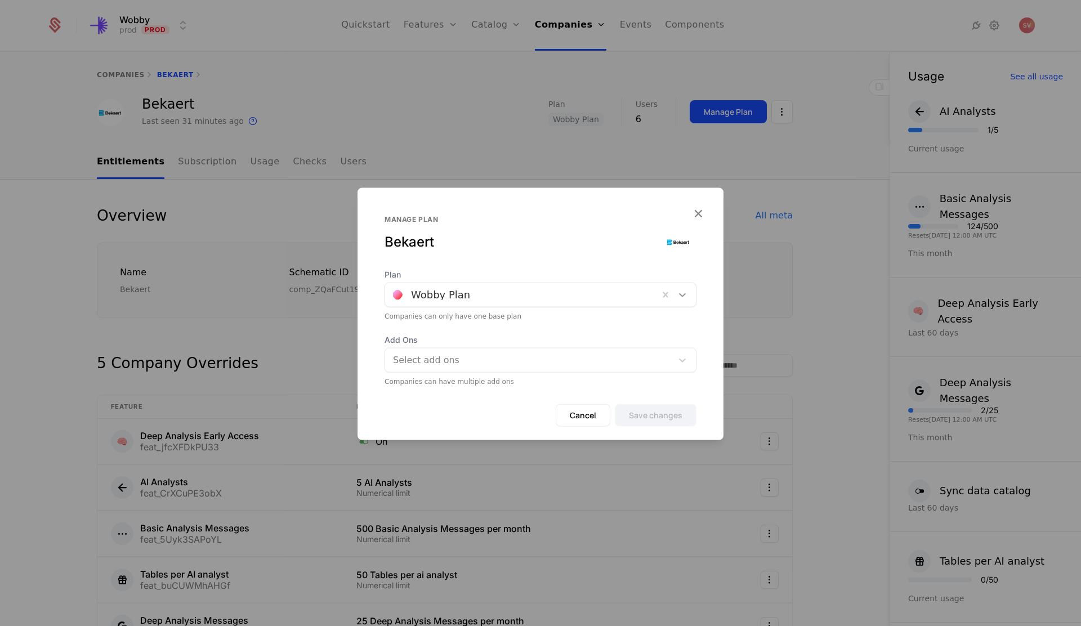
click at [687, 297] on icon at bounding box center [682, 294] width 11 height 11
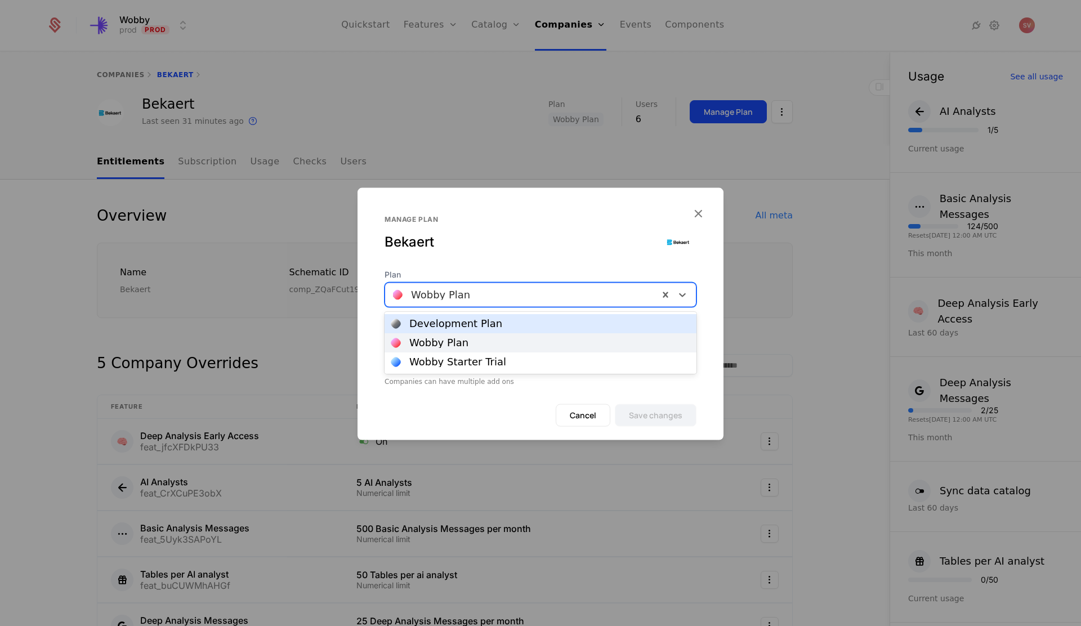
click at [717, 298] on div "Plan [object Object], 1 of 3. 3 results available. Use Up and Down to choose op…" at bounding box center [541, 327] width 366 height 117
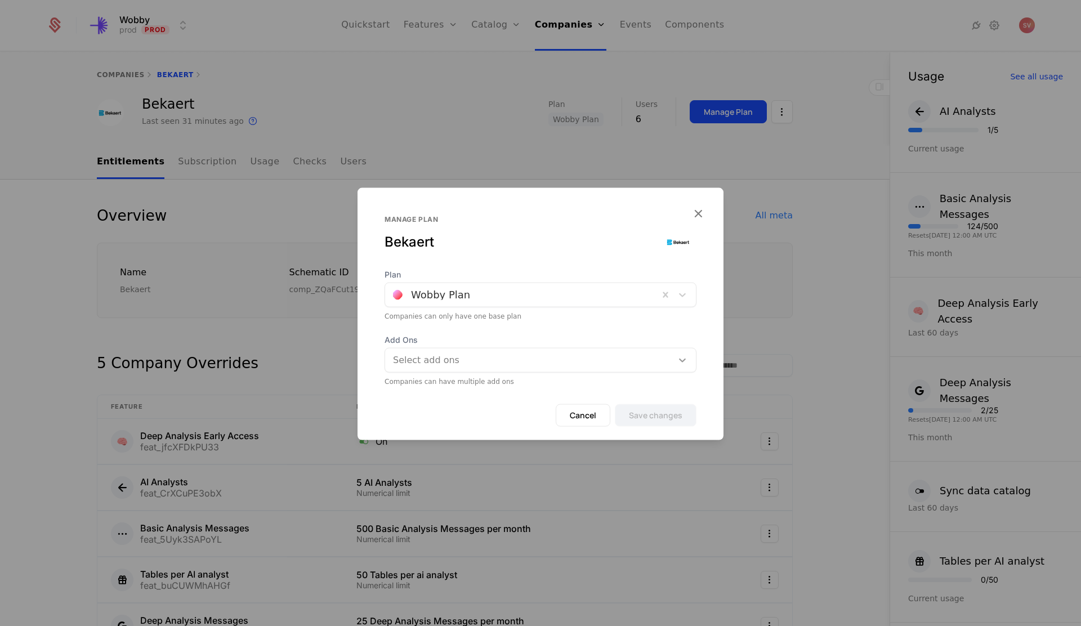
click at [683, 355] on icon at bounding box center [682, 360] width 11 height 11
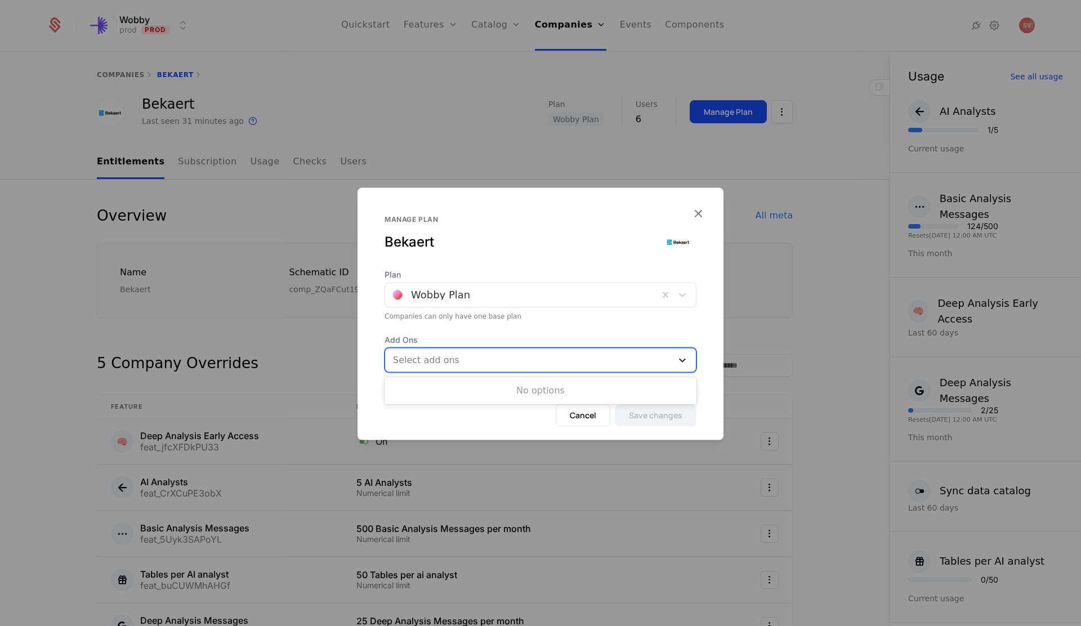
click at [683, 355] on icon at bounding box center [682, 360] width 11 height 11
click at [699, 212] on icon "button" at bounding box center [698, 213] width 15 height 15
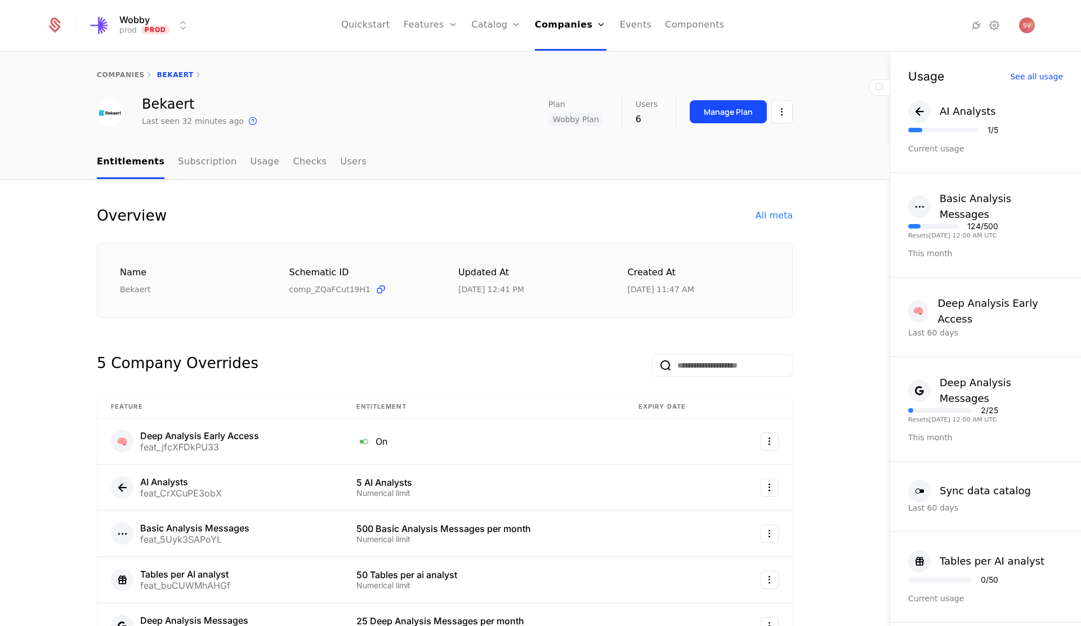
click at [507, 113] on link "Configuration" at bounding box center [514, 109] width 58 height 9
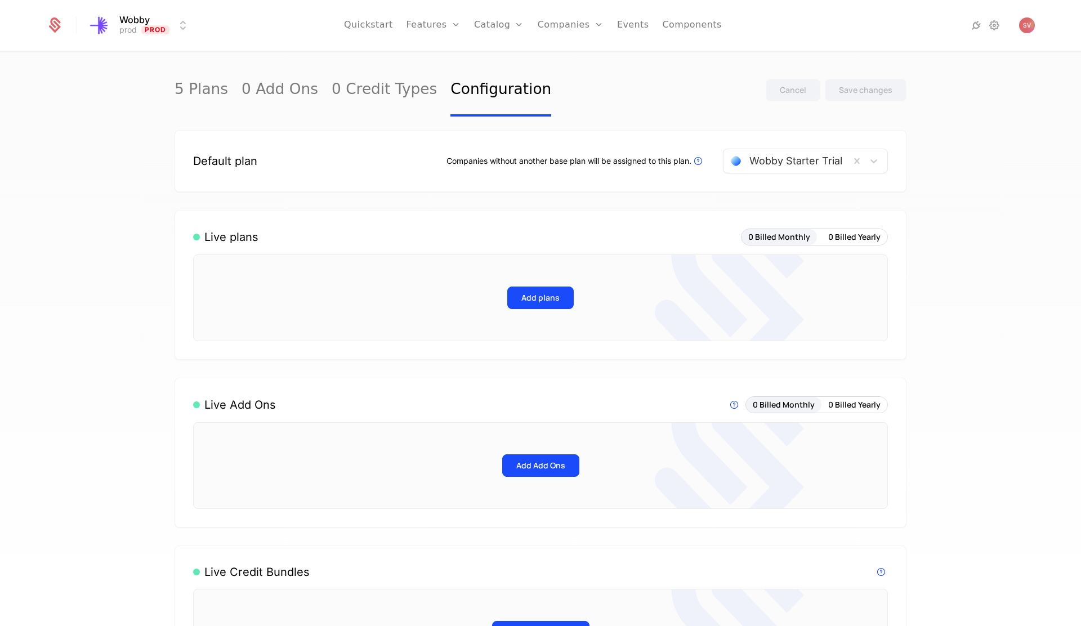
scroll to position [19, 0]
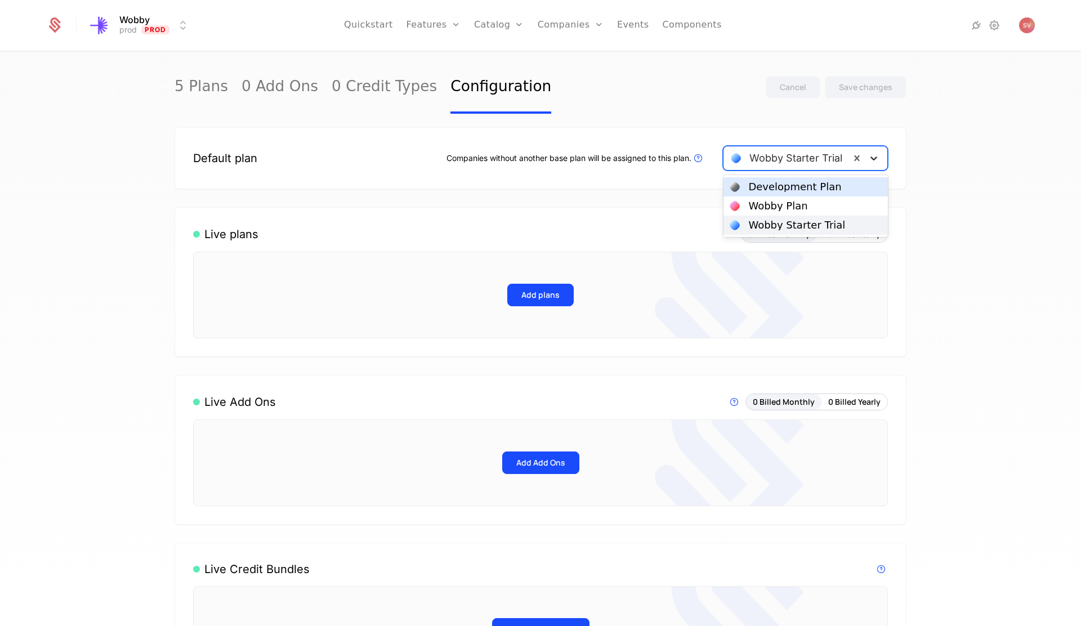
click at [874, 161] on icon at bounding box center [874, 159] width 7 height 4
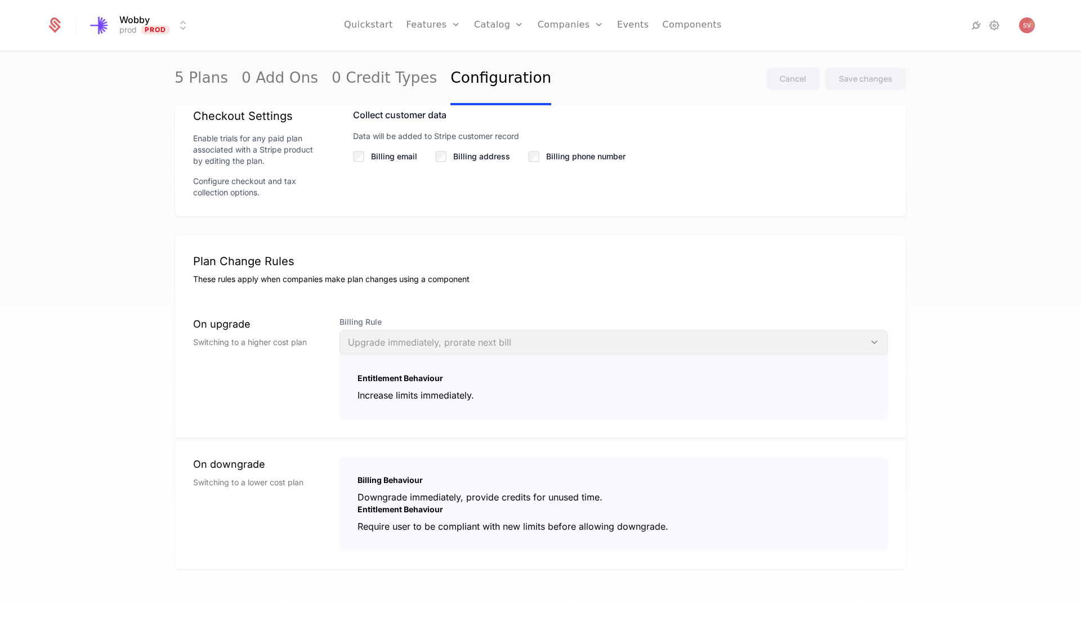
scroll to position [0, 0]
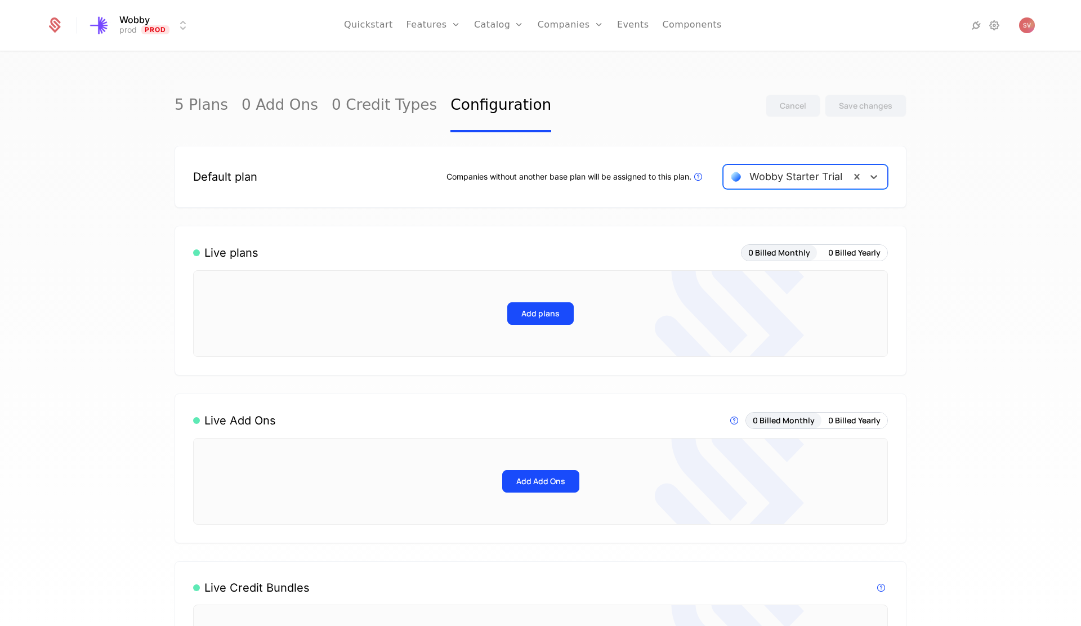
click at [496, 56] on link "Plans" at bounding box center [517, 55] width 58 height 9
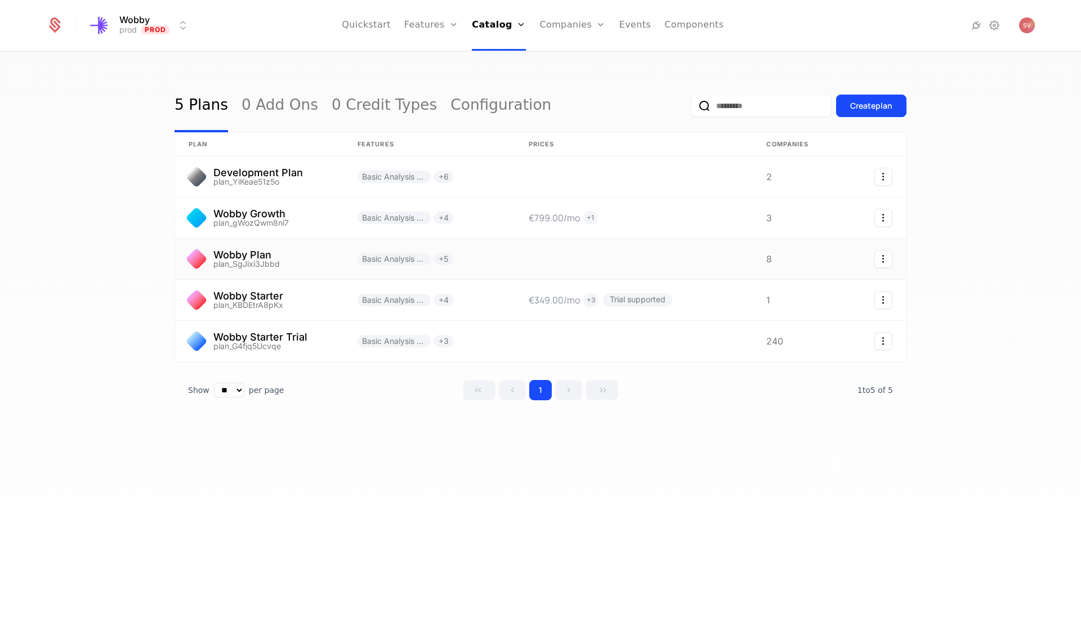
click at [412, 260] on link at bounding box center [429, 259] width 171 height 41
click at [248, 301] on link at bounding box center [259, 300] width 169 height 41
click at [252, 211] on link at bounding box center [259, 218] width 169 height 41
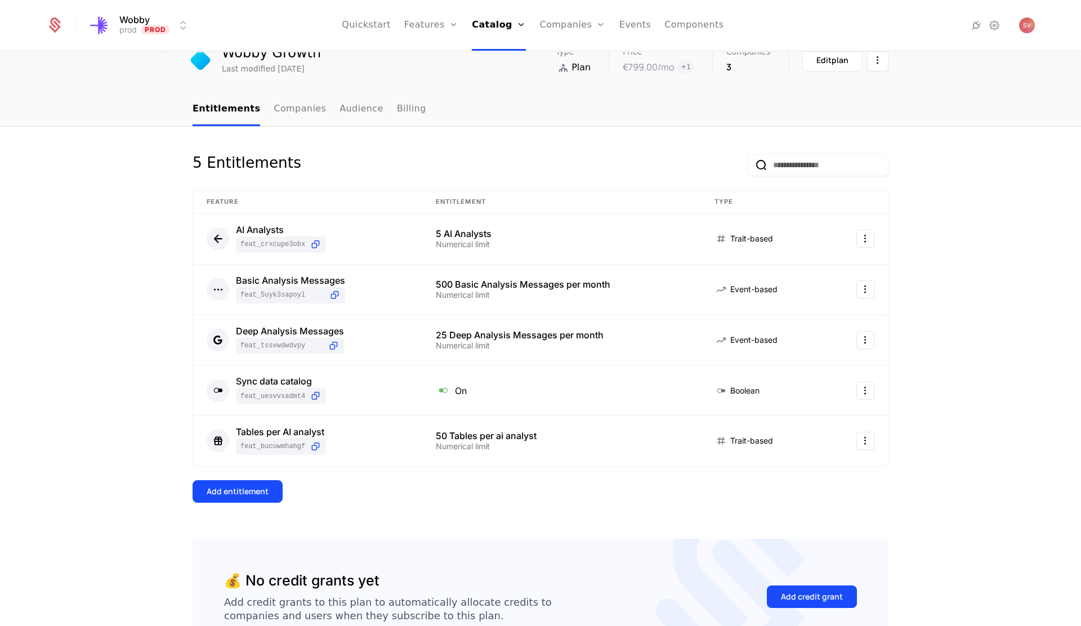
scroll to position [31, 0]
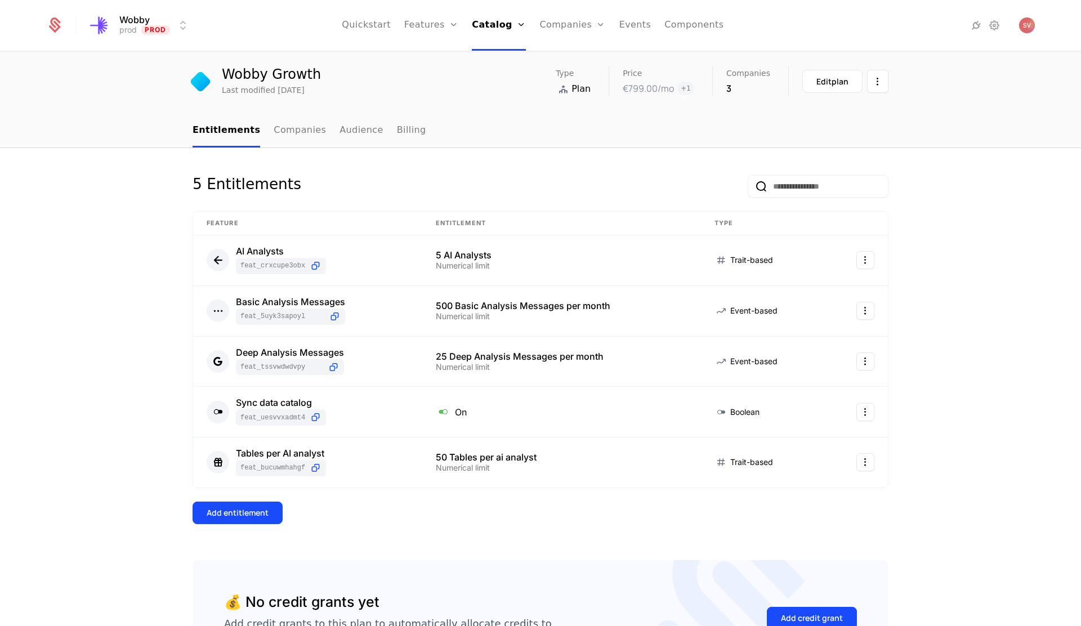
click at [288, 136] on link "Companies" at bounding box center [300, 130] width 52 height 33
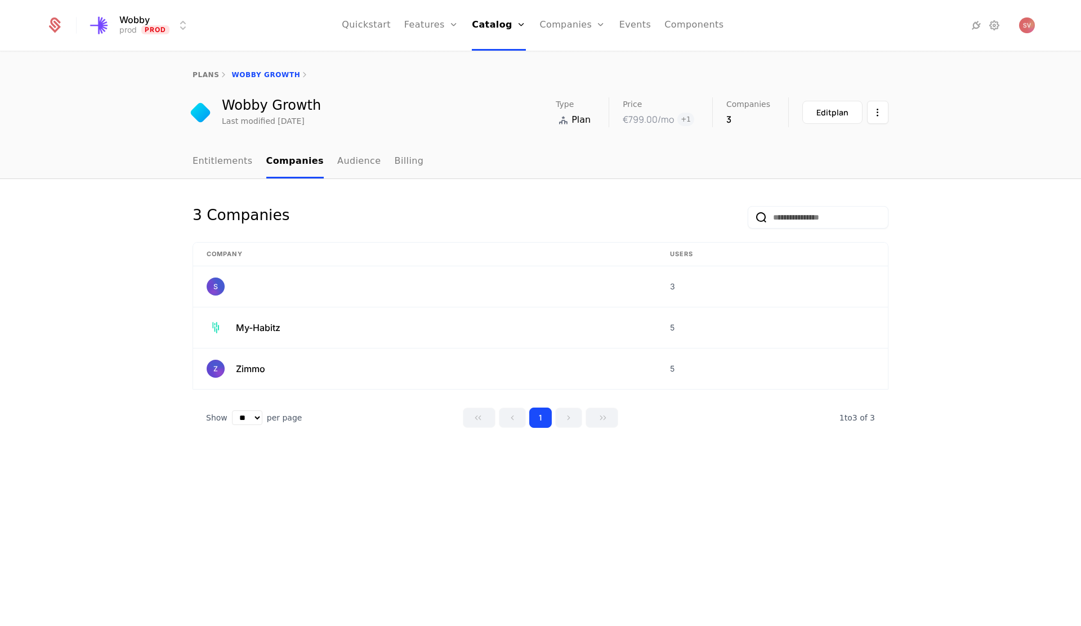
click at [350, 136] on div "plans Wobby Growth Wobby Growth Last modified [DATE] Type Plan Price €799.00 /m…" at bounding box center [540, 98] width 1081 height 93
click at [345, 176] on link "Audience" at bounding box center [359, 161] width 44 height 33
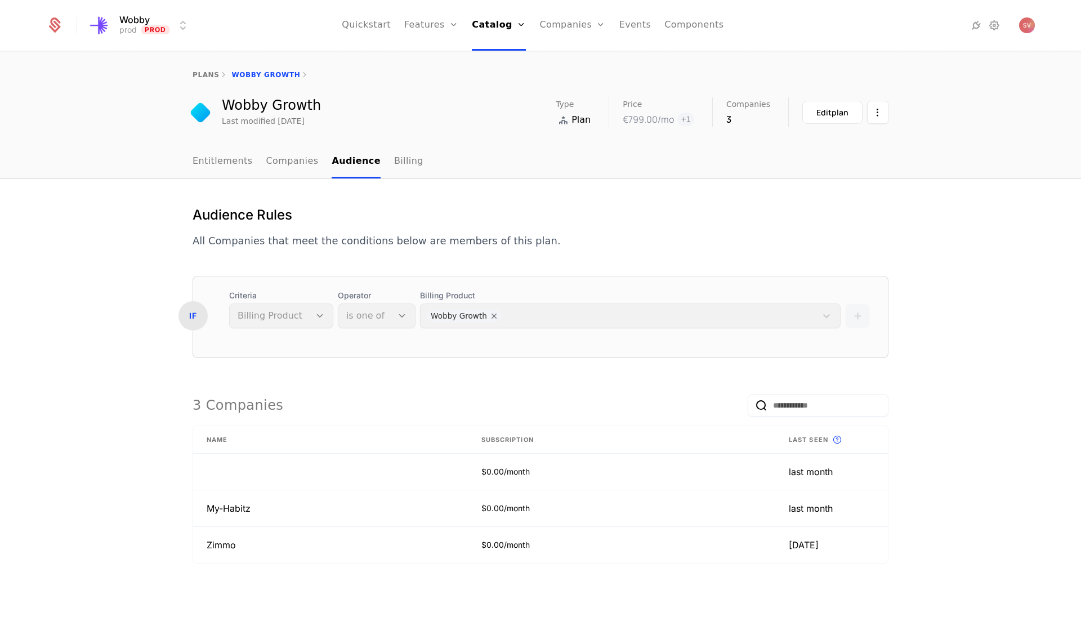
click at [883, 119] on html "Wobby prod Prod Quickstart Features Features Flags Catalog Plans Add Ons Credit…" at bounding box center [540, 313] width 1081 height 626
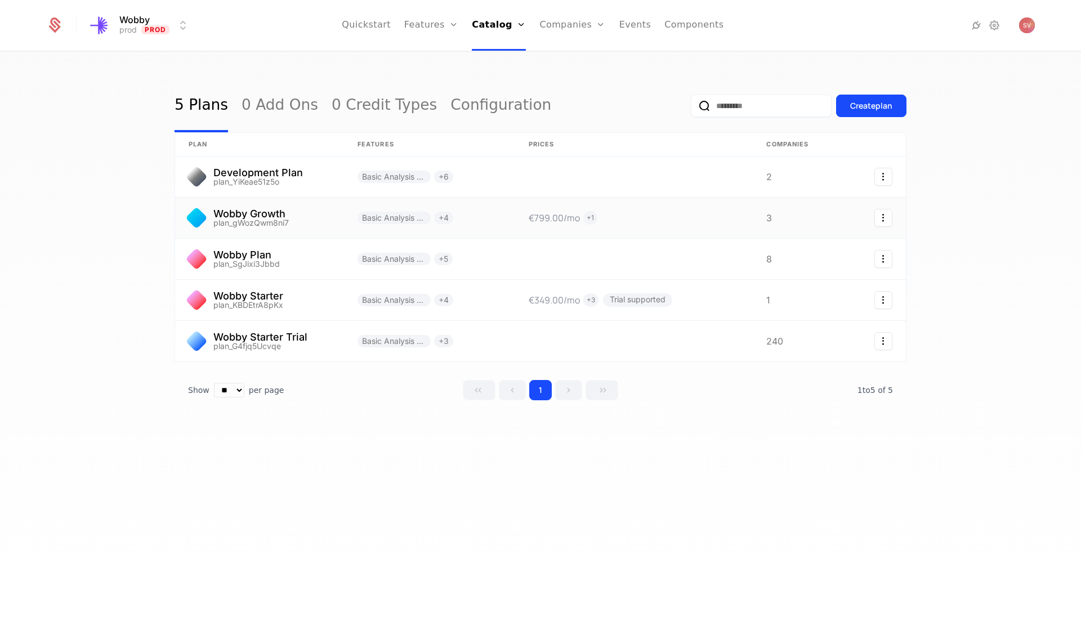
click at [881, 216] on icon "Select action" at bounding box center [884, 218] width 18 height 18
click at [878, 221] on icon "Select action" at bounding box center [884, 218] width 18 height 18
click at [280, 218] on link at bounding box center [259, 218] width 169 height 41
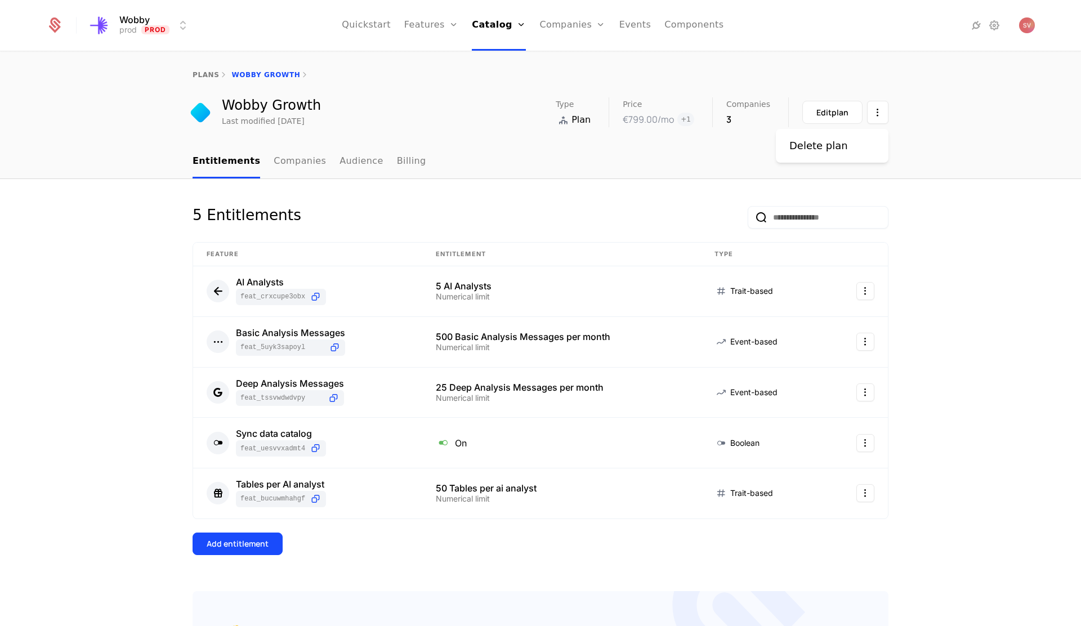
click at [877, 109] on html "Wobby prod Prod Quickstart Features Features Flags Catalog Plans Add Ons Credit…" at bounding box center [540, 313] width 1081 height 626
click at [291, 158] on link "Companies" at bounding box center [300, 161] width 52 height 33
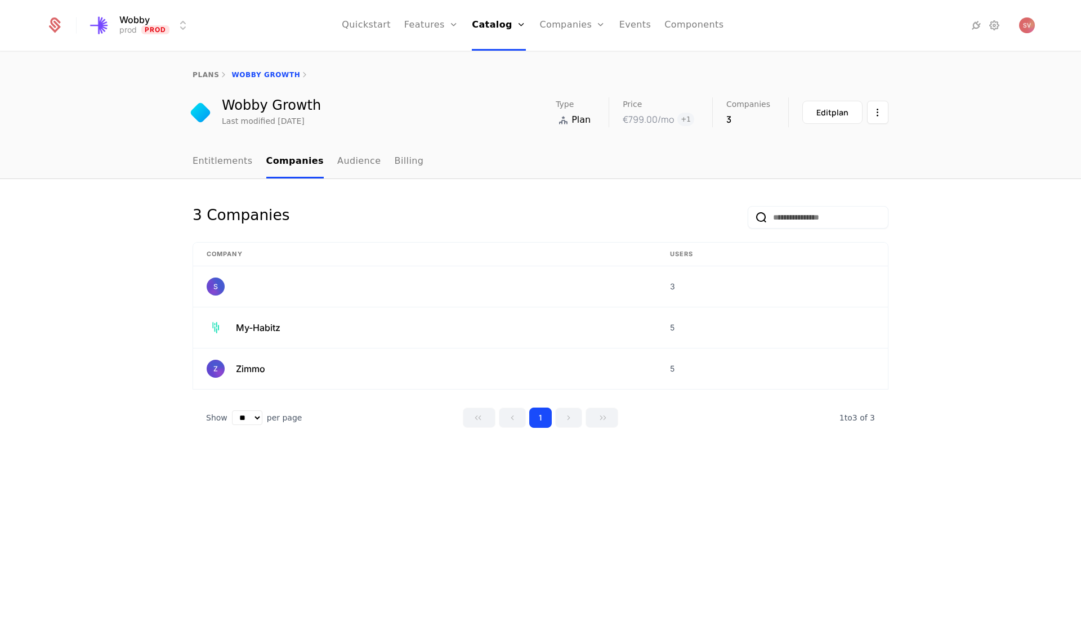
click at [342, 159] on link "Audience" at bounding box center [359, 161] width 44 height 33
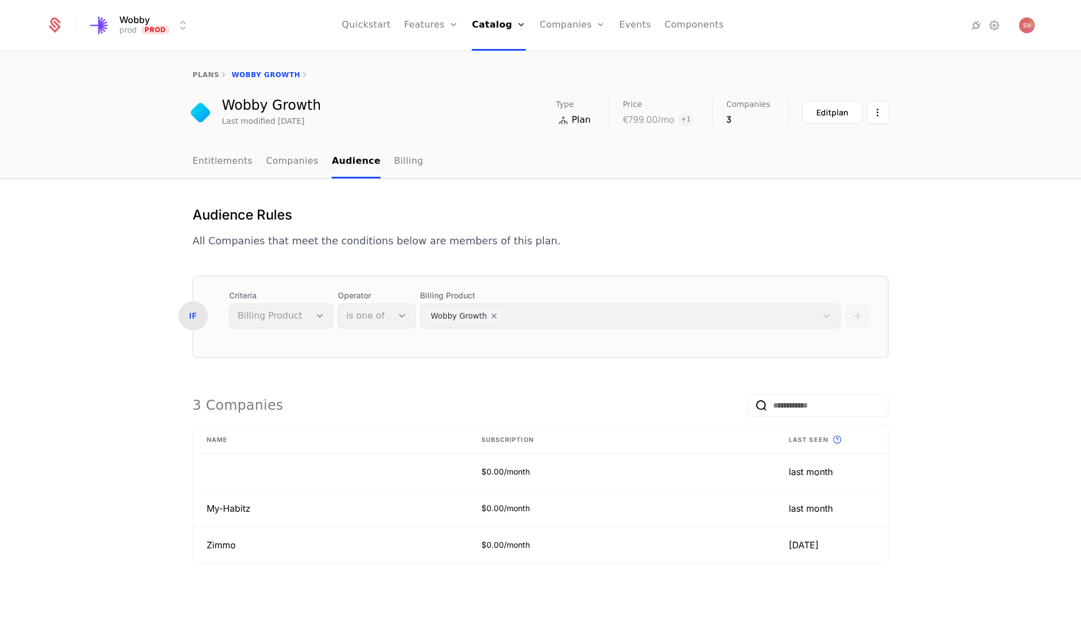
click at [394, 160] on link "Billing" at bounding box center [408, 161] width 29 height 33
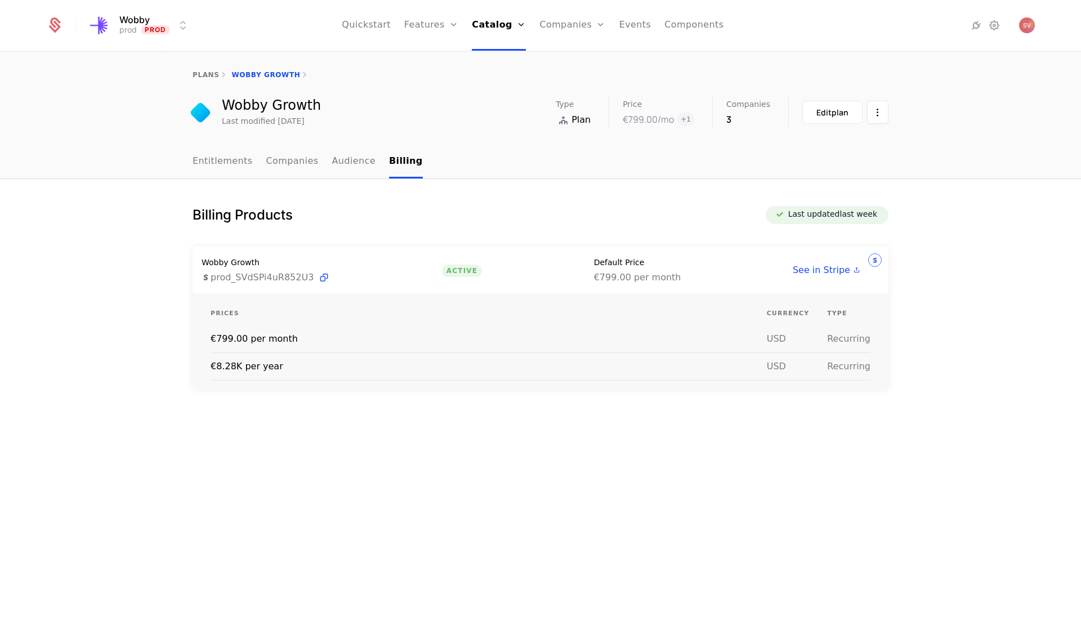
click at [224, 165] on link "Entitlements" at bounding box center [223, 161] width 60 height 33
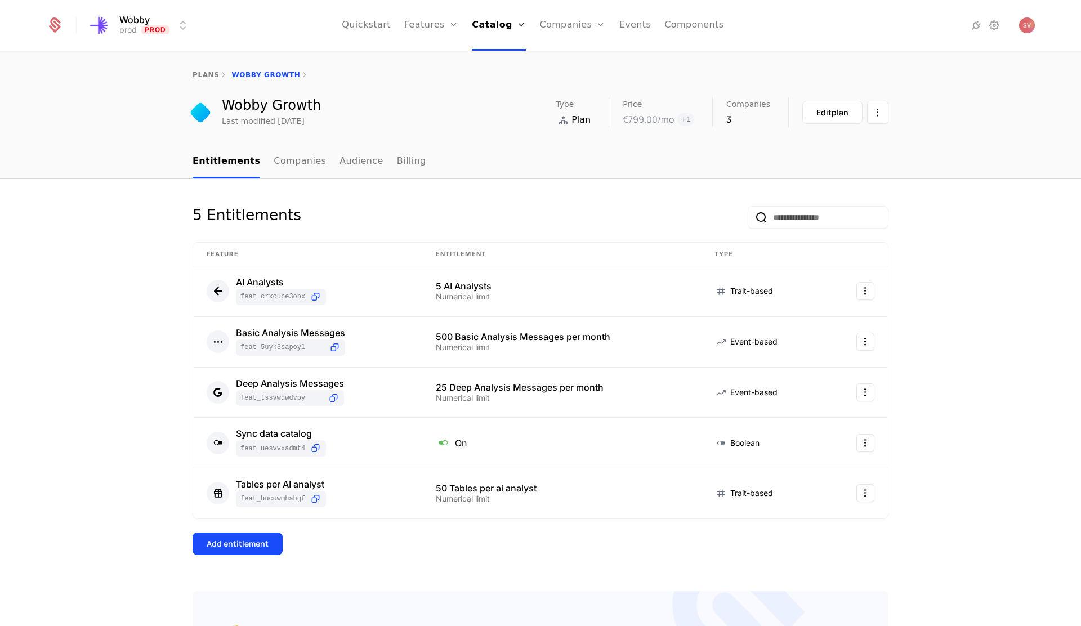
click at [207, 79] on div "plans" at bounding box center [206, 74] width 26 height 9
click at [207, 75] on link "plans" at bounding box center [206, 75] width 26 height 8
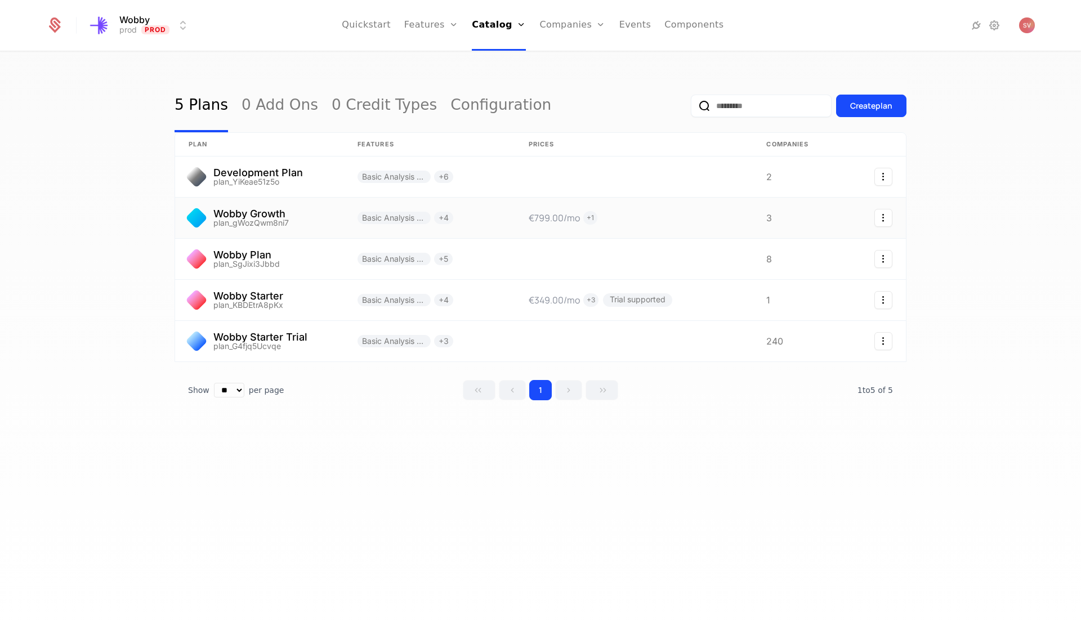
click at [591, 218] on link at bounding box center [634, 218] width 238 height 41
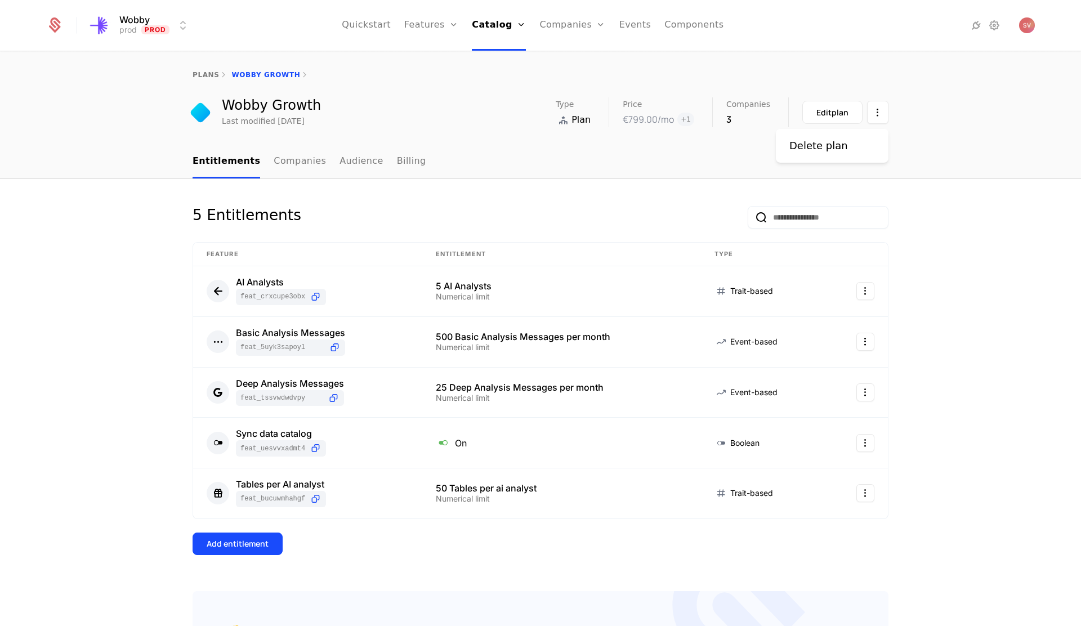
click at [872, 113] on html "Wobby prod Prod Quickstart Features Features Flags Catalog Plans Add Ons Credit…" at bounding box center [540, 313] width 1081 height 626
click at [734, 119] on div "3" at bounding box center [749, 120] width 44 height 14
click at [294, 166] on link "Companies" at bounding box center [300, 161] width 52 height 33
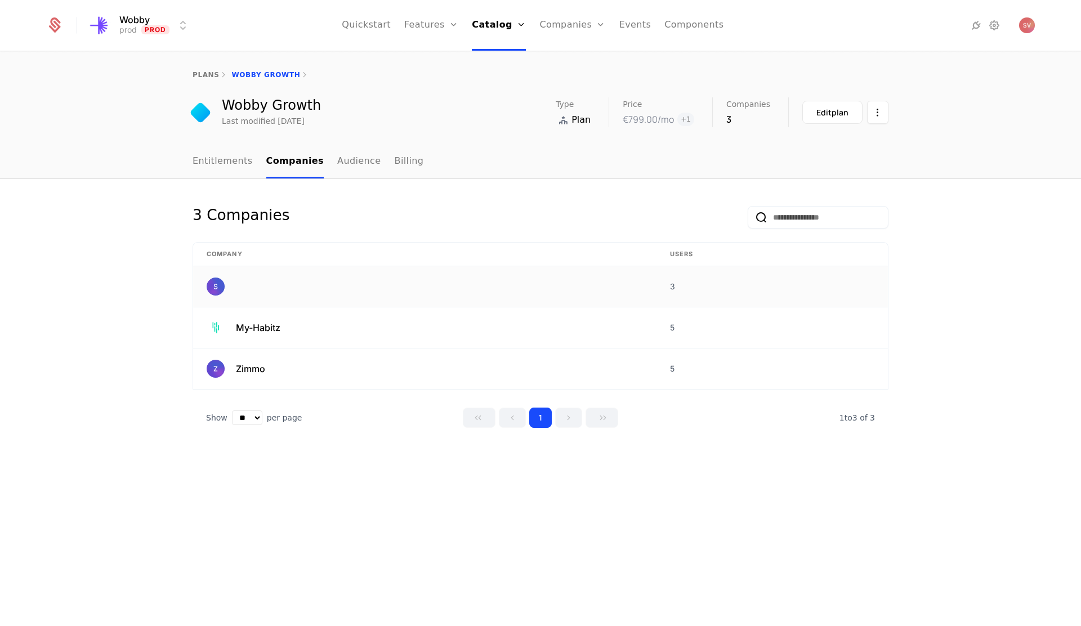
click at [215, 288] on img at bounding box center [216, 287] width 18 height 18
